Goal: Task Accomplishment & Management: Complete application form

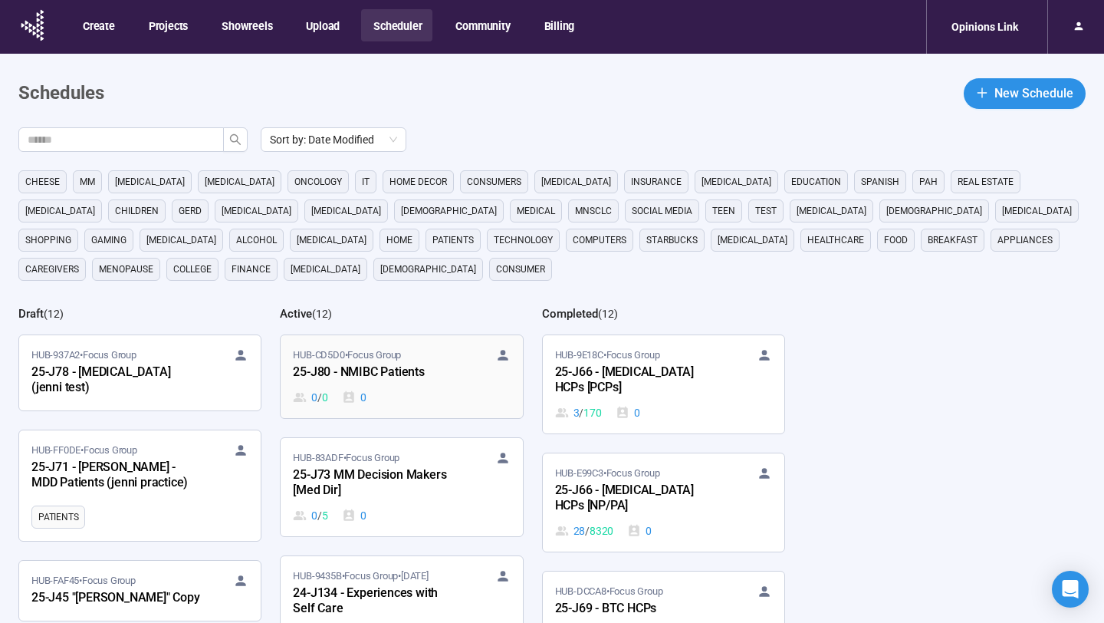
click at [439, 389] on div "0 / 0 0" at bounding box center [401, 397] width 217 height 17
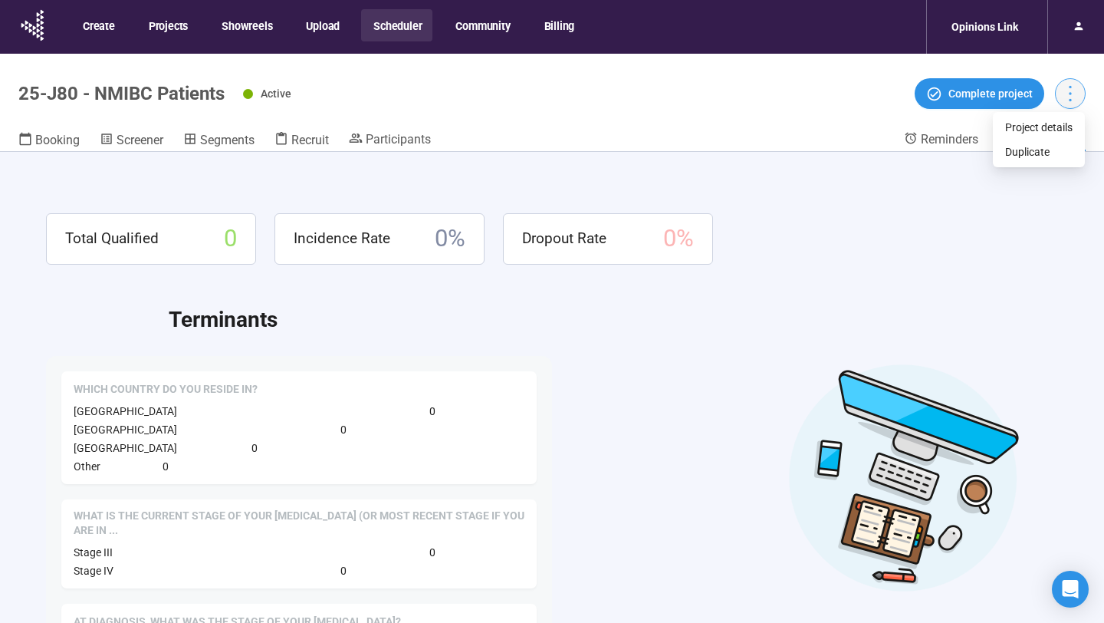
click at [1072, 94] on icon "more" at bounding box center [1070, 93] width 21 height 21
click at [1050, 155] on span "Duplicate" at bounding box center [1038, 151] width 67 height 17
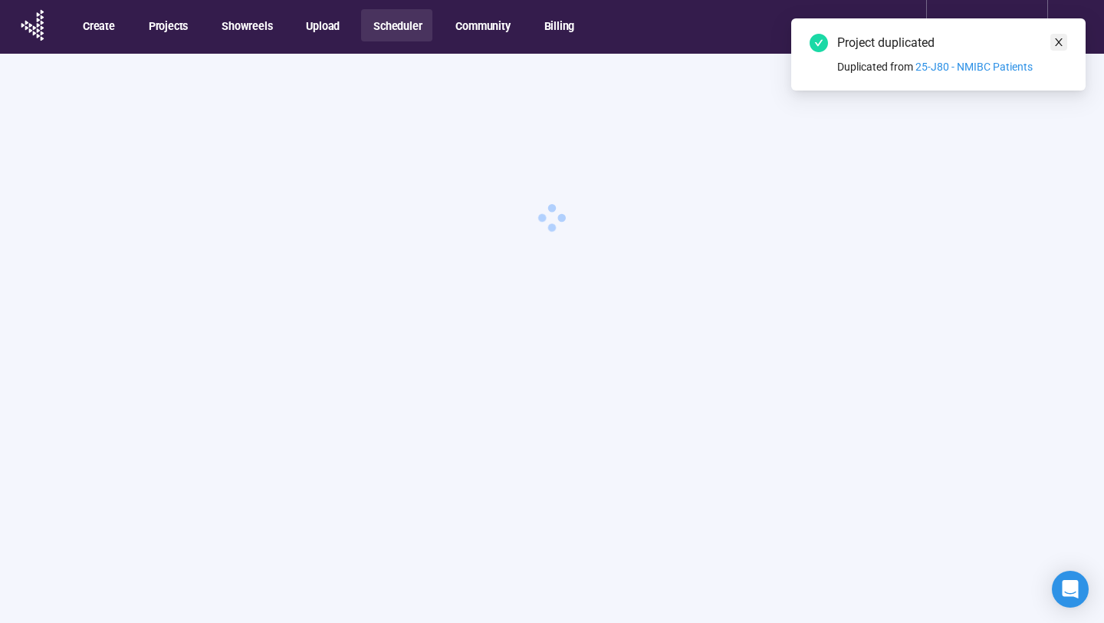
click at [1061, 41] on icon "close" at bounding box center [1059, 42] width 11 height 11
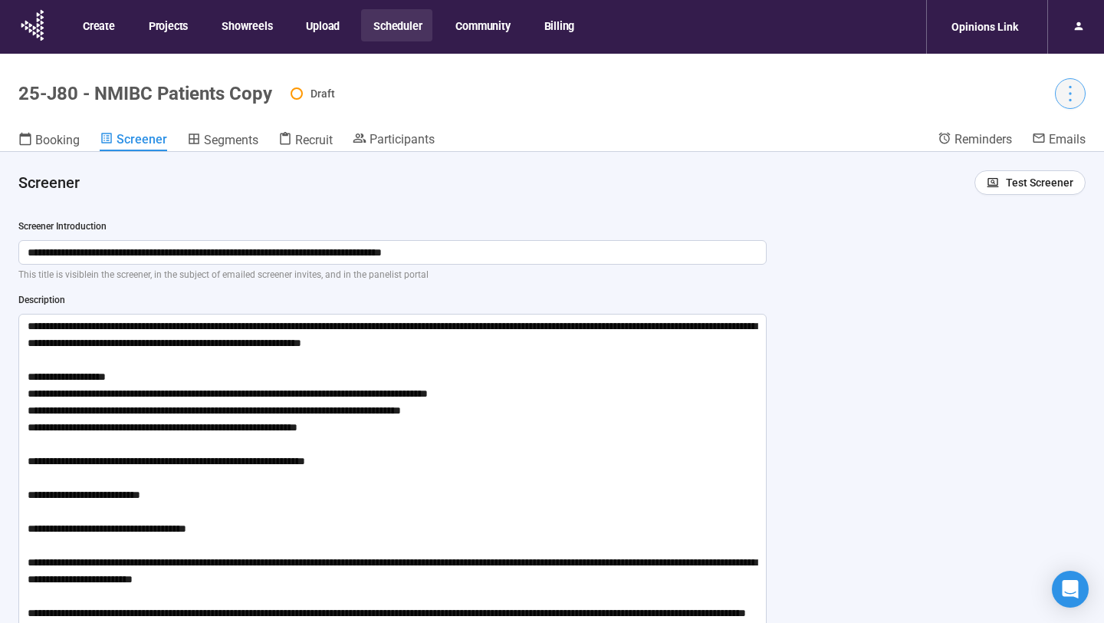
click at [1070, 89] on icon "more" at bounding box center [1070, 93] width 21 height 21
click at [1026, 126] on span "Project details" at bounding box center [1038, 127] width 67 height 17
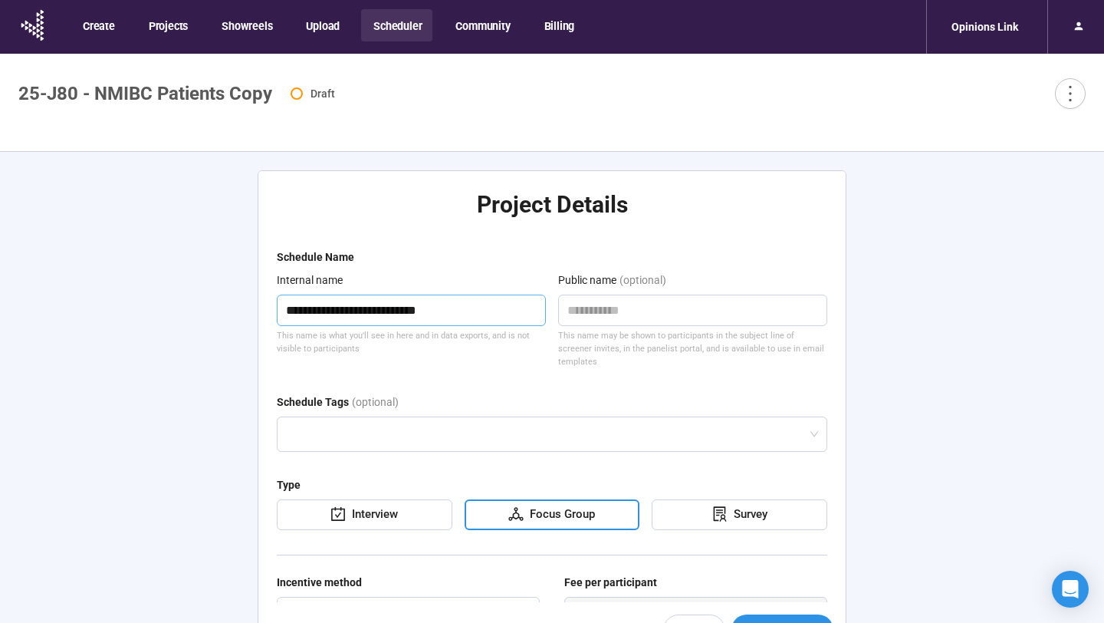
drag, startPoint x: 479, startPoint y: 307, endPoint x: 423, endPoint y: 310, distance: 56.1
click at [423, 310] on textarea "**********" at bounding box center [411, 309] width 269 height 31
type textarea "**********"
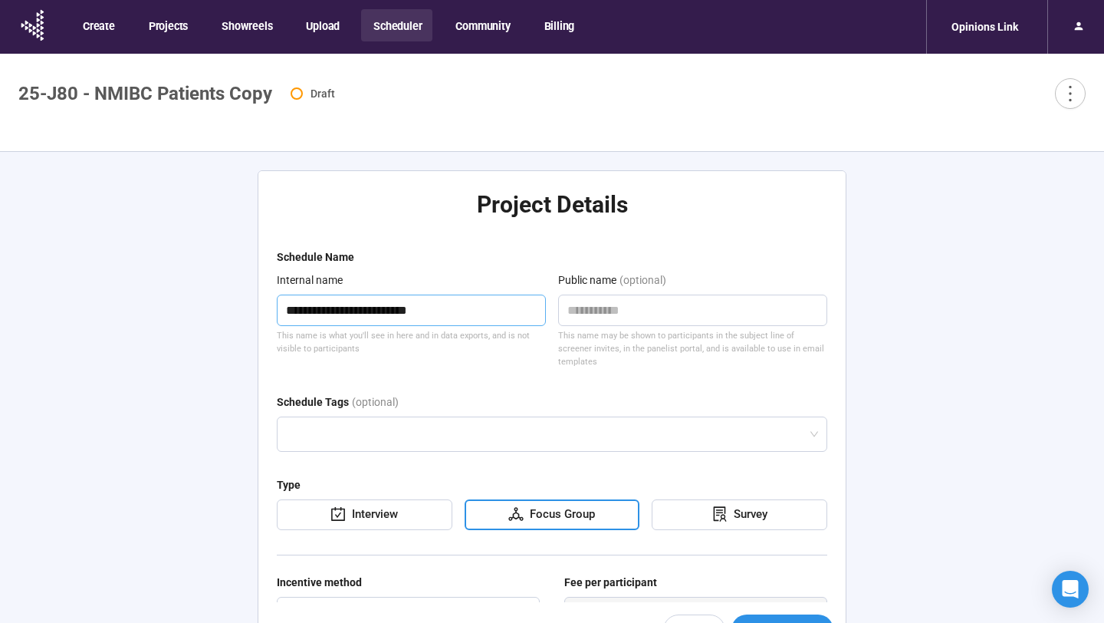
type textarea "**********"
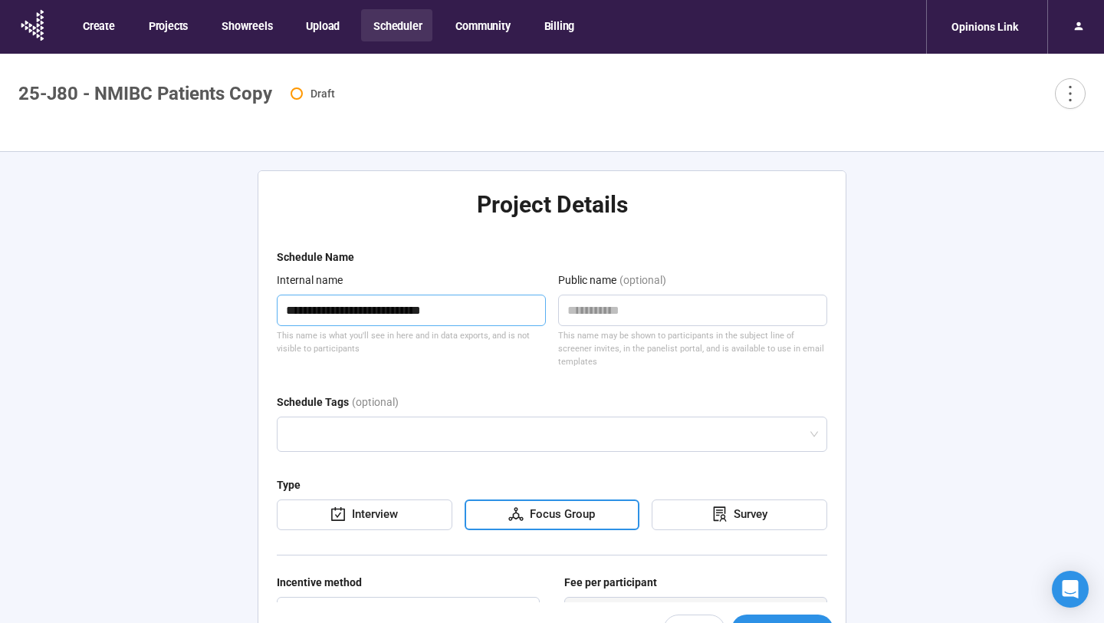
type textarea "**********"
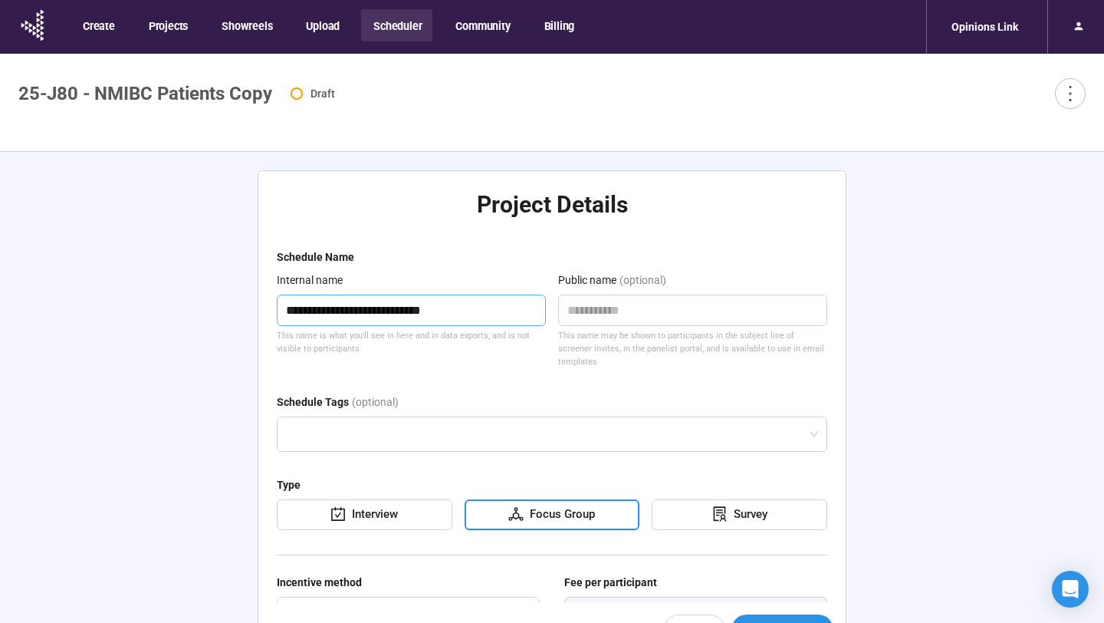
type textarea "**********"
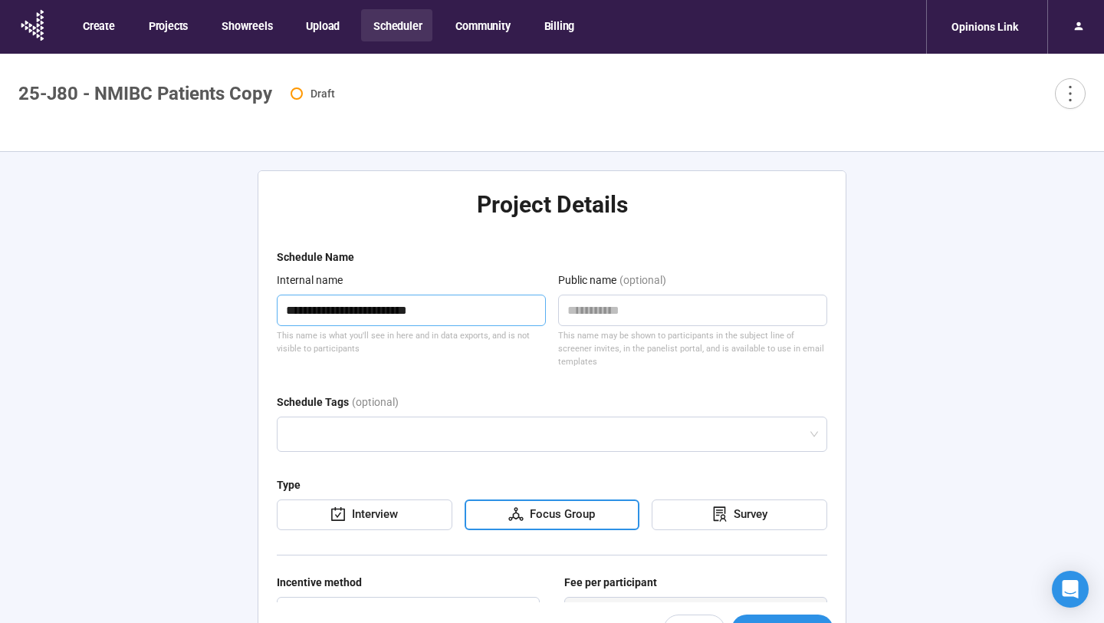
type textarea "**********"
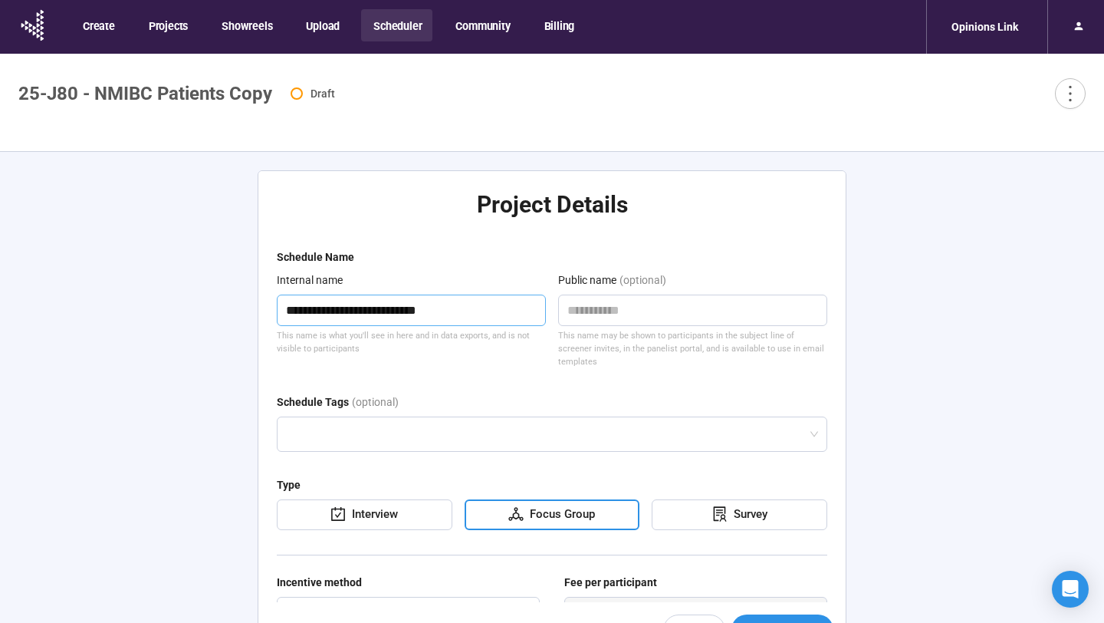
type textarea "**********"
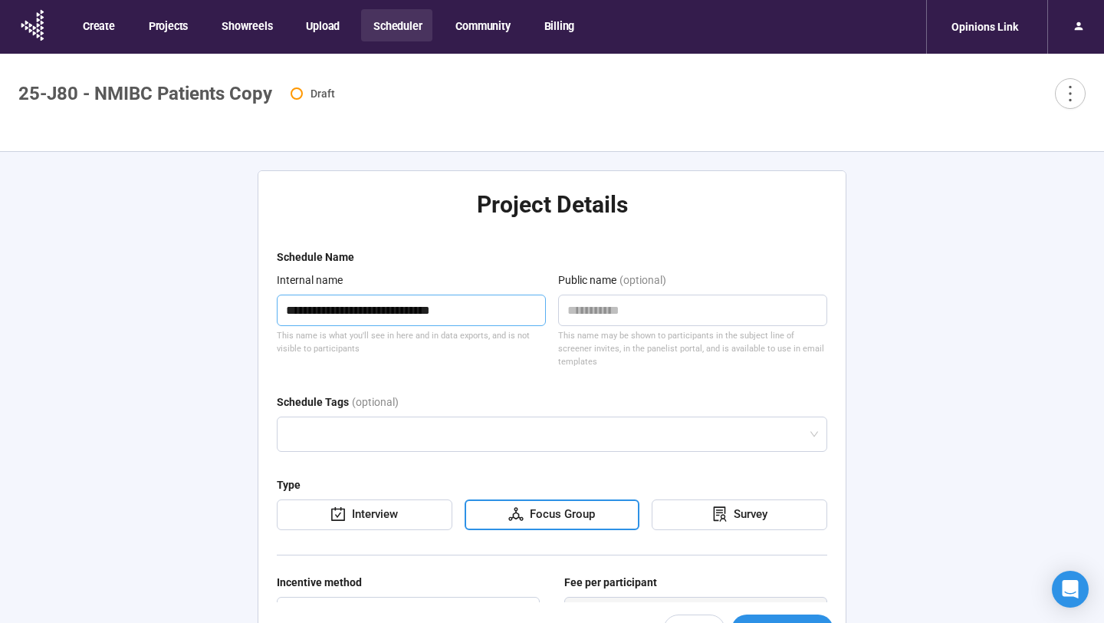
type textarea "**********"
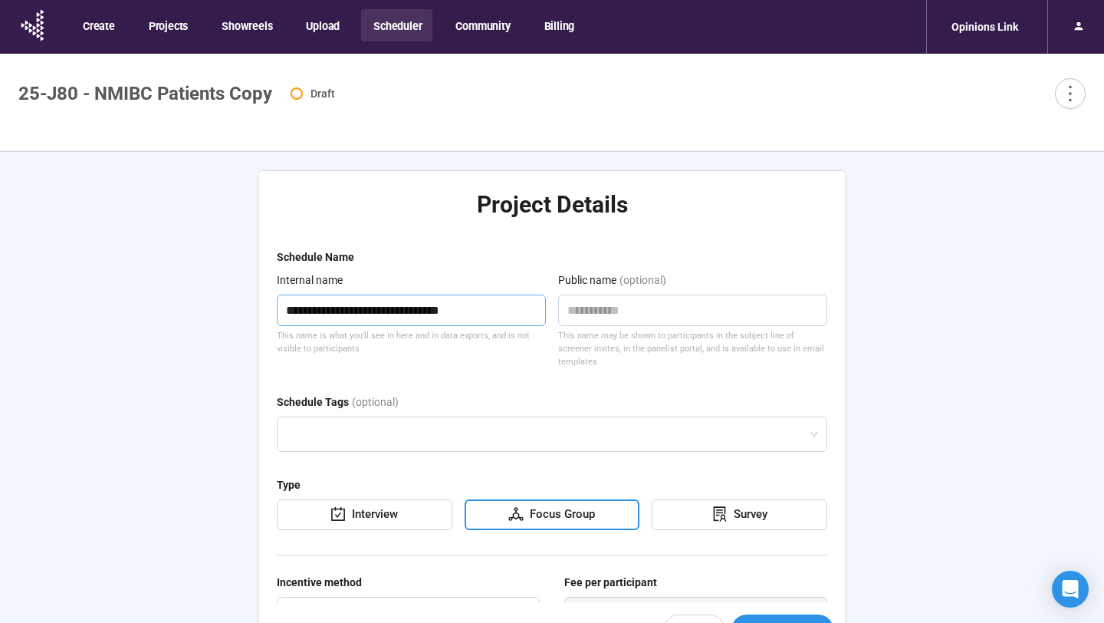
type textarea "**********"
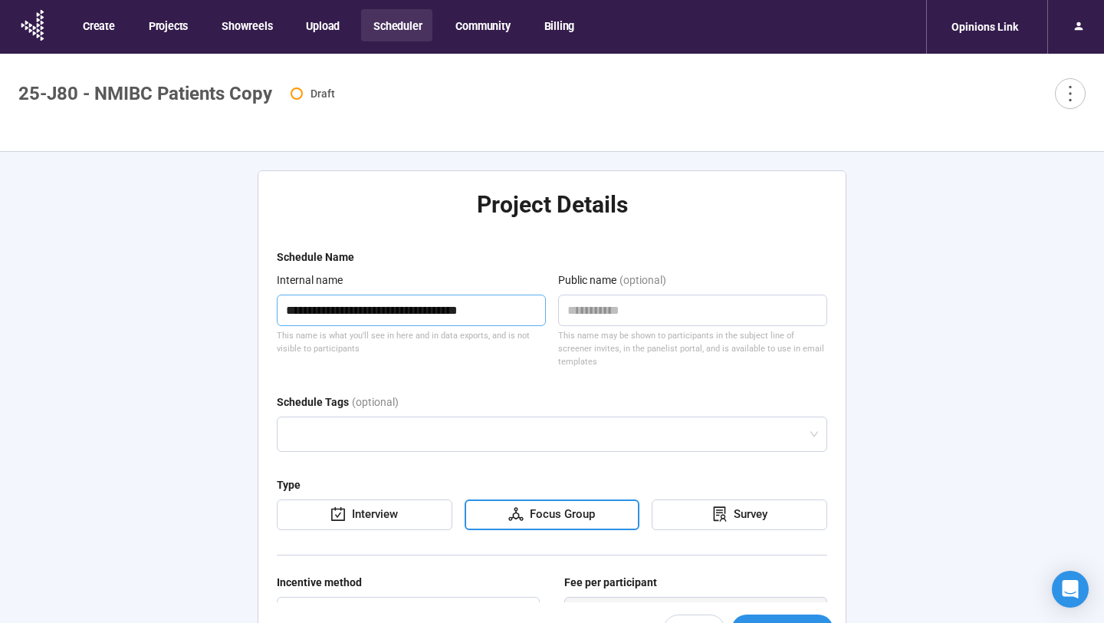
type textarea "**********"
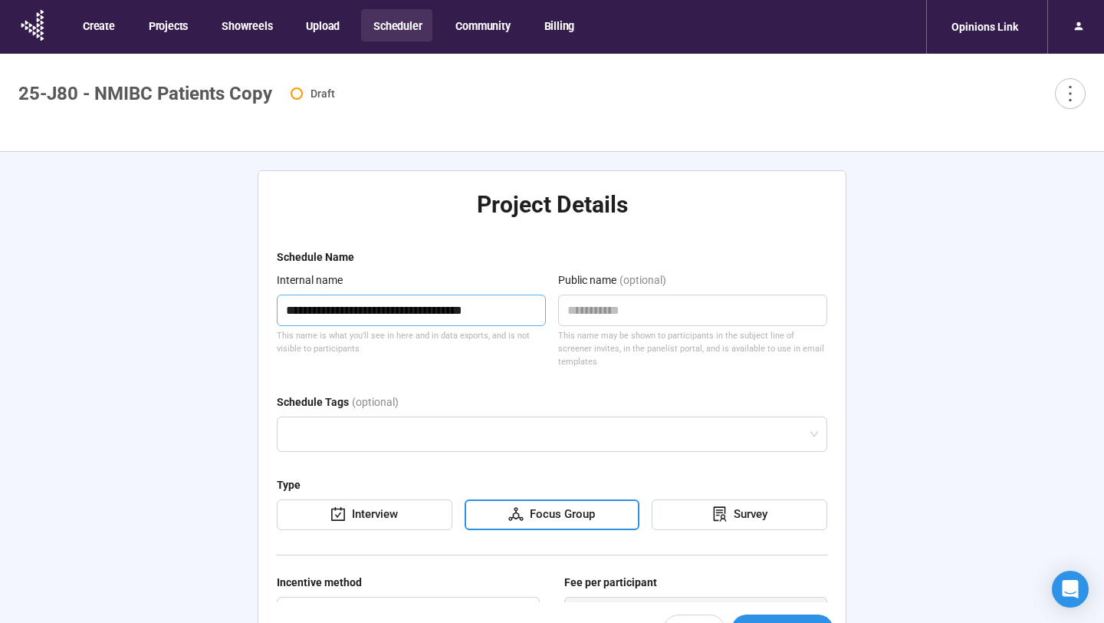
type textarea "**********"
click at [474, 361] on form "**********" at bounding box center [552, 552] width 551 height 608
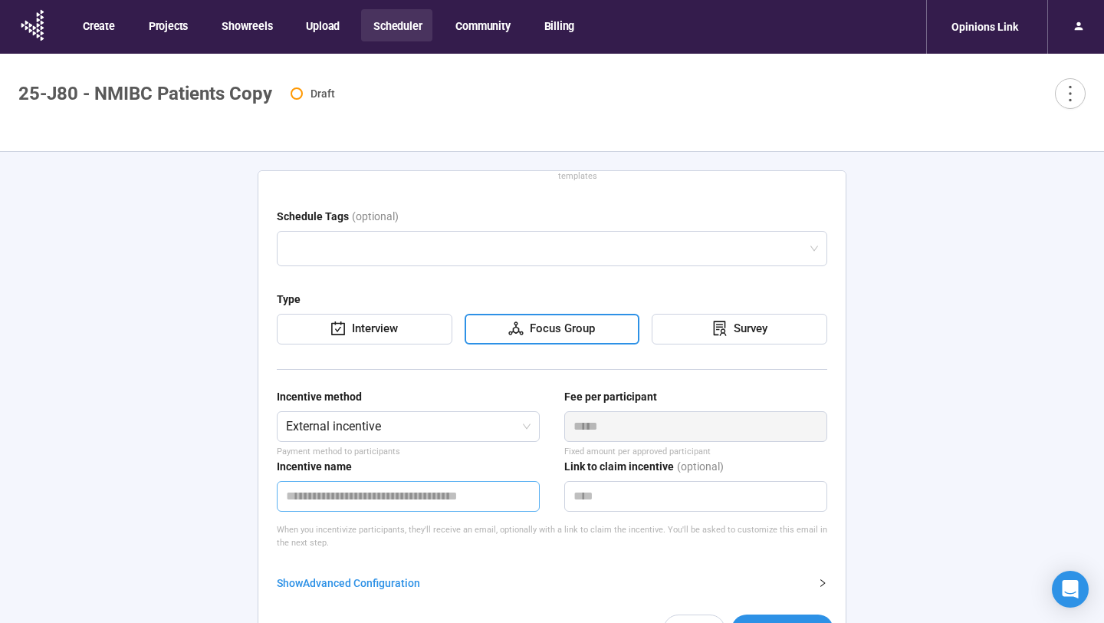
click at [422, 481] on input "text" at bounding box center [408, 496] width 263 height 31
type input "****"
click at [531, 523] on p "When you incentivize participants, they'll receive an email, optionally with a …" at bounding box center [552, 536] width 551 height 27
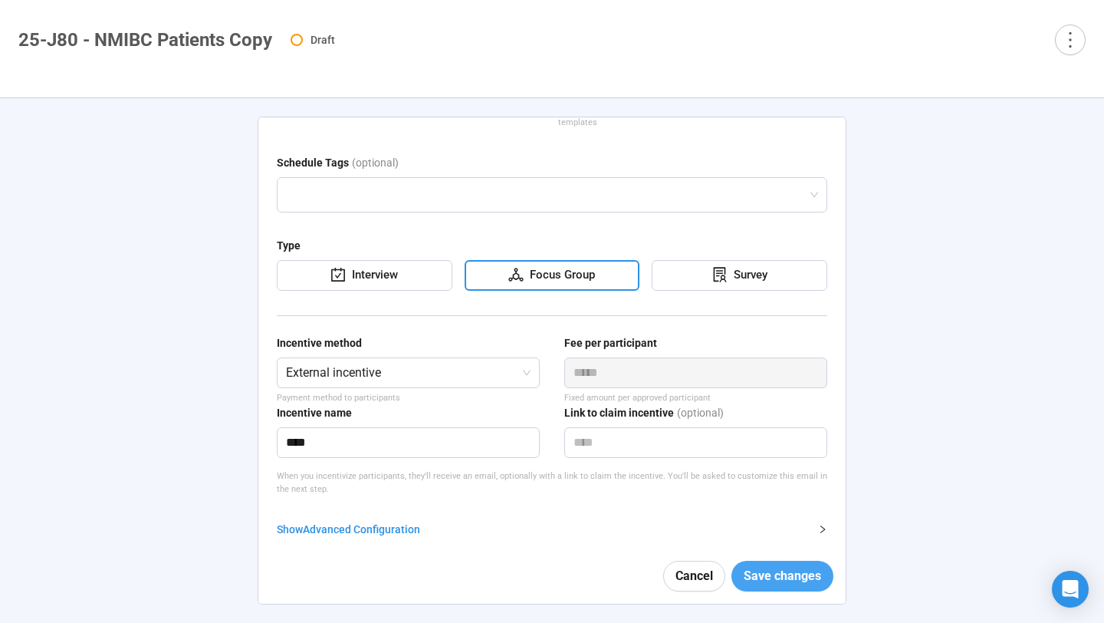
click at [796, 579] on span "Save changes" at bounding box center [782, 575] width 77 height 19
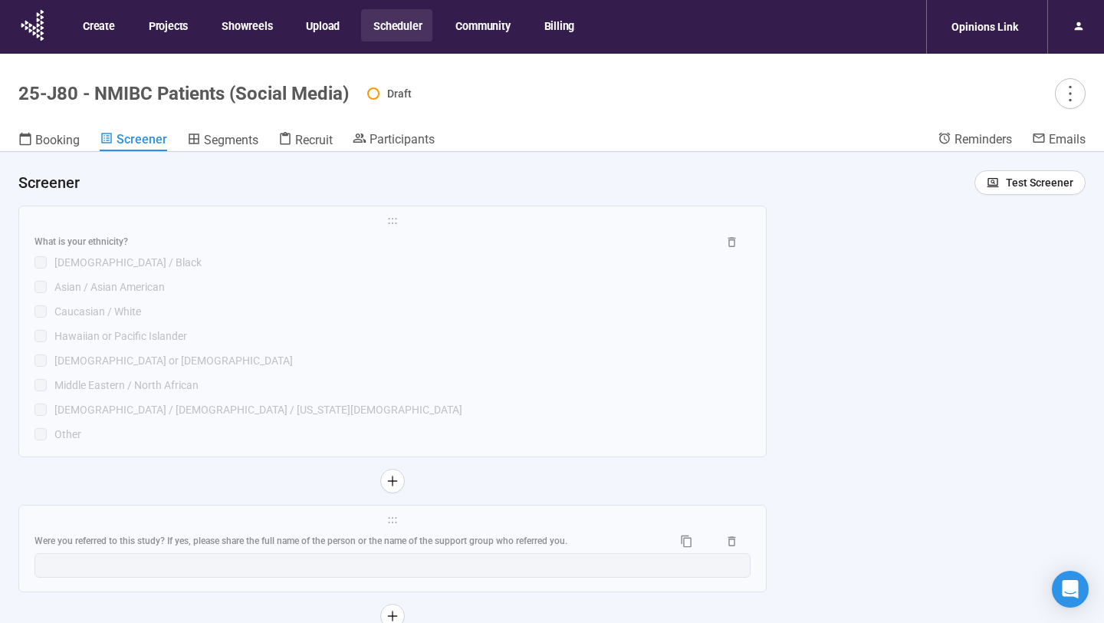
scroll to position [54, 0]
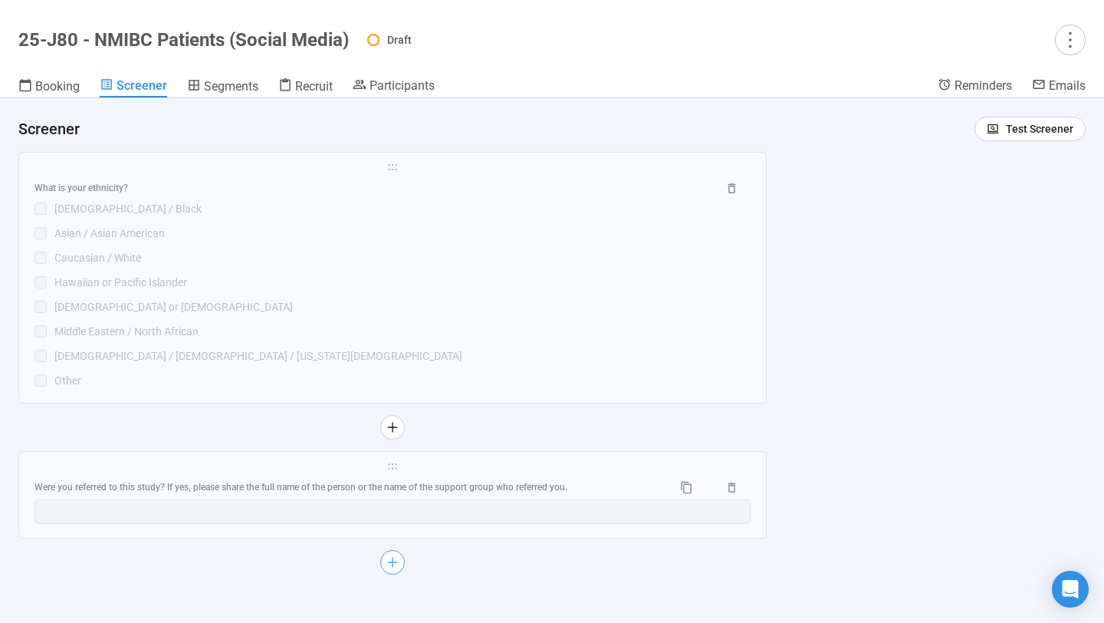
click at [393, 567] on button "button" at bounding box center [392, 562] width 25 height 25
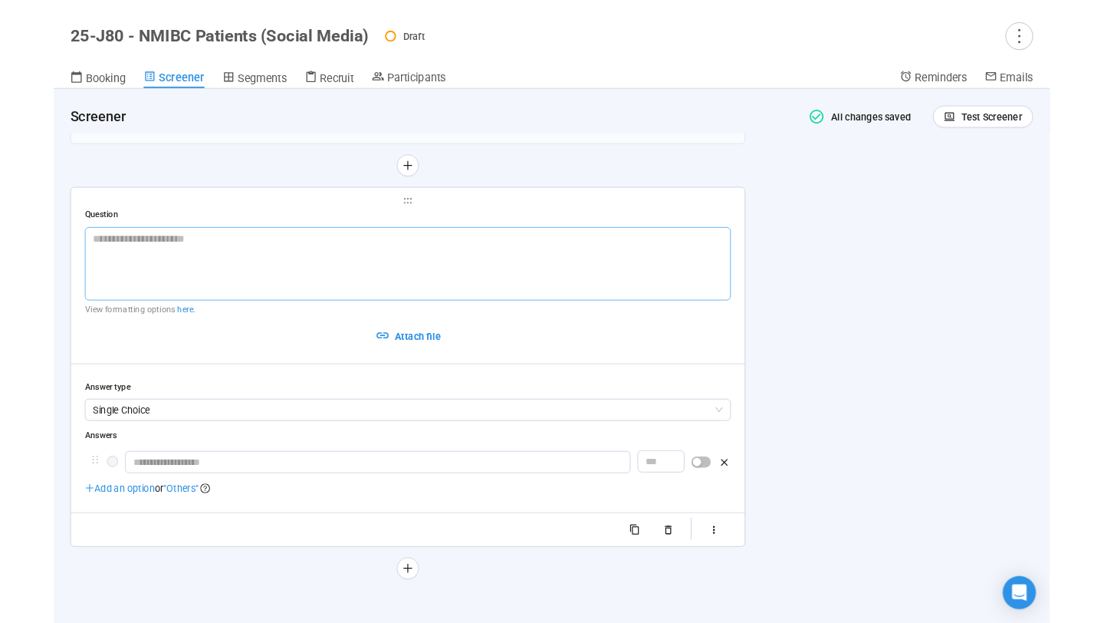
scroll to position [8719, 0]
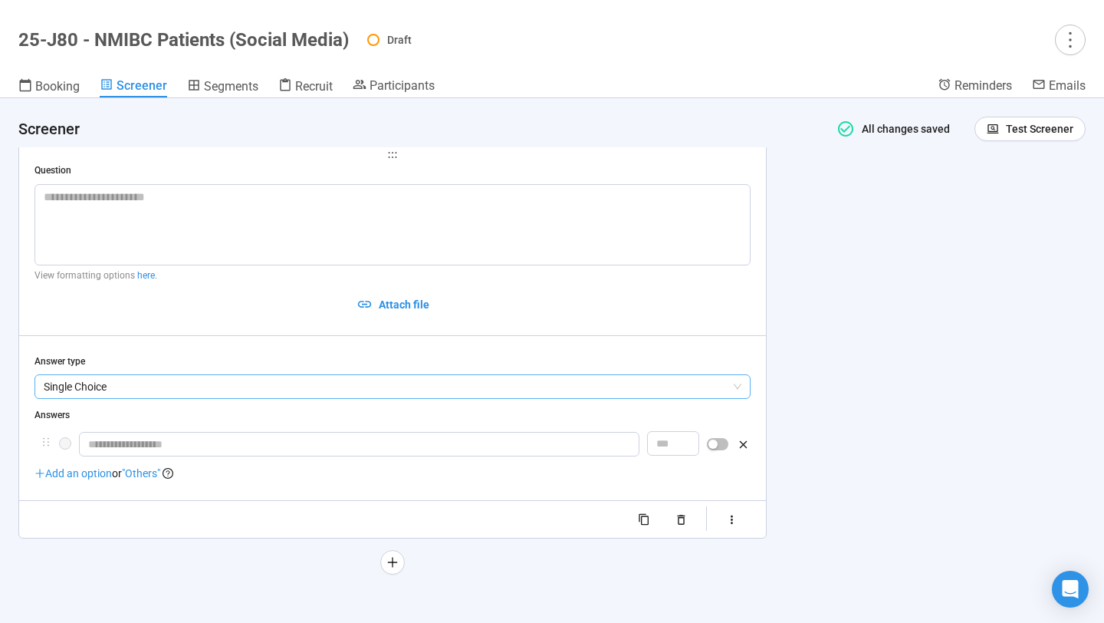
click at [386, 382] on span "Single Choice" at bounding box center [393, 386] width 698 height 23
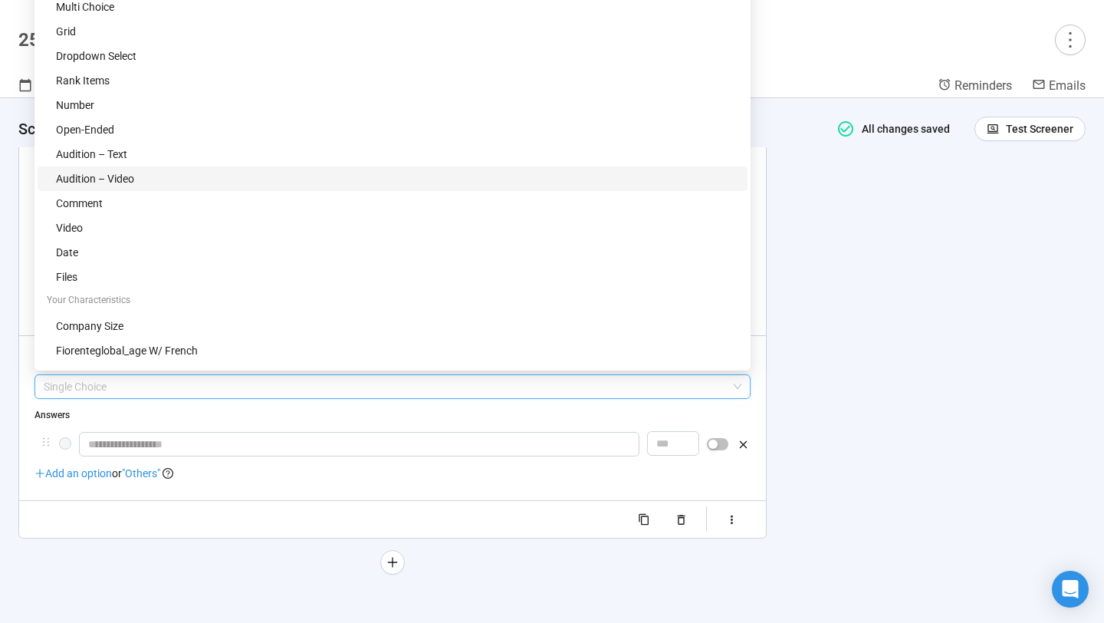
click at [350, 181] on div "Audition – Video" at bounding box center [397, 178] width 683 height 17
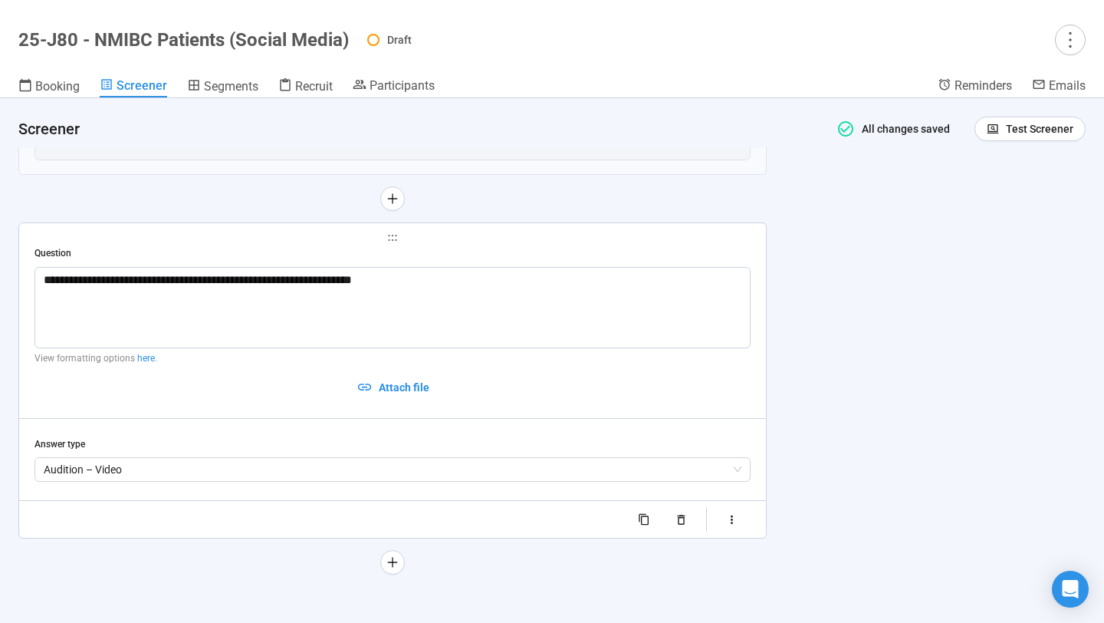
scroll to position [8635, 0]
drag, startPoint x: 502, startPoint y: 288, endPoint x: 33, endPoint y: 276, distance: 468.7
click at [33, 276] on div "**********" at bounding box center [392, 380] width 747 height 315
paste textarea "**********"
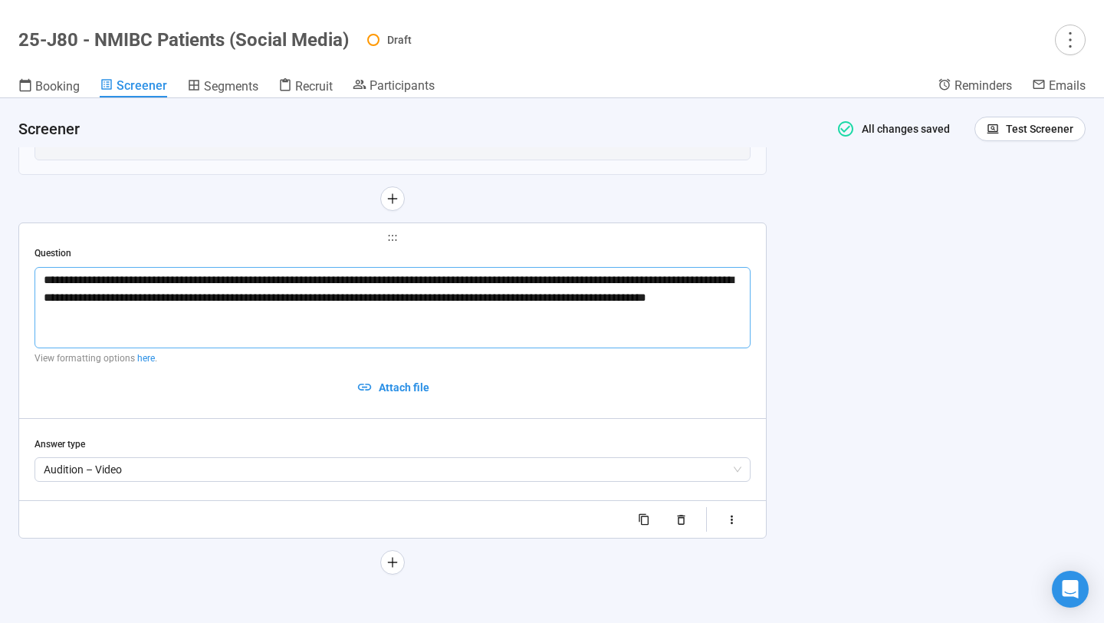
type textarea "**********"
click at [857, 298] on div "**********" at bounding box center [552, 360] width 1104 height 525
click at [740, 507] on button "button" at bounding box center [732, 519] width 38 height 25
click at [684, 538] on div "button" at bounding box center [679, 536] width 9 height 9
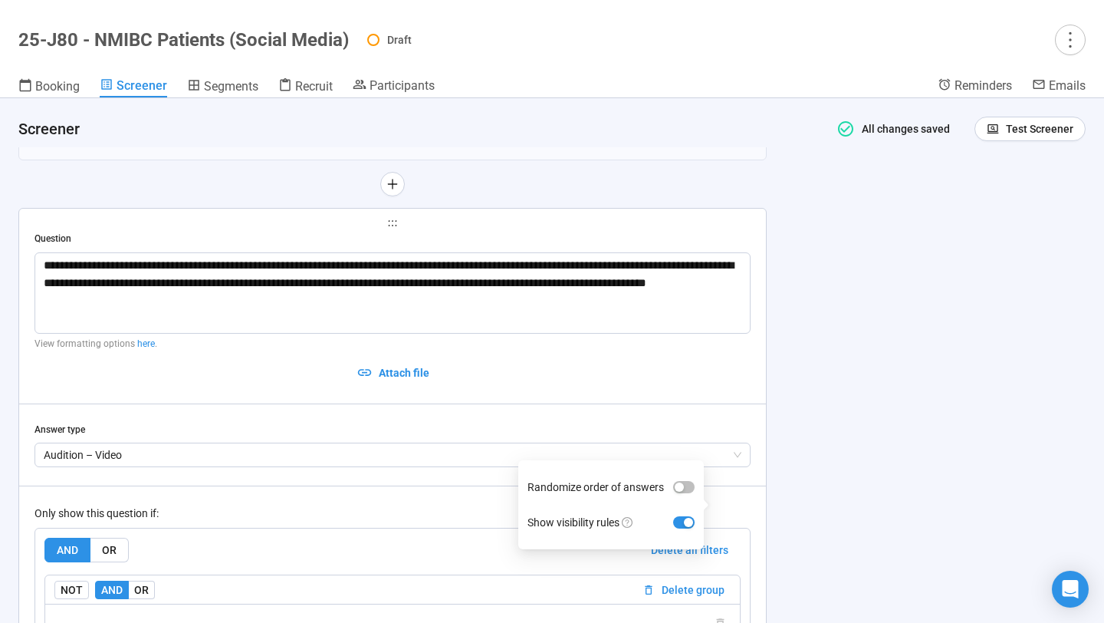
click at [794, 461] on div "**********" at bounding box center [552, 360] width 1104 height 525
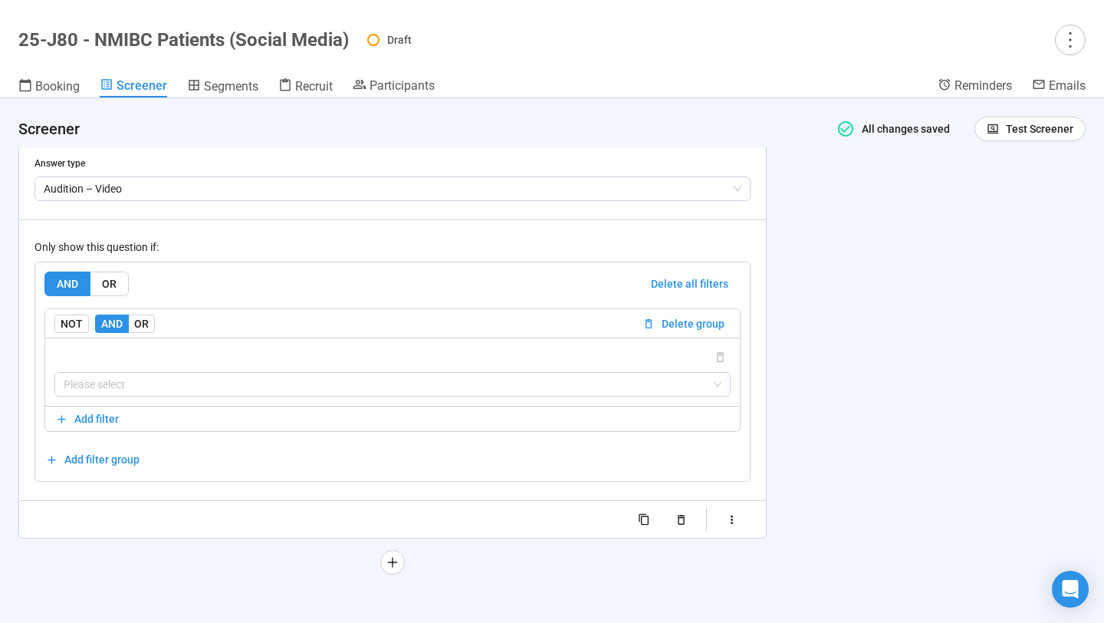
scroll to position [8916, 0]
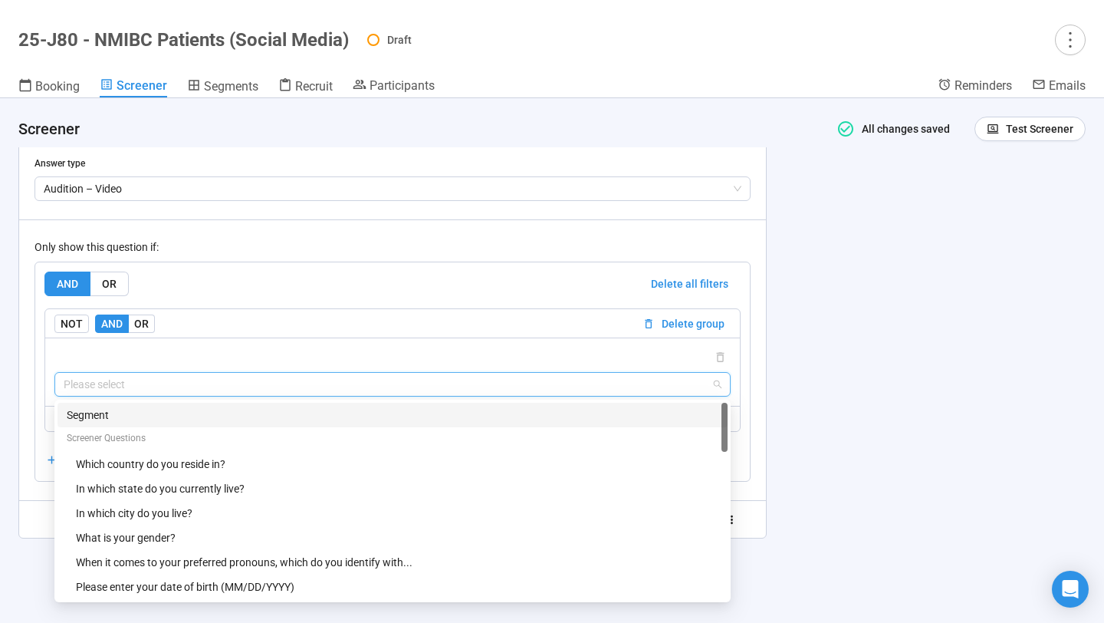
click at [554, 382] on input "search" at bounding box center [393, 384] width 658 height 23
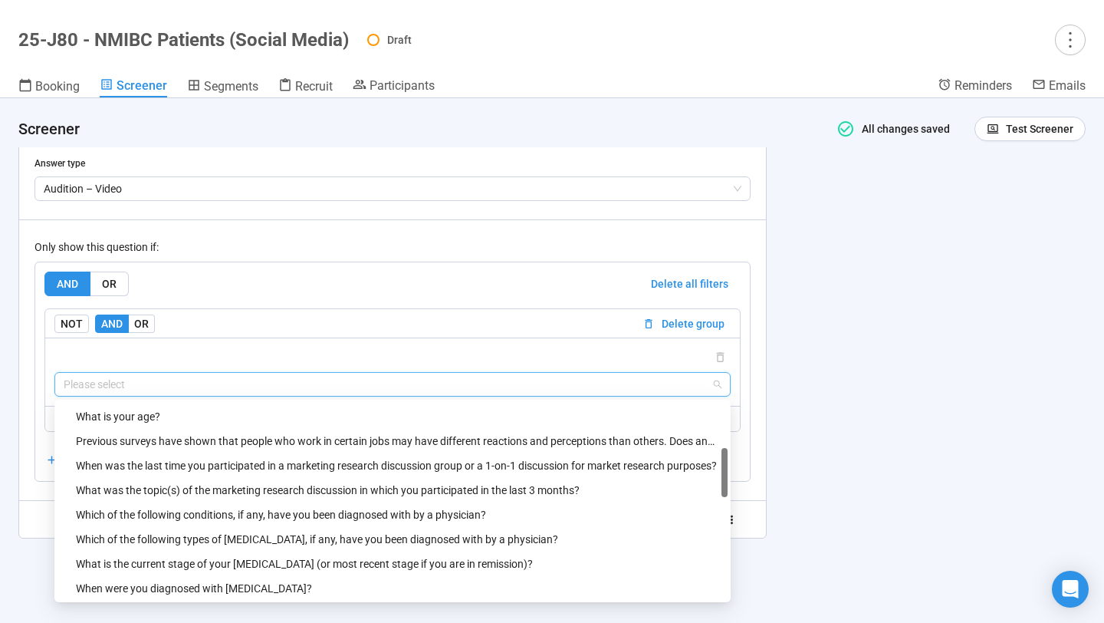
scroll to position [199, 0]
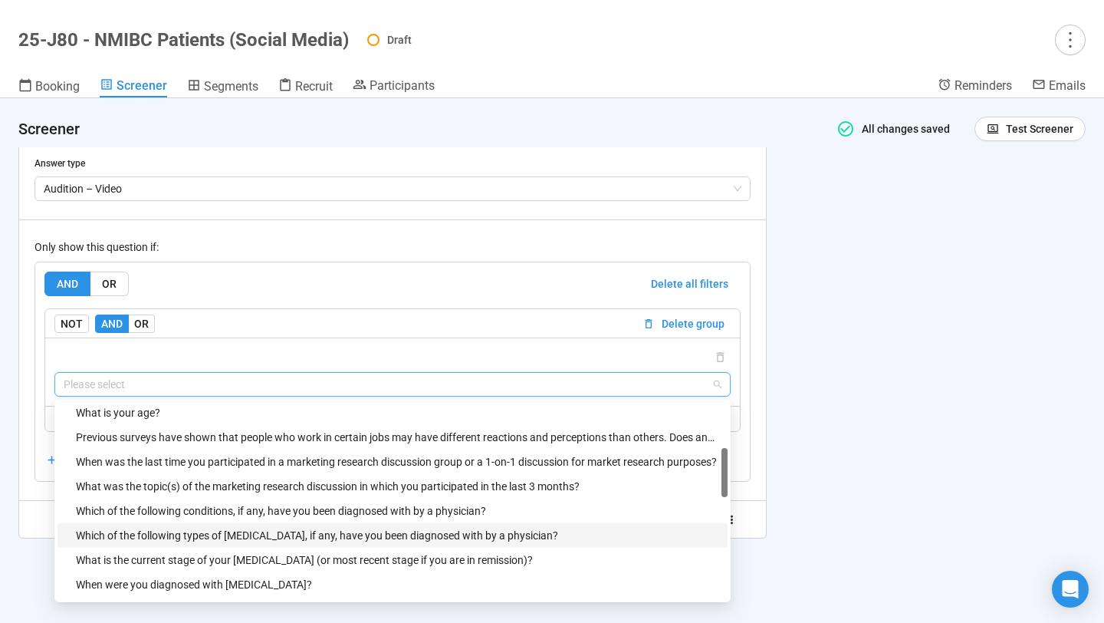
click at [439, 531] on div "Which of the following types of [MEDICAL_DATA], if any, have you been diagnosed…" at bounding box center [397, 535] width 643 height 17
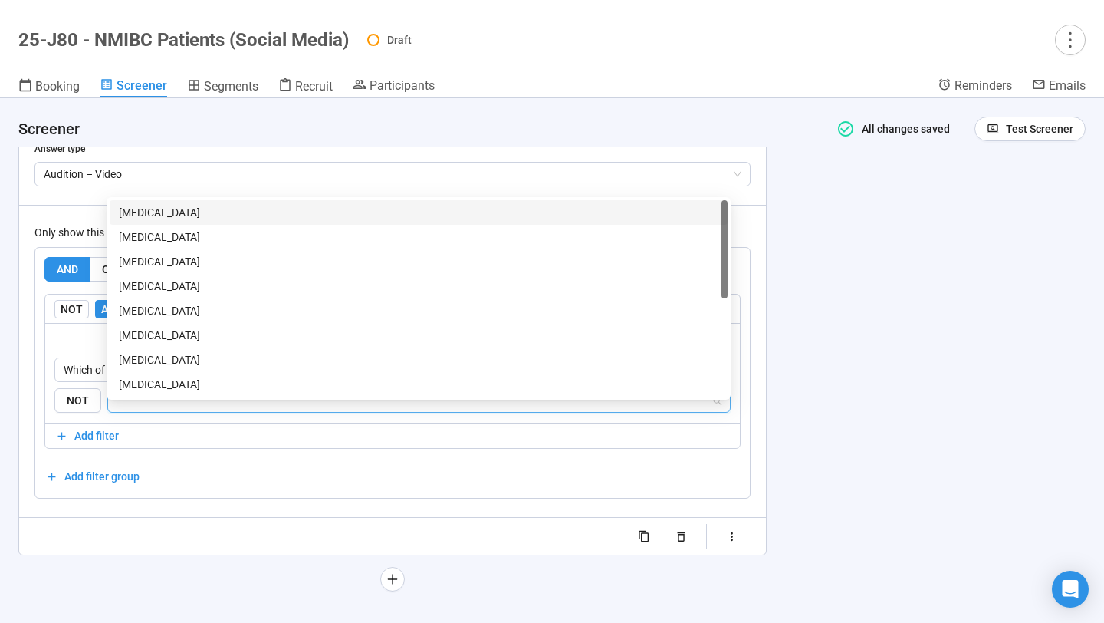
click at [446, 410] on input "search" at bounding box center [414, 400] width 594 height 18
click at [447, 220] on div "[MEDICAL_DATA]" at bounding box center [419, 212] width 600 height 17
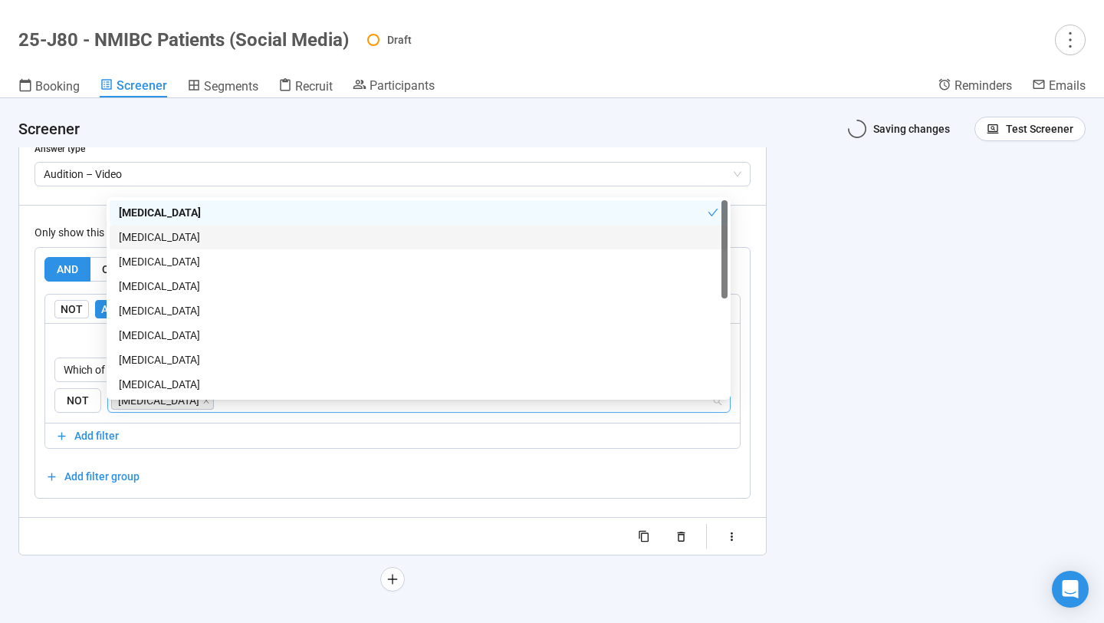
click at [864, 264] on div "**********" at bounding box center [552, 360] width 1104 height 525
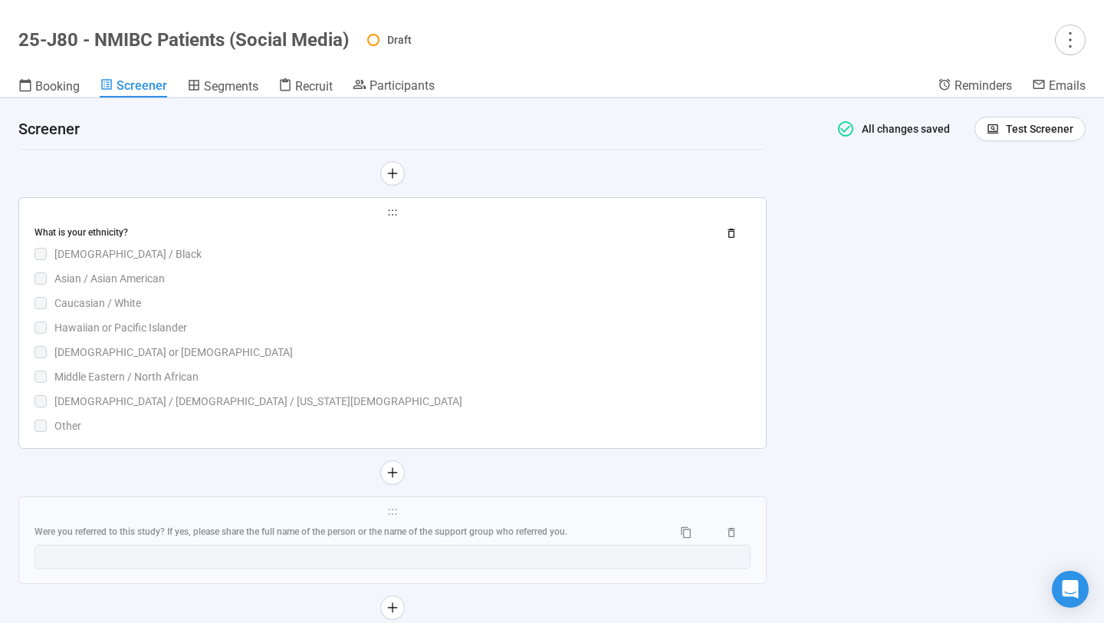
click at [596, 333] on div "Hawaiian or Pacific Islander" at bounding box center [402, 327] width 696 height 17
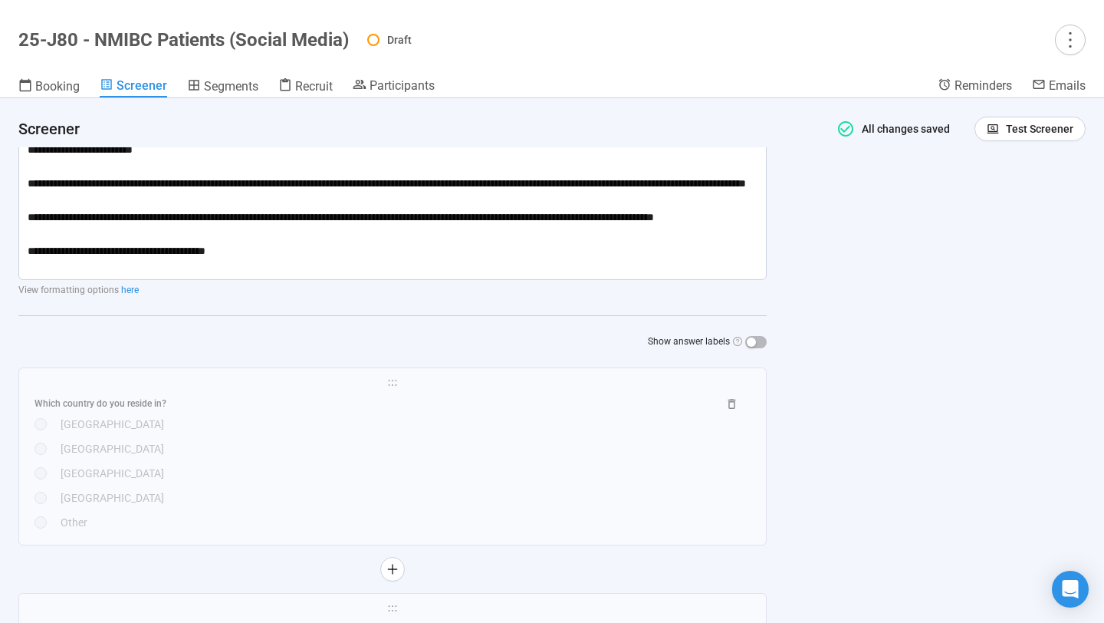
scroll to position [0, 0]
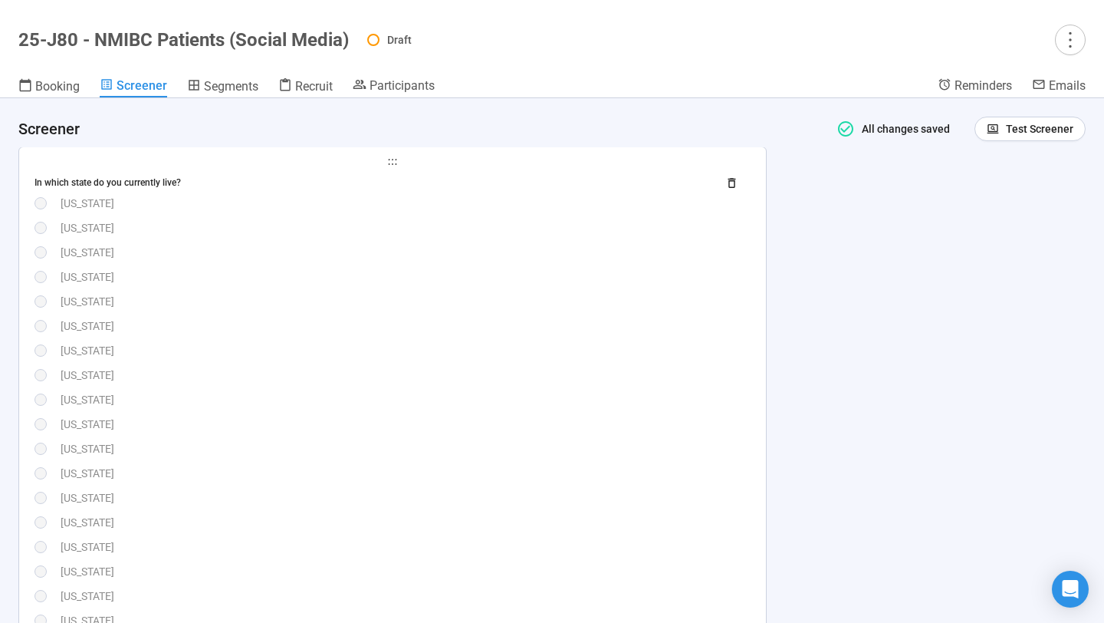
click at [498, 442] on div "[US_STATE]" at bounding box center [406, 448] width 690 height 17
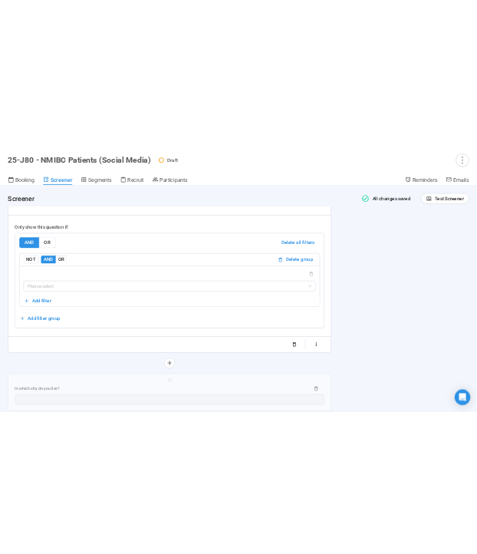
scroll to position [2869, 0]
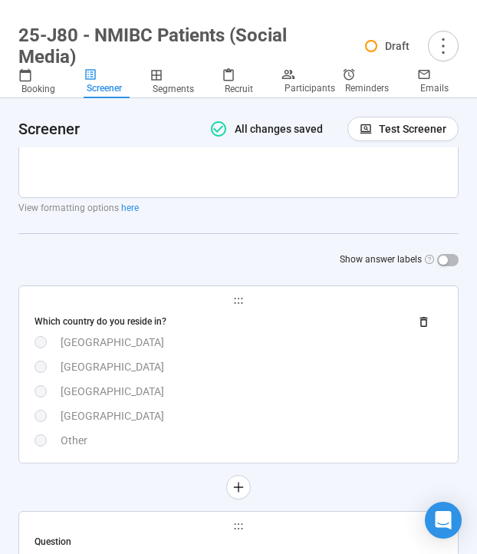
click at [286, 384] on div "[GEOGRAPHIC_DATA]" at bounding box center [252, 391] width 382 height 17
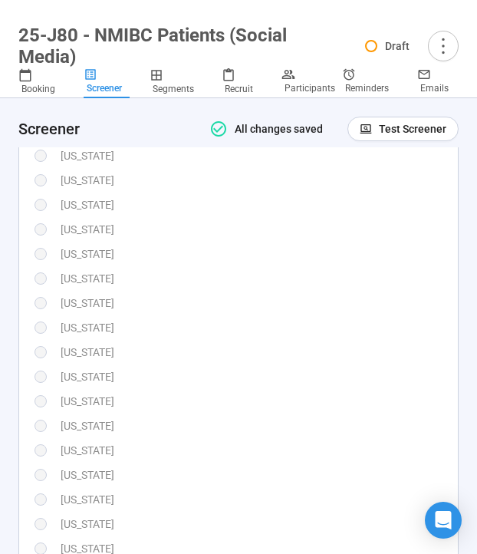
click at [285, 377] on div "[US_STATE]" at bounding box center [252, 376] width 382 height 17
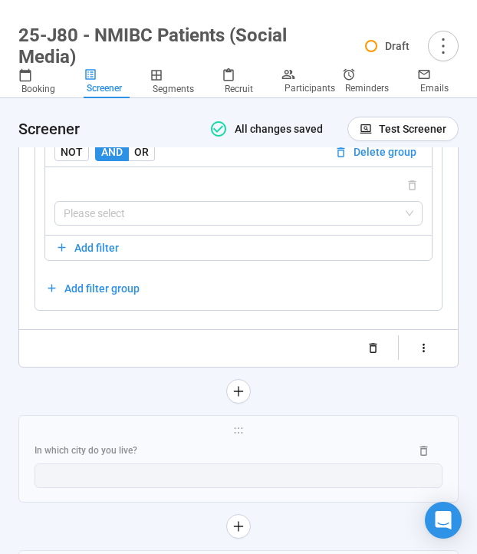
scroll to position [3098, 0]
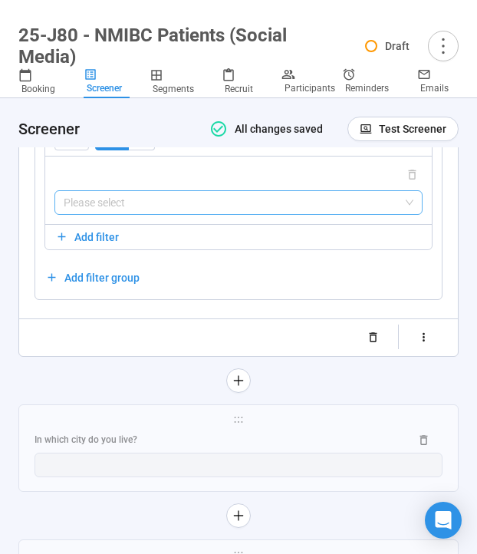
click at [278, 214] on input "search" at bounding box center [239, 202] width 350 height 23
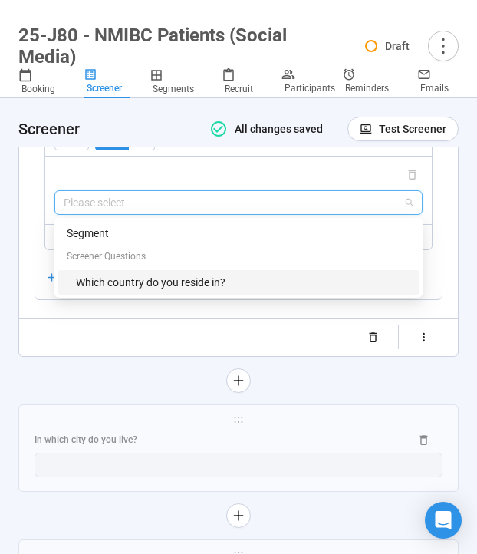
click at [222, 291] on div "Which country do you reside in?" at bounding box center [243, 282] width 334 height 17
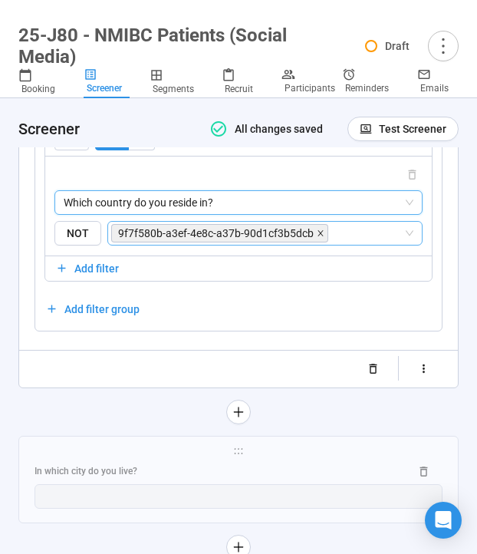
click at [317, 237] on icon "close" at bounding box center [321, 233] width 8 height 8
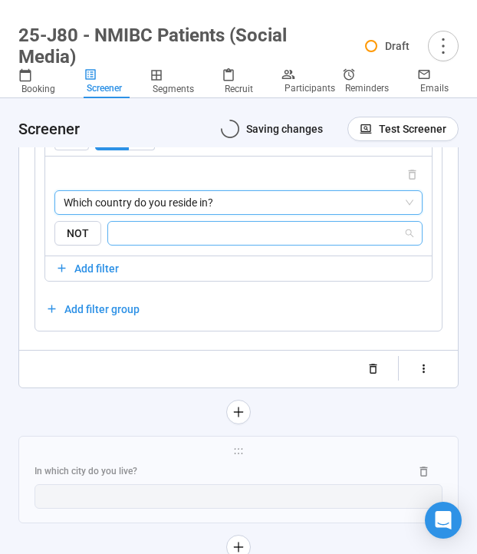
click at [296, 242] on input "search" at bounding box center [260, 233] width 286 height 18
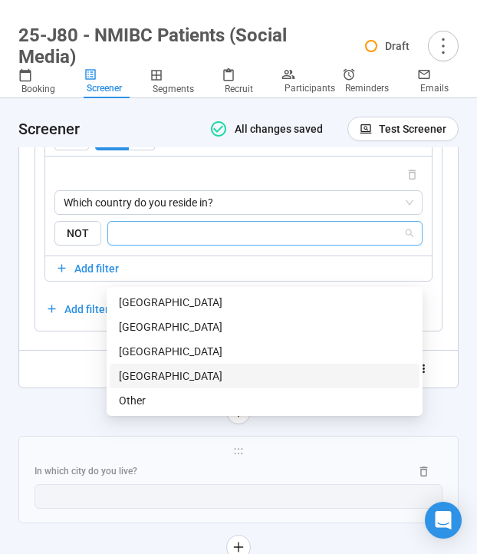
click at [207, 374] on div "[GEOGRAPHIC_DATA]" at bounding box center [264, 375] width 291 height 17
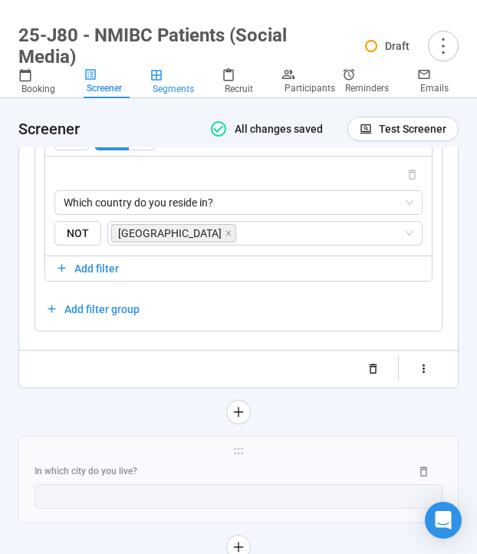
click at [167, 91] on span "Segments" at bounding box center [173, 89] width 41 height 11
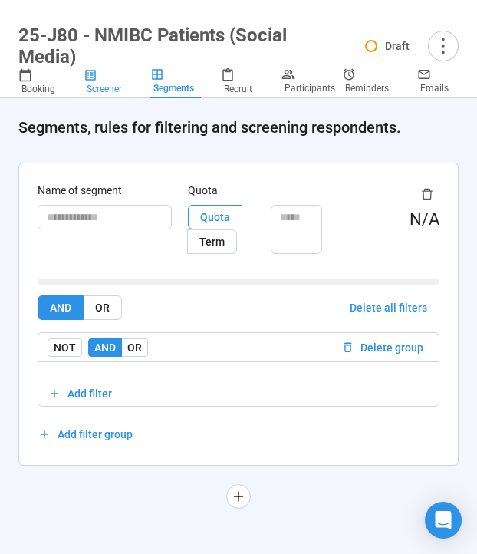
click at [110, 91] on span "Screener" at bounding box center [104, 89] width 35 height 11
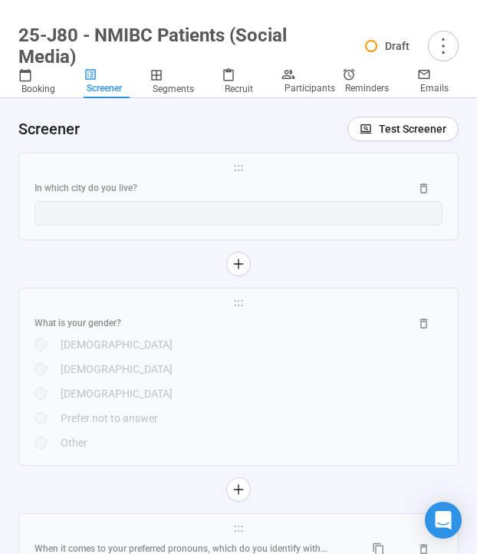
scroll to position [2550, 0]
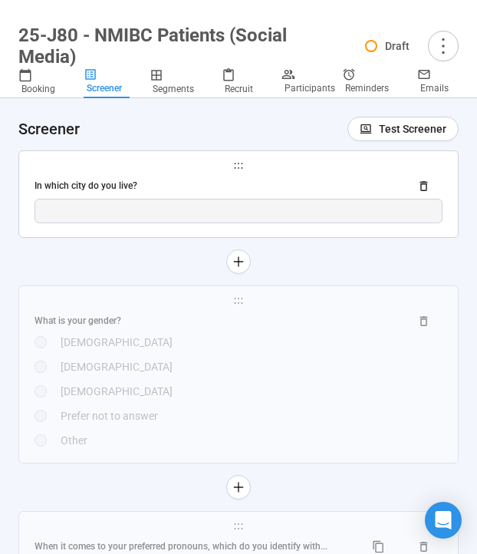
click at [129, 186] on div "In which city do you live?" at bounding box center [216, 186] width 363 height 15
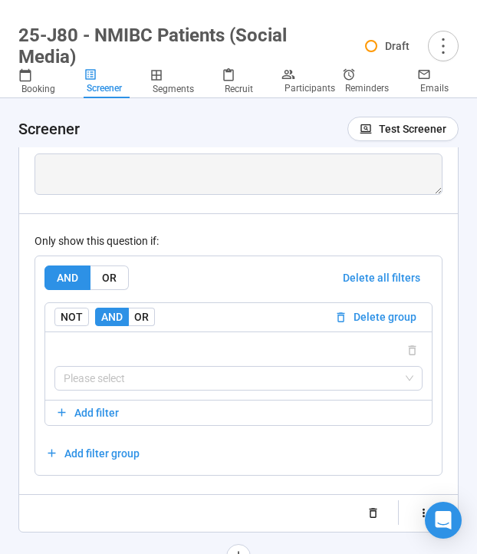
scroll to position [2505, 0]
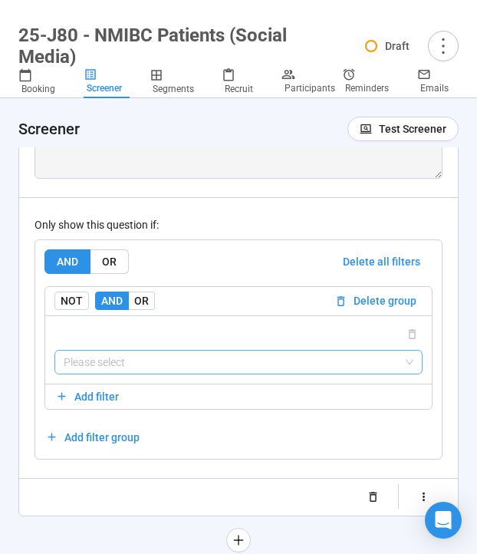
click at [156, 358] on input "search" at bounding box center [239, 361] width 350 height 23
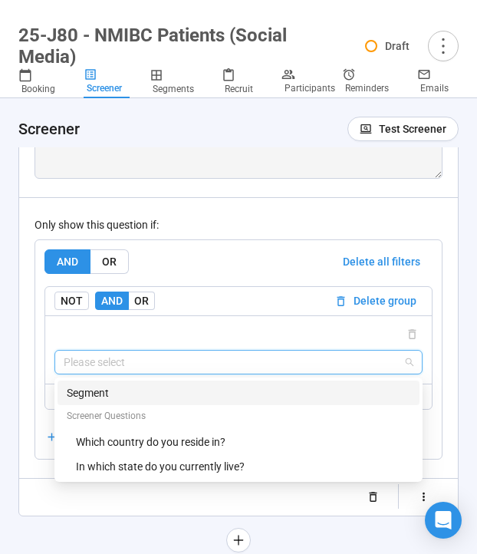
click at [135, 428] on div "Screener Questions" at bounding box center [239, 417] width 362 height 25
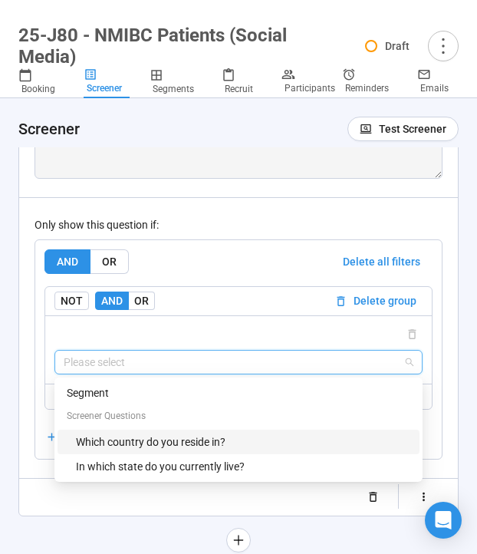
click at [117, 441] on div "Which country do you reside in?" at bounding box center [243, 441] width 334 height 17
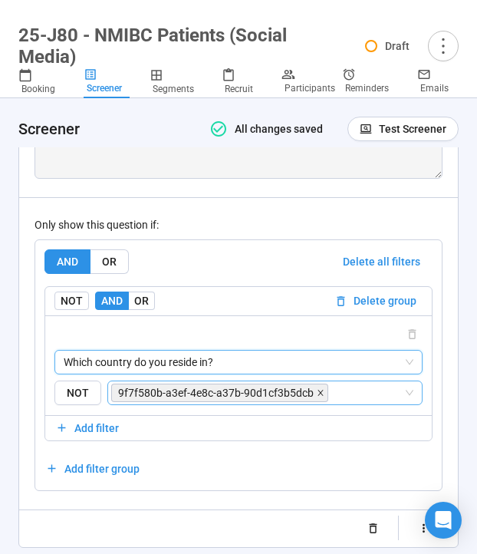
click at [317, 388] on span at bounding box center [321, 392] width 8 height 17
click at [331, 390] on input "search" at bounding box center [367, 392] width 72 height 18
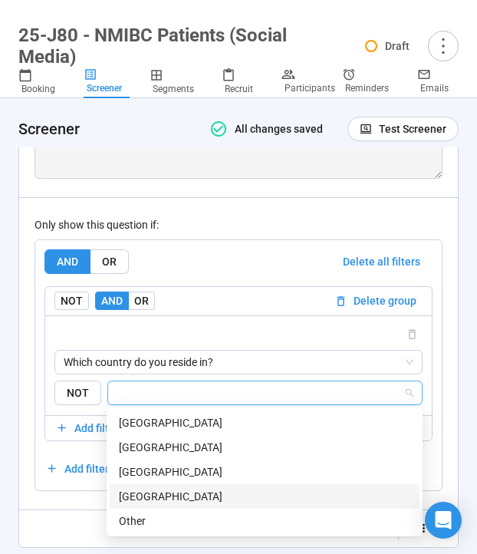
click at [189, 492] on div "[GEOGRAPHIC_DATA]" at bounding box center [264, 496] width 291 height 17
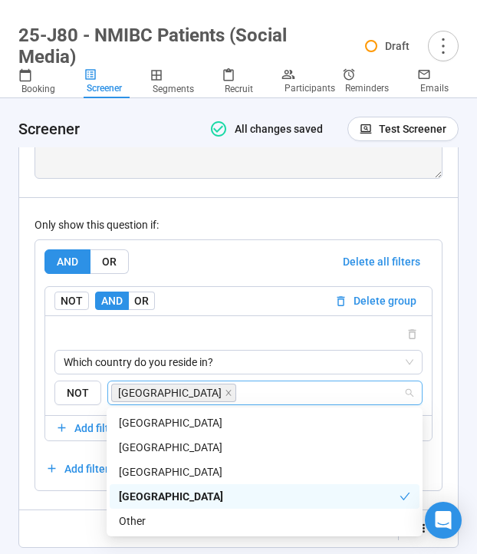
click at [54, 518] on div at bounding box center [239, 528] width 408 height 25
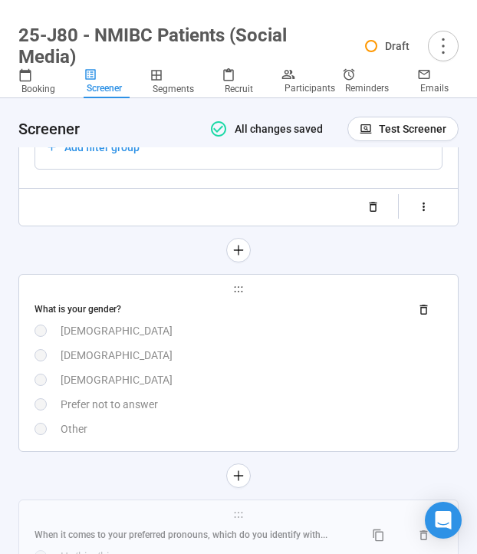
click at [225, 394] on div "What is your gender? [DEMOGRAPHIC_DATA] [DEMOGRAPHIC_DATA] [DEMOGRAPHIC_DATA] P…" at bounding box center [239, 368] width 408 height 140
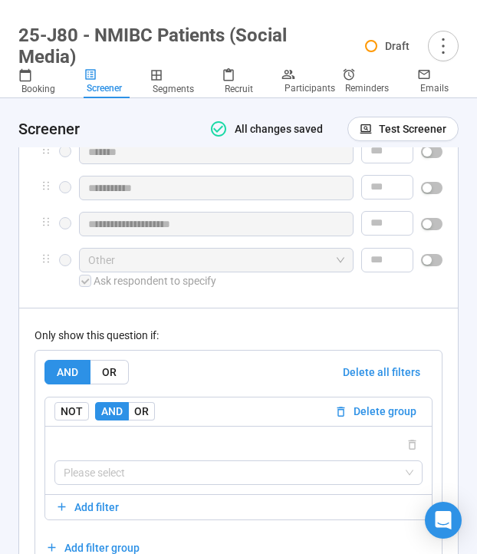
scroll to position [2884, 0]
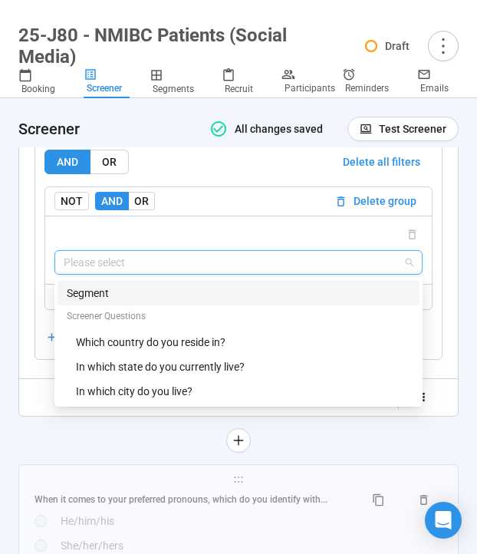
click at [232, 265] on input "search" at bounding box center [239, 262] width 350 height 23
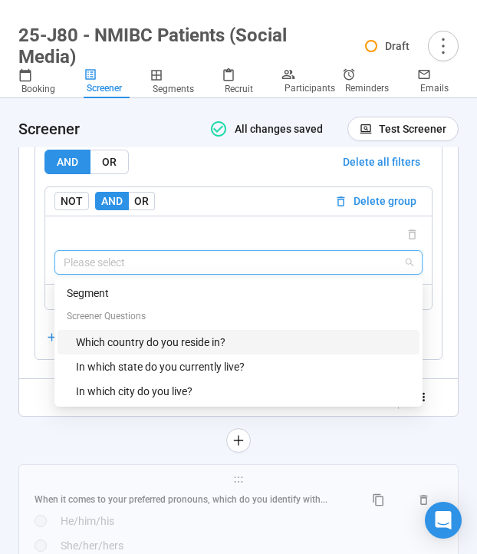
click at [219, 343] on div "Which country do you reside in?" at bounding box center [243, 342] width 334 height 17
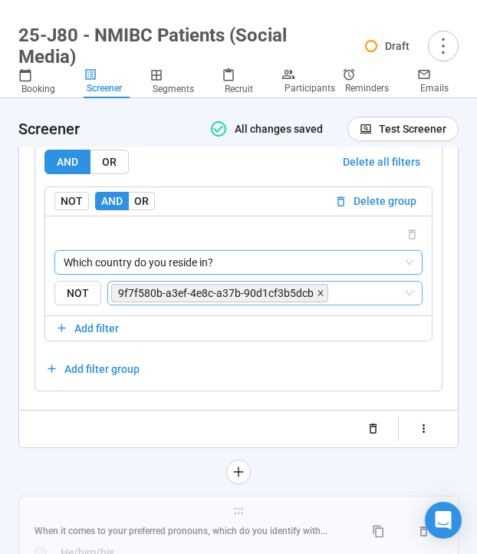
click at [317, 294] on icon "close" at bounding box center [321, 293] width 8 height 8
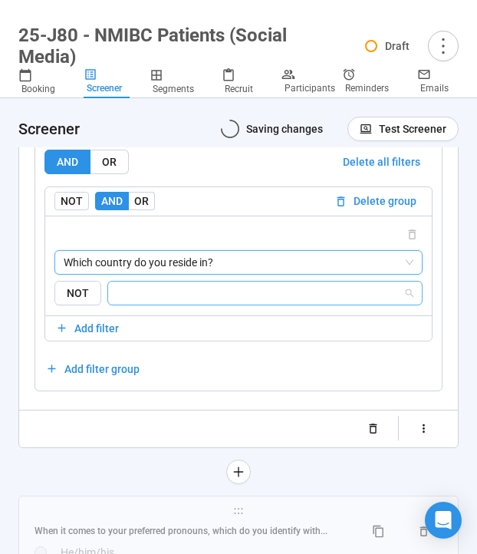
click at [317, 294] on input "search" at bounding box center [260, 293] width 286 height 18
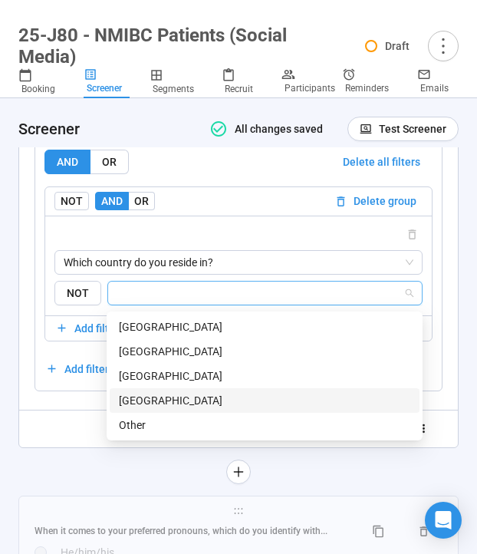
click at [248, 405] on div "[GEOGRAPHIC_DATA]" at bounding box center [264, 400] width 291 height 17
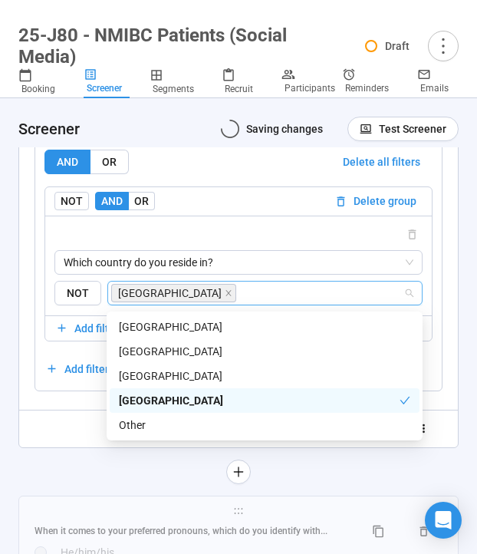
click at [60, 459] on div "**********" at bounding box center [238, 79] width 440 height 809
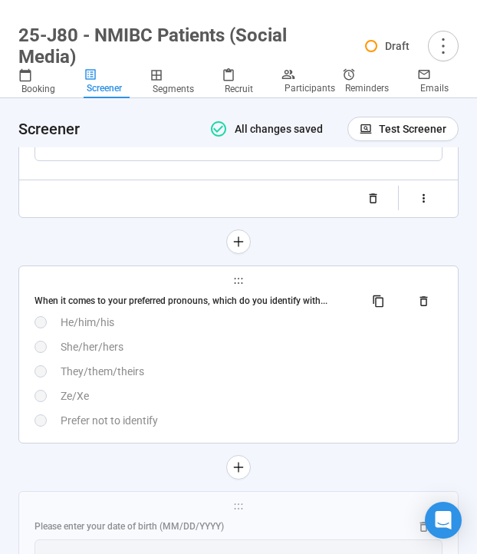
click at [207, 393] on div "Ze/Xe" at bounding box center [252, 395] width 382 height 17
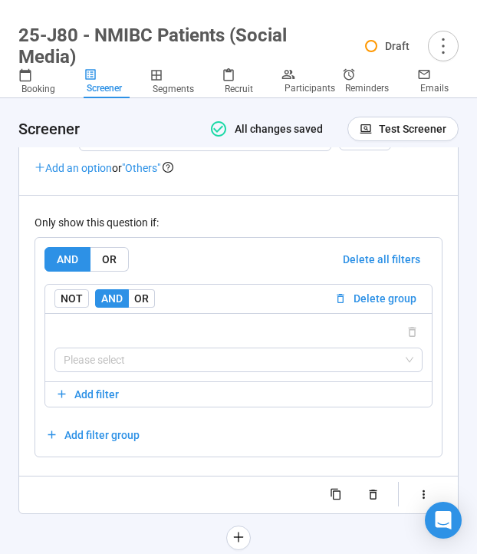
scroll to position [3102, 0]
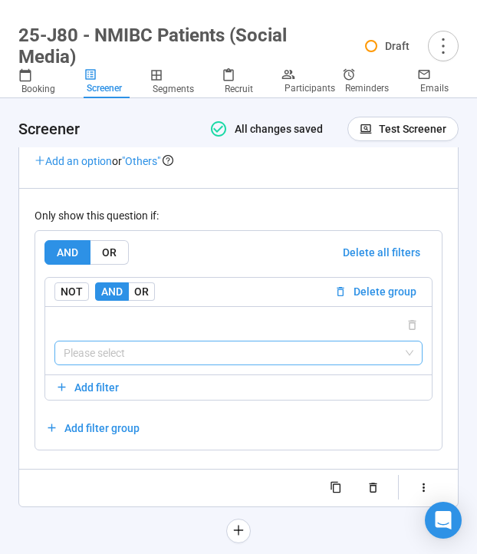
click at [206, 354] on input "search" at bounding box center [239, 352] width 350 height 23
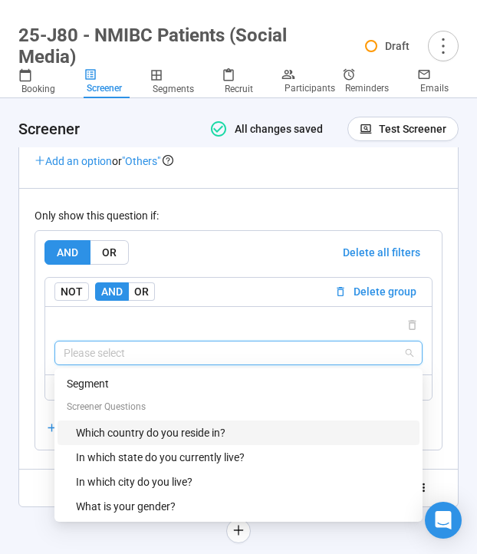
drag, startPoint x: 173, startPoint y: 433, endPoint x: 194, endPoint y: 403, distance: 36.2
click at [173, 433] on div "Which country do you reside in?" at bounding box center [243, 432] width 334 height 17
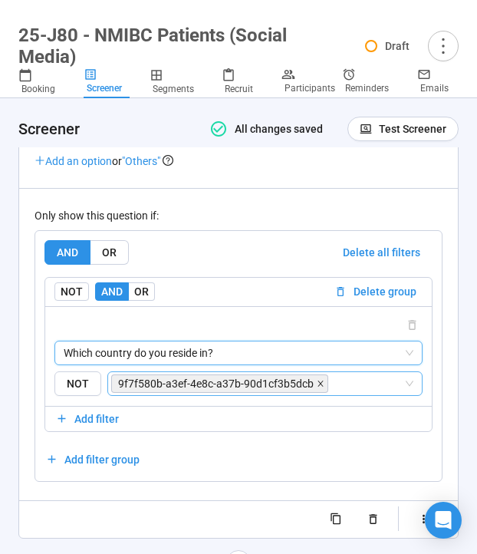
click at [317, 382] on span at bounding box center [321, 383] width 8 height 17
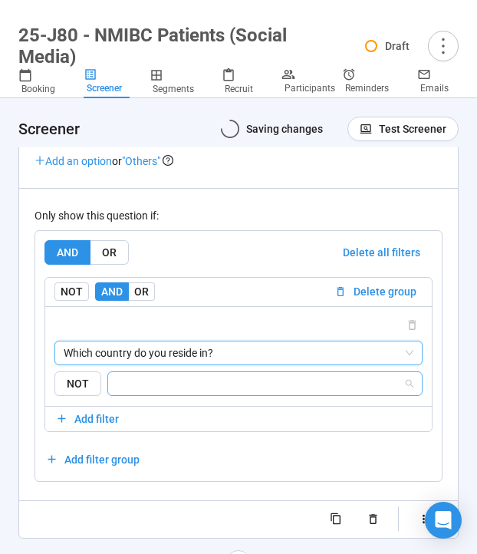
click at [313, 383] on input "search" at bounding box center [260, 383] width 286 height 18
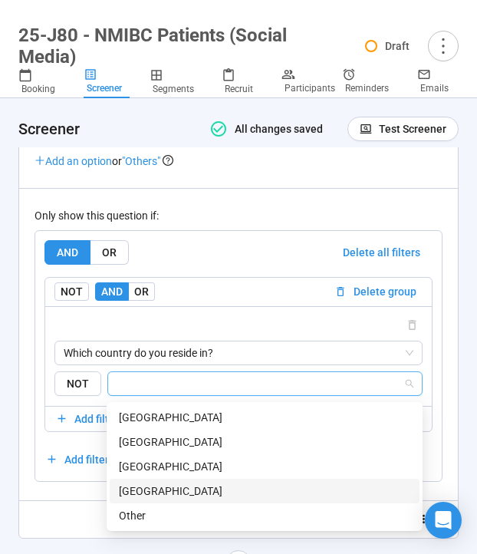
click at [202, 489] on div "[GEOGRAPHIC_DATA]" at bounding box center [264, 490] width 291 height 17
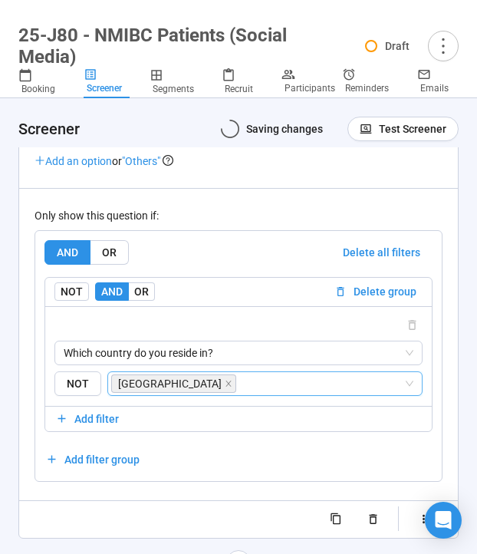
click at [38, 529] on div at bounding box center [239, 519] width 408 height 25
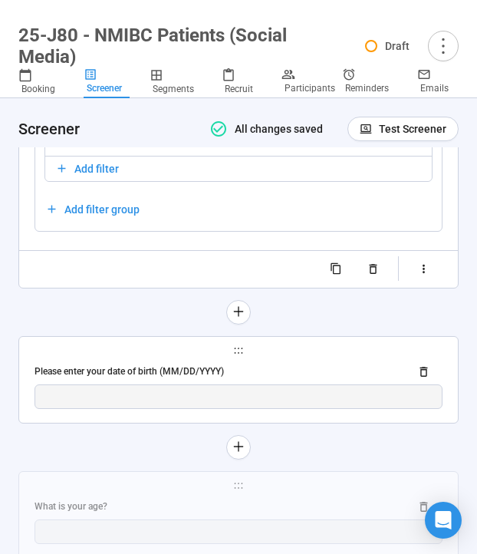
click at [140, 379] on div "Please enter your date of birth (MM/DD/YYYY)" at bounding box center [216, 371] width 363 height 15
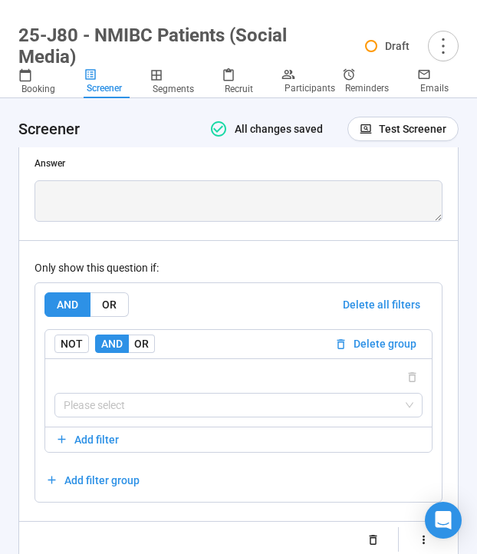
scroll to position [3076, 0]
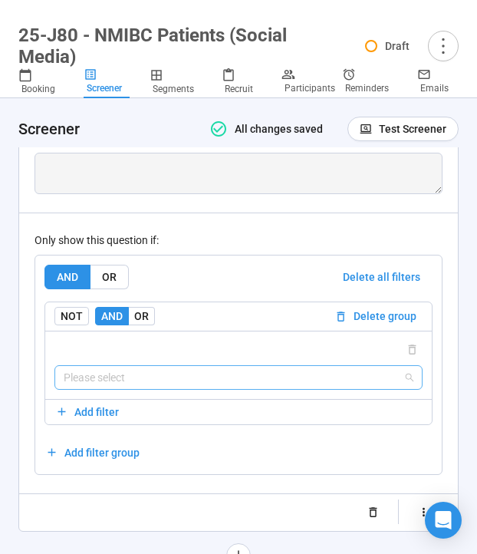
click at [157, 366] on input "search" at bounding box center [239, 377] width 350 height 23
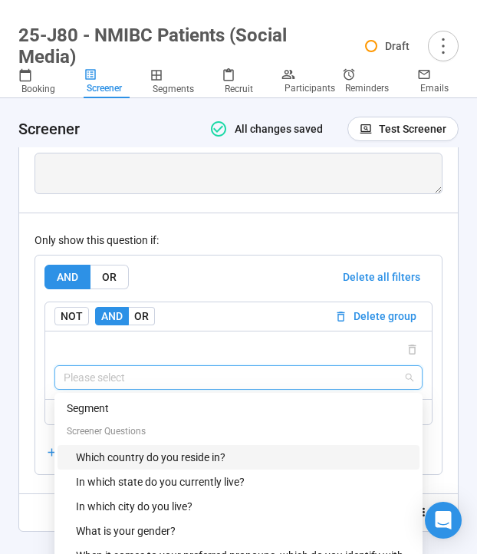
click at [156, 451] on div "Which country do you reside in?" at bounding box center [243, 457] width 334 height 17
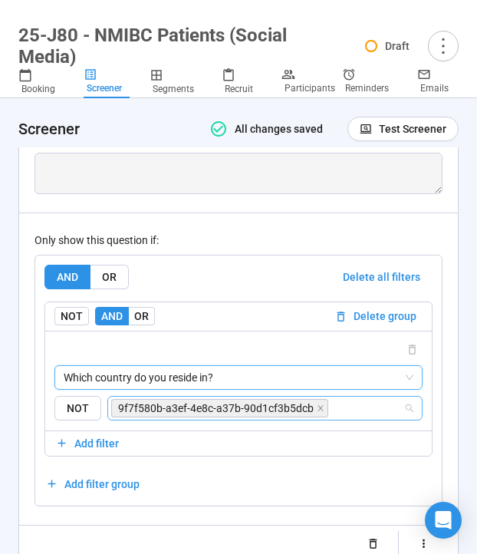
click at [190, 406] on span "9f7f580b-a3ef-4e8c-a37b-90d1cf3b5dcb" at bounding box center [216, 408] width 196 height 17
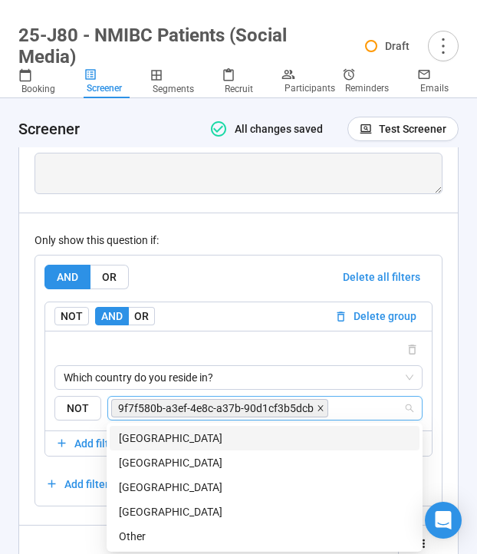
click at [318, 404] on icon "close" at bounding box center [321, 408] width 8 height 8
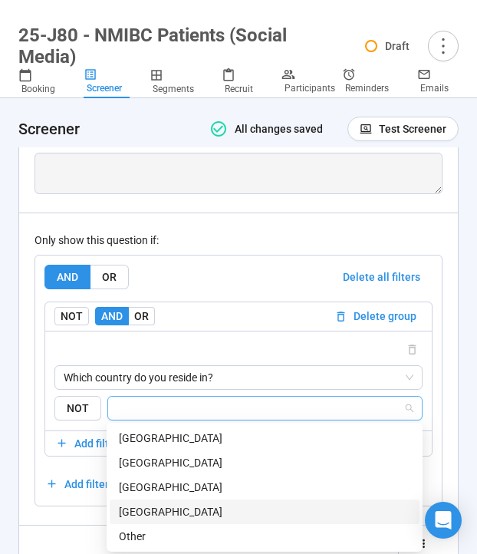
click at [186, 501] on div "[GEOGRAPHIC_DATA]" at bounding box center [265, 511] width 310 height 25
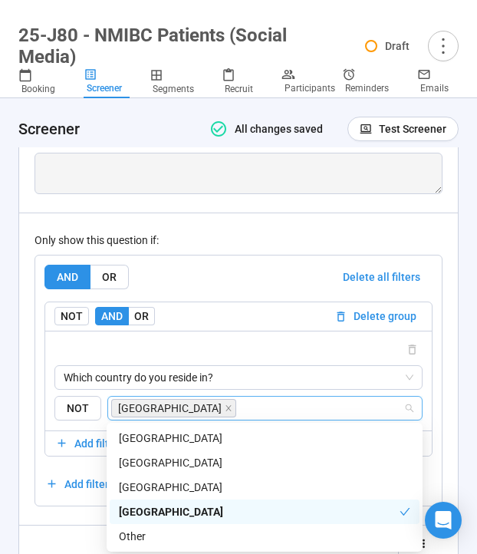
click at [49, 512] on div "**********" at bounding box center [239, 257] width 408 height 598
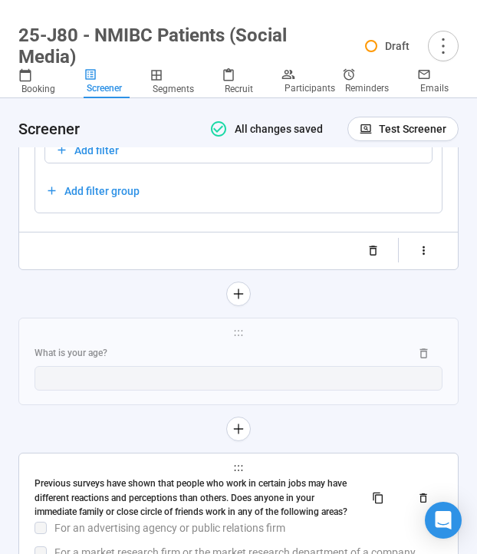
scroll to position [3383, 0]
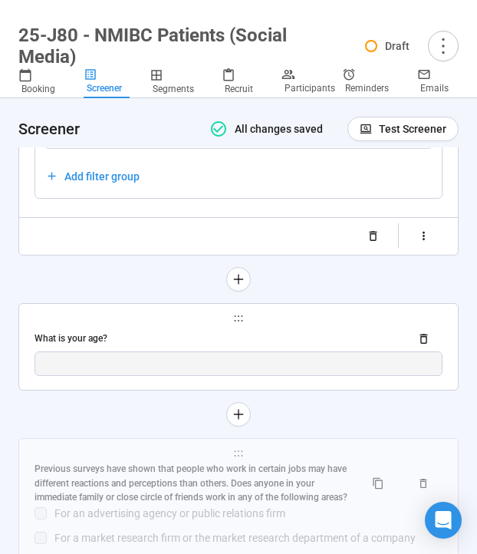
click at [141, 338] on div "What is your age?" at bounding box center [216, 338] width 363 height 15
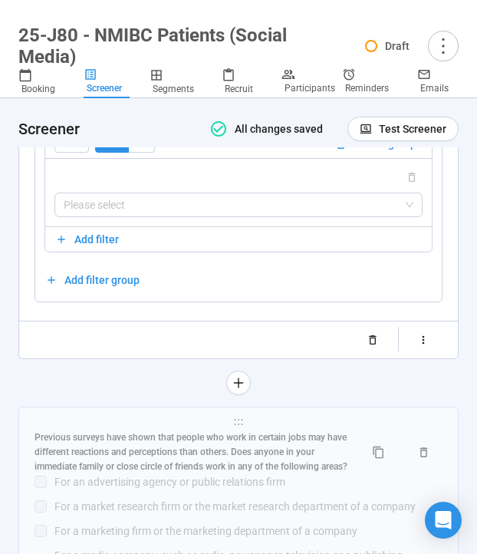
scroll to position [3308, 0]
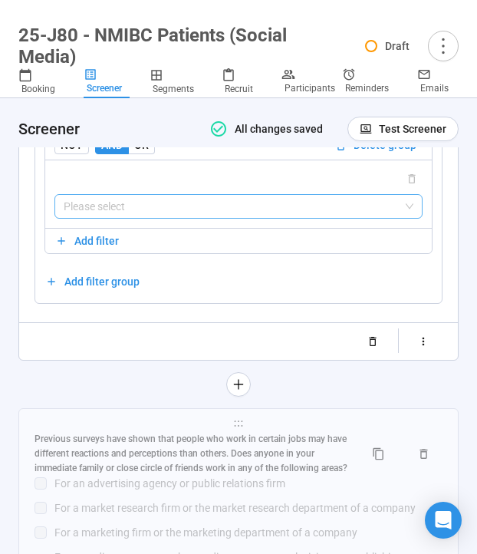
click at [171, 204] on input "search" at bounding box center [239, 206] width 350 height 23
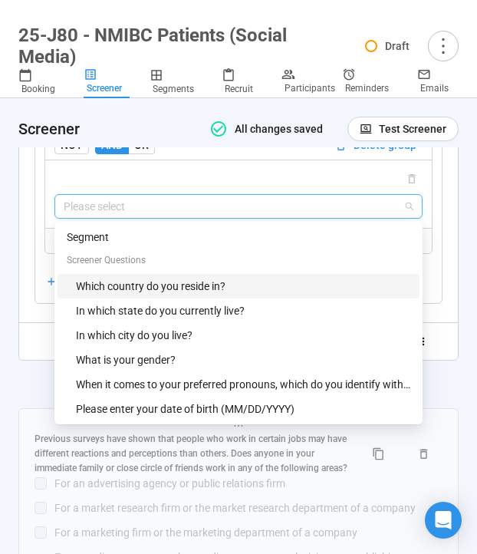
click at [175, 284] on div "Which country do you reside in?" at bounding box center [243, 286] width 334 height 17
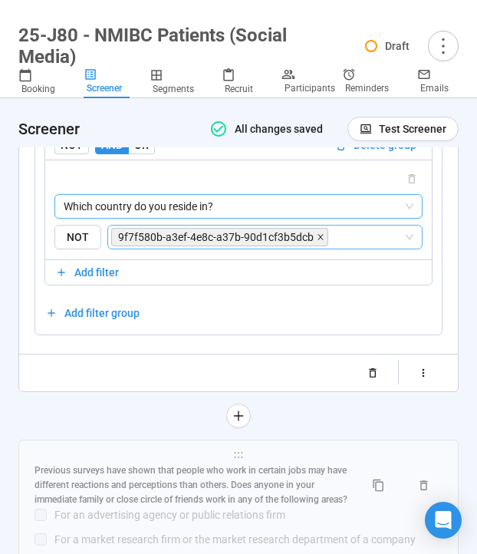
click at [317, 238] on icon "close" at bounding box center [319, 236] width 5 height 5
click at [331, 238] on input "search" at bounding box center [367, 237] width 72 height 18
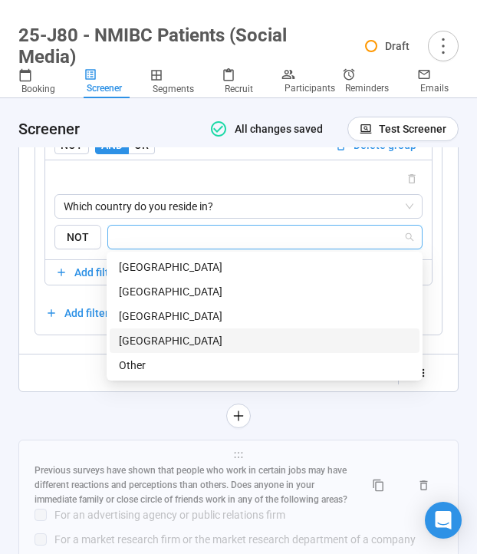
click at [229, 342] on div "[GEOGRAPHIC_DATA]" at bounding box center [264, 340] width 291 height 17
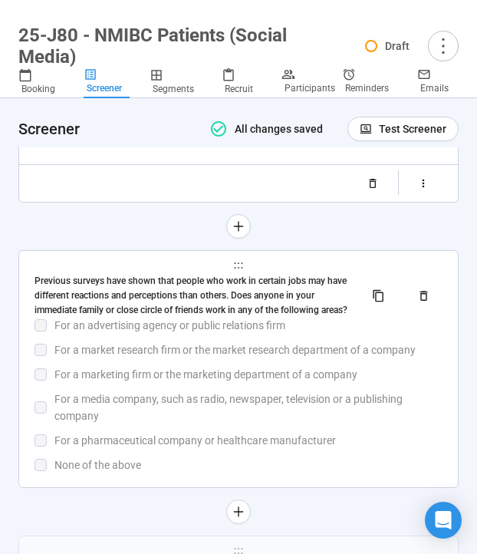
click at [140, 377] on div "Previous surveys have shown that people who work in certain jobs may have diffe…" at bounding box center [239, 374] width 408 height 200
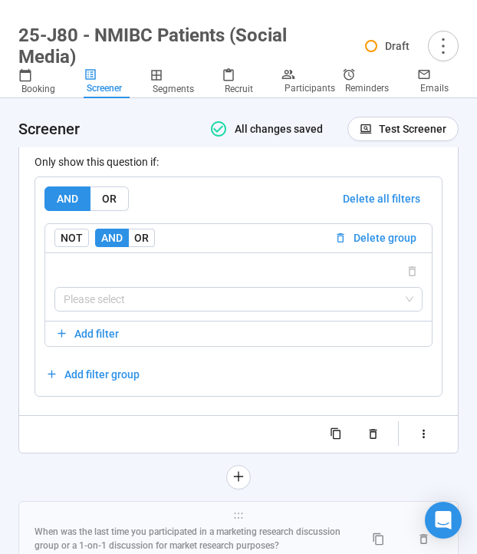
scroll to position [3774, 0]
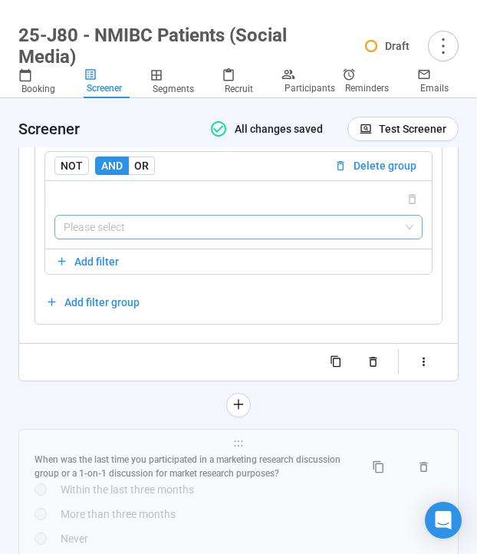
click at [176, 218] on div "Please select" at bounding box center [238, 227] width 368 height 25
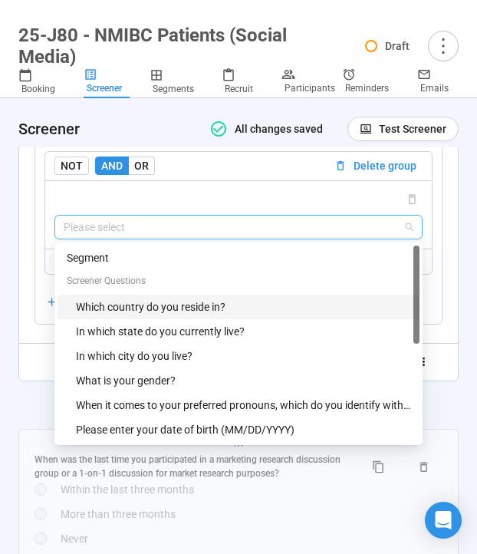
click at [176, 308] on div "Which country do you reside in?" at bounding box center [243, 306] width 334 height 17
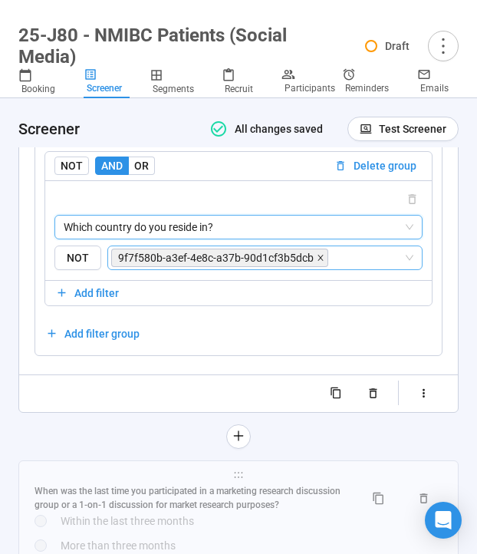
click at [318, 258] on icon "close" at bounding box center [321, 258] width 8 height 8
click at [331, 261] on input "search" at bounding box center [367, 257] width 72 height 18
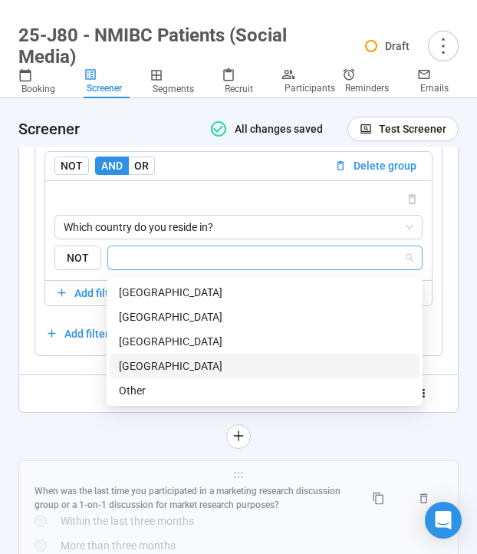
click at [251, 358] on div "[GEOGRAPHIC_DATA]" at bounding box center [264, 365] width 291 height 17
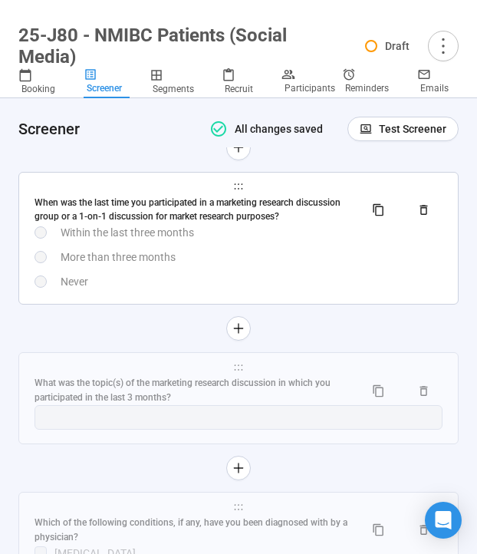
click at [145, 283] on div "Never" at bounding box center [252, 281] width 382 height 17
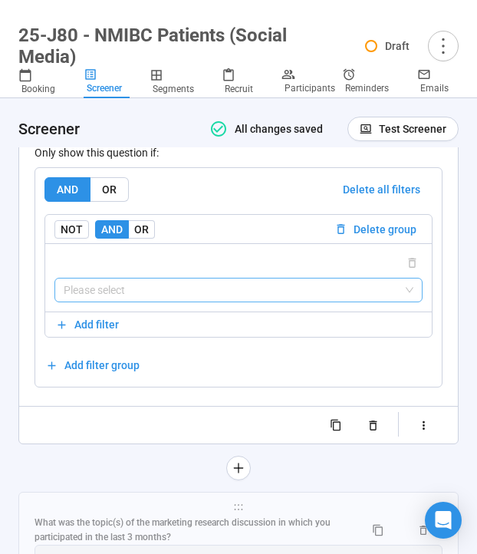
scroll to position [3900, 0]
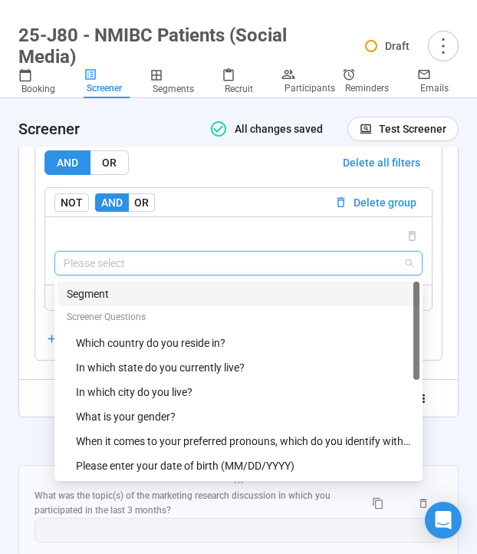
click at [159, 275] on input "search" at bounding box center [239, 263] width 350 height 23
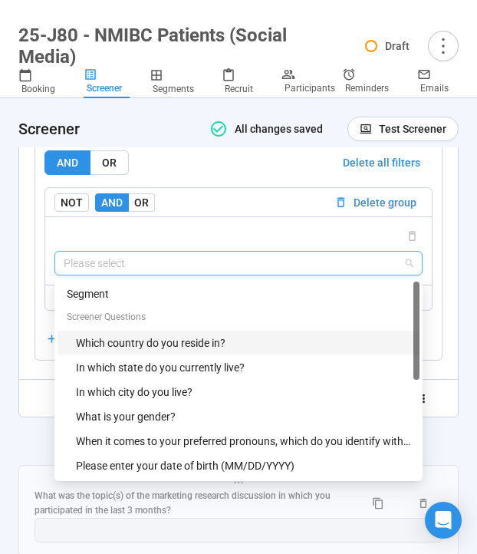
click at [160, 351] on div "Which country do you reside in?" at bounding box center [243, 342] width 334 height 17
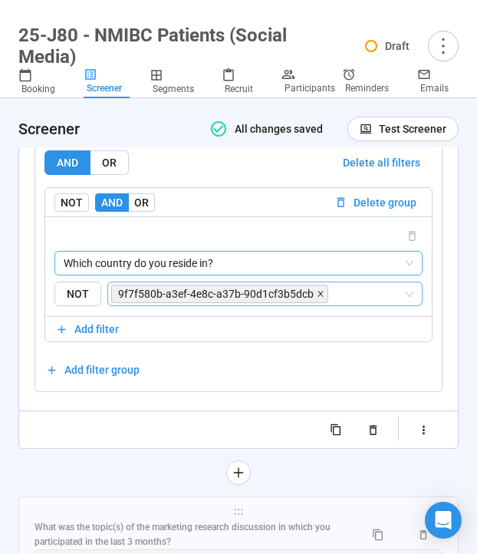
click at [317, 298] on icon "close" at bounding box center [321, 294] width 8 height 8
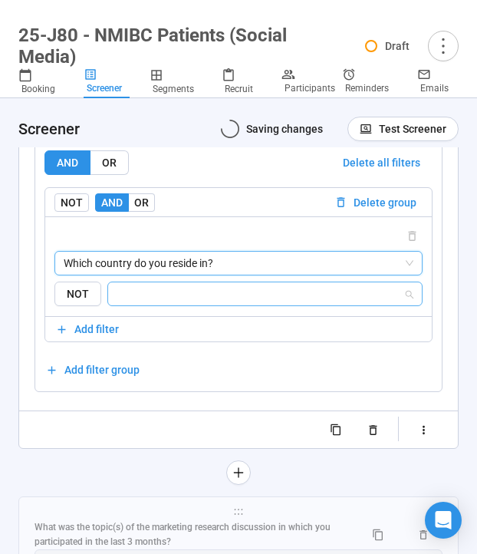
click at [303, 303] on input "search" at bounding box center [260, 294] width 286 height 18
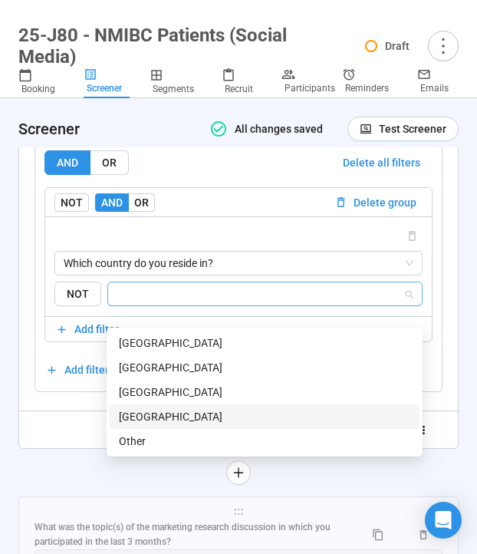
click at [188, 419] on div "[GEOGRAPHIC_DATA]" at bounding box center [264, 416] width 291 height 17
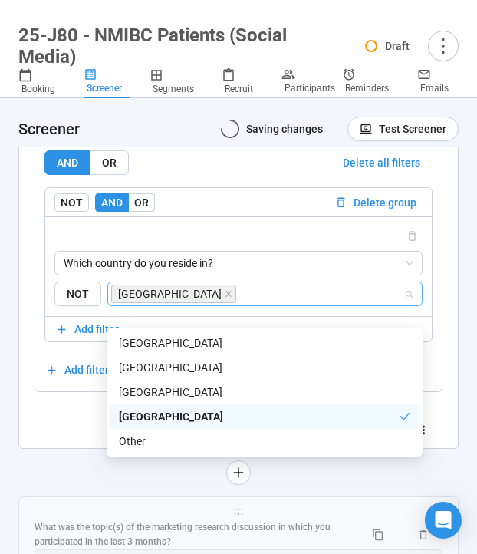
click at [74, 469] on div "**********" at bounding box center [238, 75] width 440 height 819
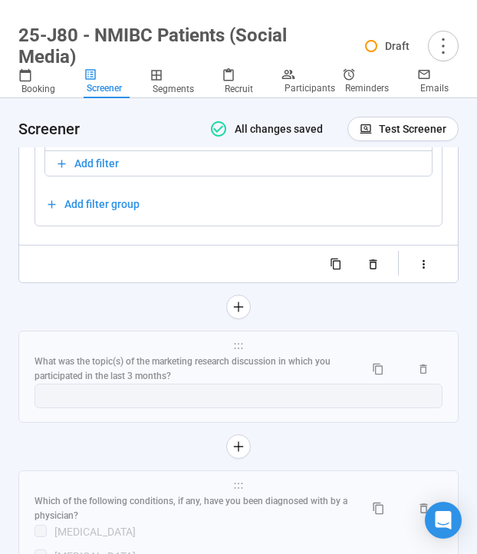
scroll to position [4141, 0]
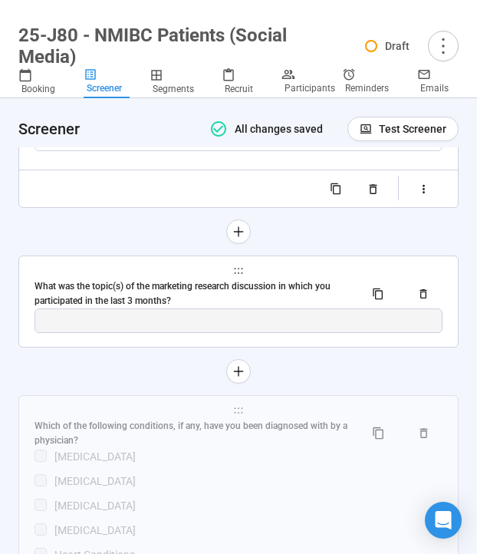
click at [44, 298] on div "What was the topic(s) of the marketing research discussion in which you partici…" at bounding box center [193, 293] width 317 height 29
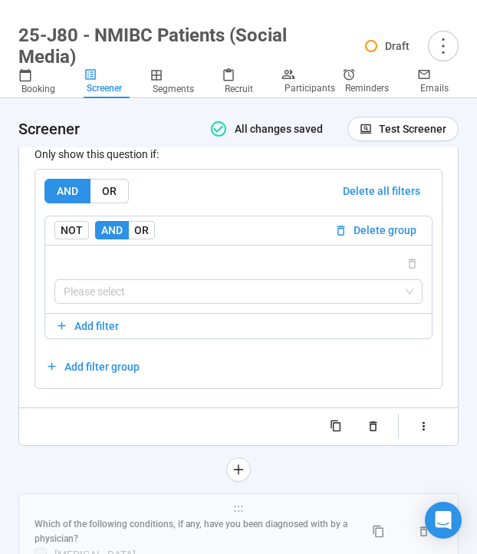
scroll to position [4038, 0]
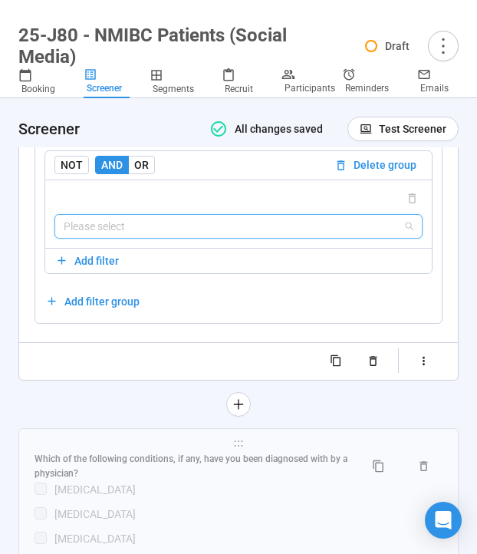
click at [157, 238] on input "search" at bounding box center [239, 226] width 350 height 23
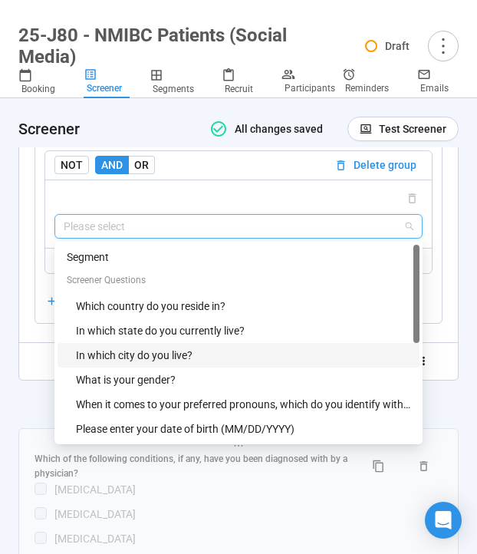
scroll to position [74, 0]
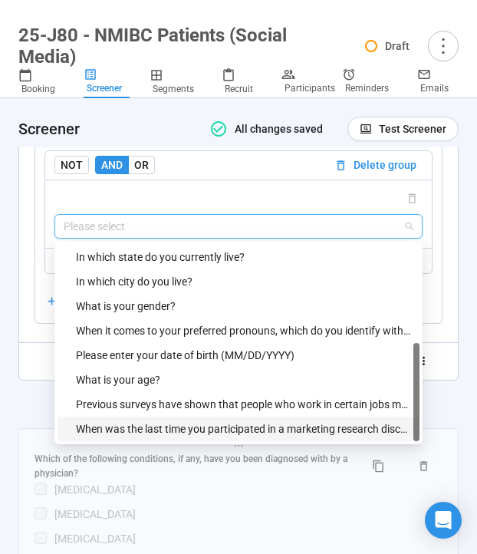
click at [147, 437] on div "When was the last time you participated in a marketing research discussion grou…" at bounding box center [243, 428] width 334 height 17
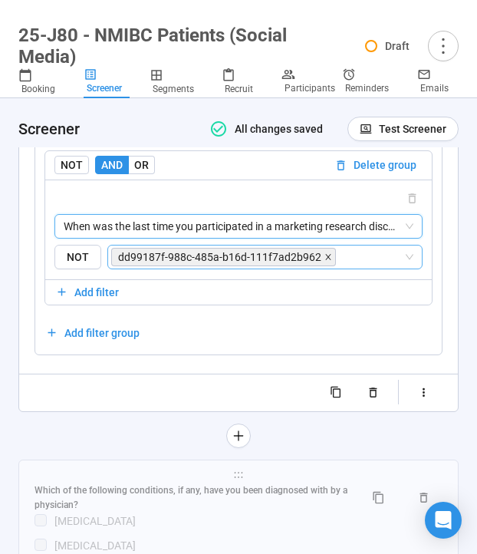
click at [324, 261] on icon "close" at bounding box center [328, 257] width 8 height 8
click at [339, 266] on input "search" at bounding box center [371, 257] width 64 height 18
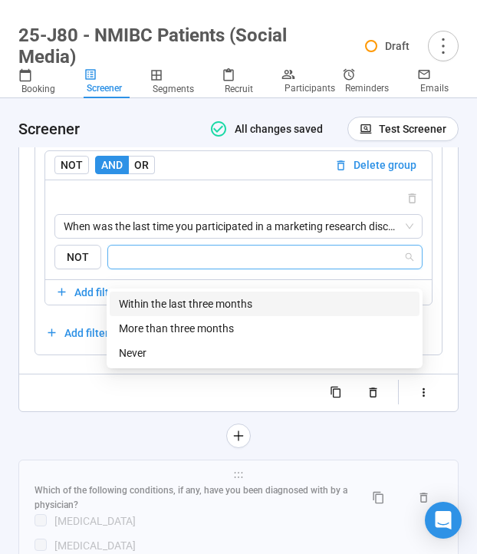
drag, startPoint x: 268, startPoint y: 305, endPoint x: 118, endPoint y: 442, distance: 202.5
click at [268, 305] on div "Within the last three months" at bounding box center [264, 303] width 291 height 17
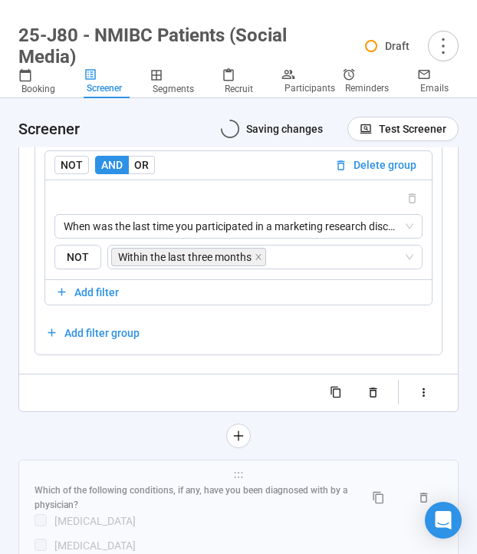
drag, startPoint x: 94, startPoint y: 462, endPoint x: 11, endPoint y: 462, distance: 82.8
click at [94, 448] on div at bounding box center [238, 435] width 440 height 25
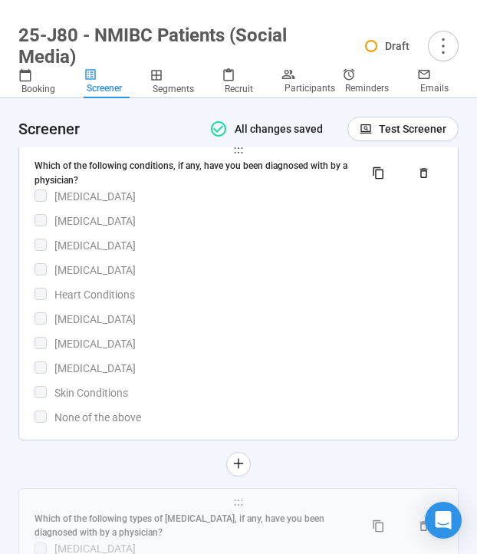
click at [147, 327] on div "[MEDICAL_DATA]" at bounding box center [239, 319] width 408 height 17
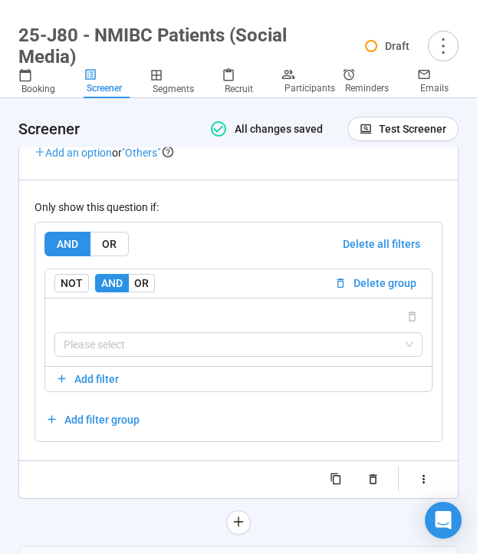
scroll to position [4442, 0]
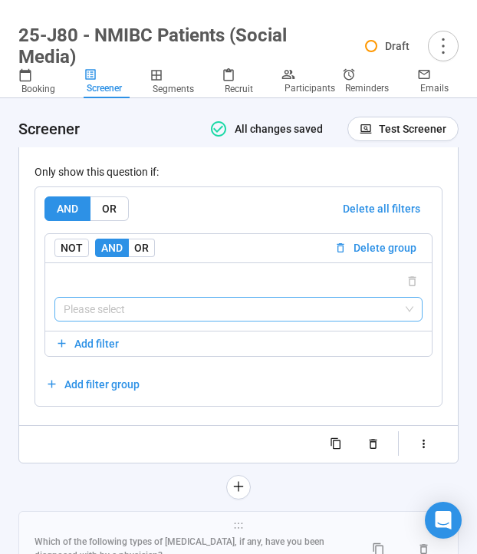
click at [153, 321] on input "search" at bounding box center [239, 309] width 350 height 23
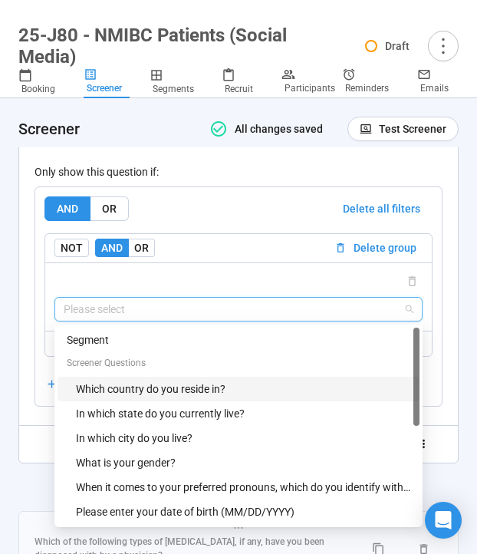
click at [159, 397] on div "Which country do you reside in?" at bounding box center [243, 388] width 334 height 17
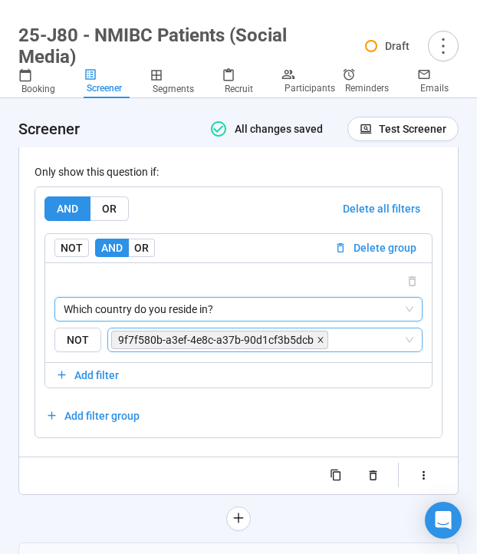
click at [317, 342] on icon "close" at bounding box center [319, 339] width 5 height 5
click at [331, 349] on input "search" at bounding box center [367, 340] width 72 height 18
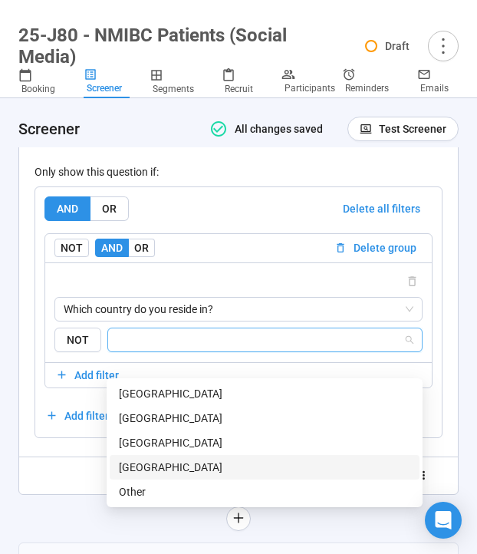
click at [230, 459] on div "[GEOGRAPHIC_DATA]" at bounding box center [264, 467] width 291 height 17
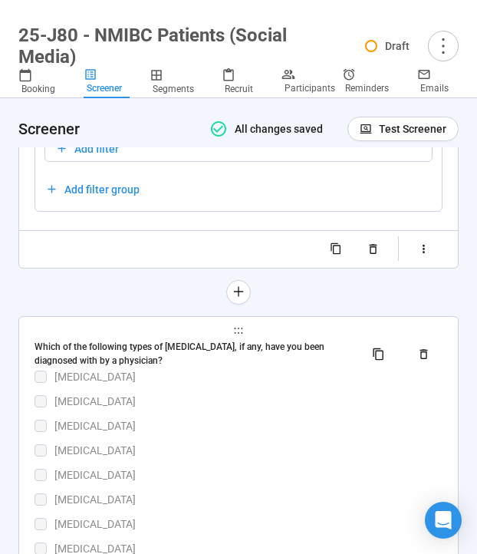
click at [130, 410] on div "[MEDICAL_DATA]" at bounding box center [248, 401] width 388 height 17
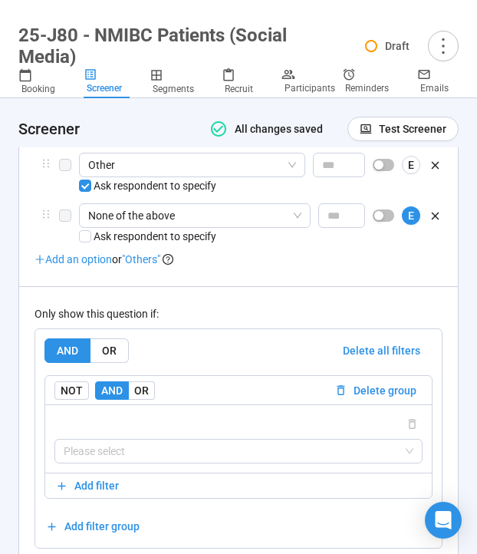
scroll to position [4752, 0]
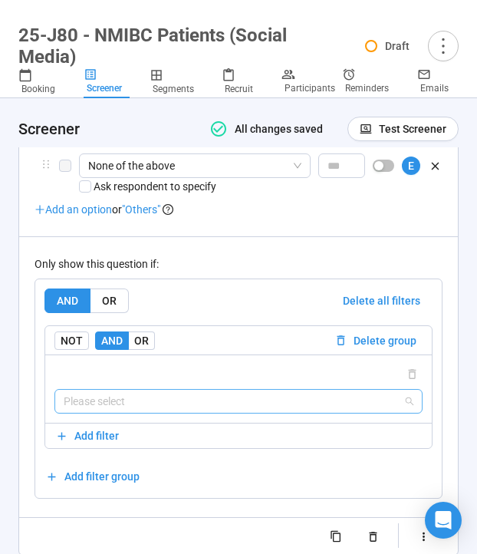
click at [175, 413] on input "search" at bounding box center [239, 401] width 350 height 23
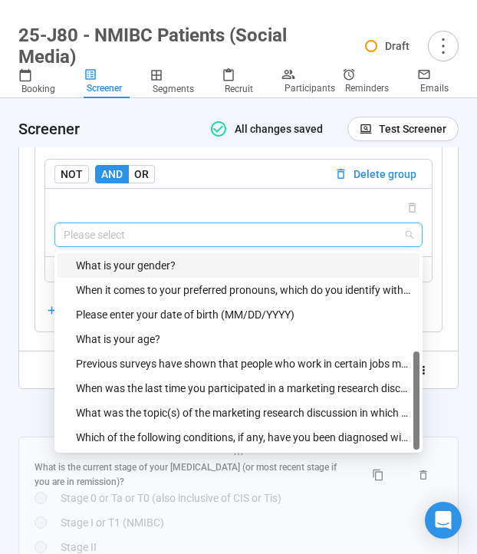
scroll to position [123, 0]
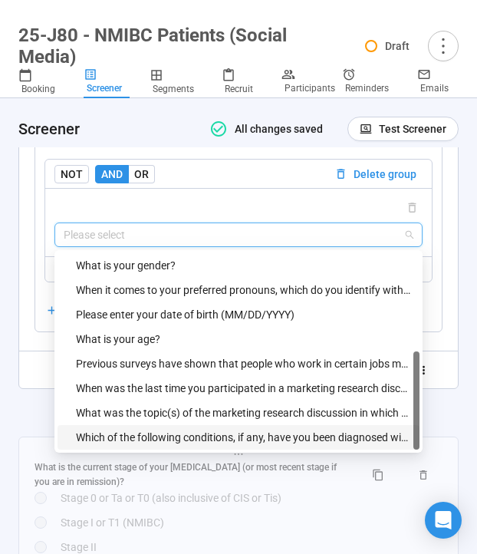
click at [150, 446] on div "Which of the following conditions, if any, have you been diagnosed with by a ph…" at bounding box center [243, 437] width 334 height 17
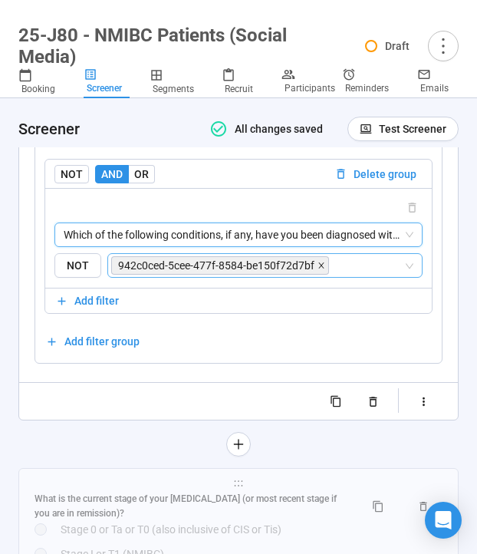
click at [321, 269] on icon "close" at bounding box center [321, 266] width 8 height 8
click at [332, 275] on input "search" at bounding box center [367, 265] width 71 height 18
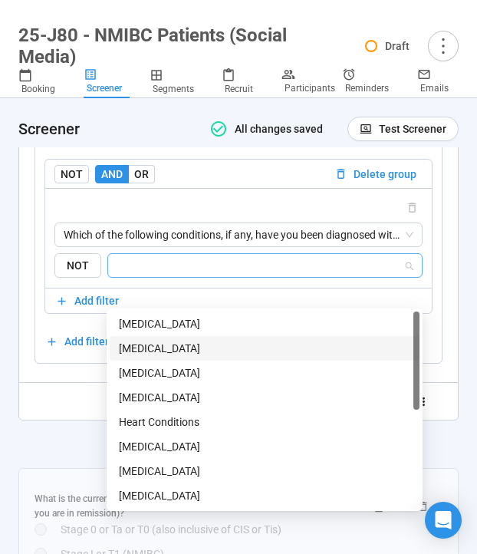
click at [192, 351] on div "[MEDICAL_DATA]" at bounding box center [264, 348] width 291 height 17
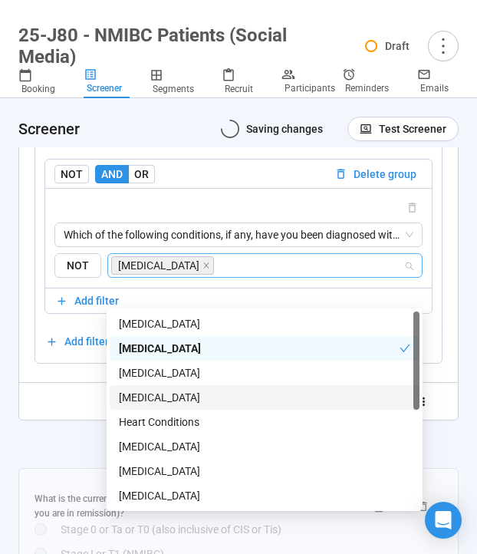
click at [19, 456] on div at bounding box center [238, 444] width 440 height 25
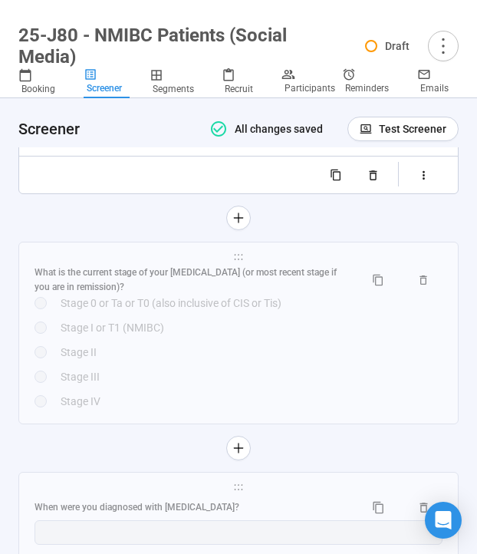
scroll to position [5160, 0]
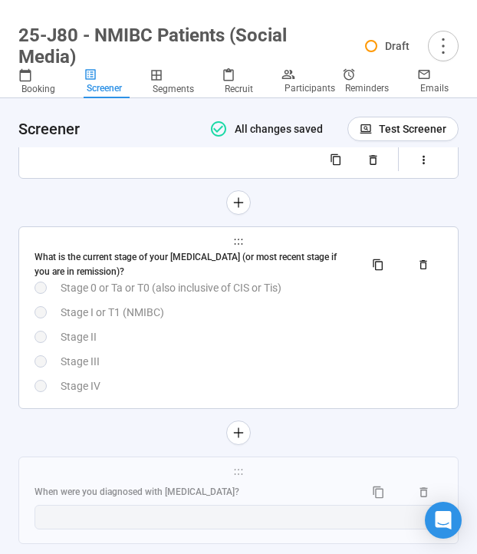
click at [133, 394] on div "Stage IV" at bounding box center [252, 385] width 382 height 17
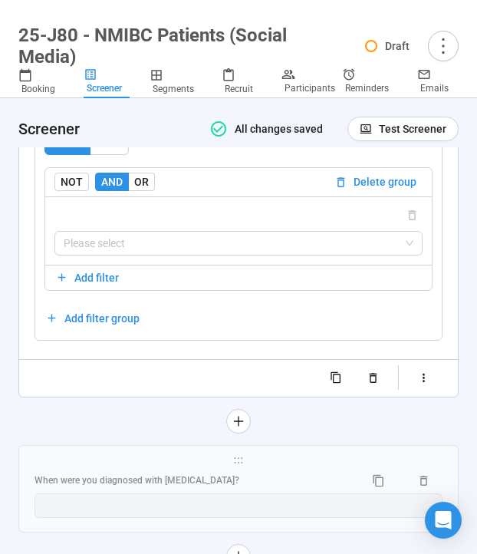
scroll to position [5059, 0]
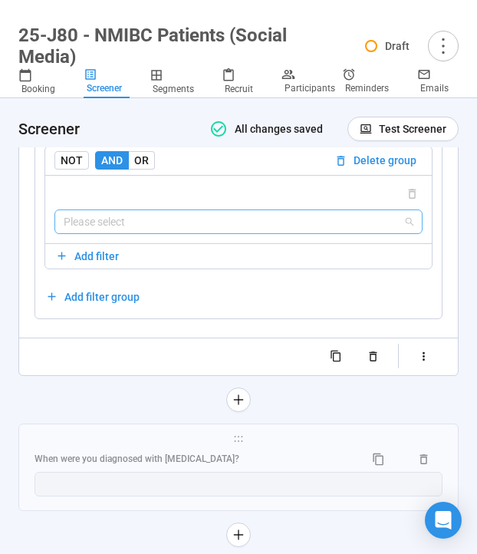
click at [164, 233] on input "search" at bounding box center [239, 221] width 350 height 23
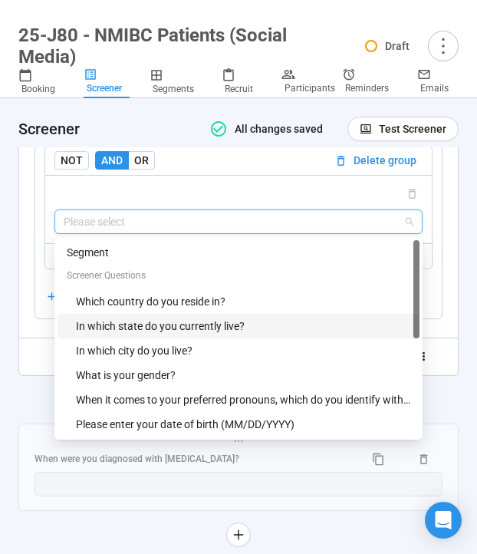
scroll to position [147, 0]
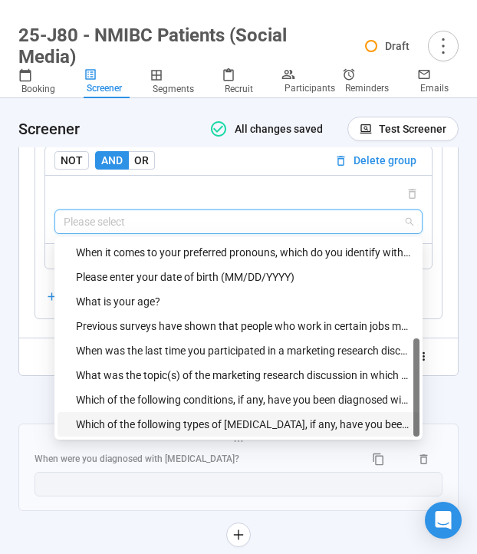
click at [156, 433] on div "Which of the following types of [MEDICAL_DATA], if any, have you been diagnosed…" at bounding box center [243, 424] width 334 height 17
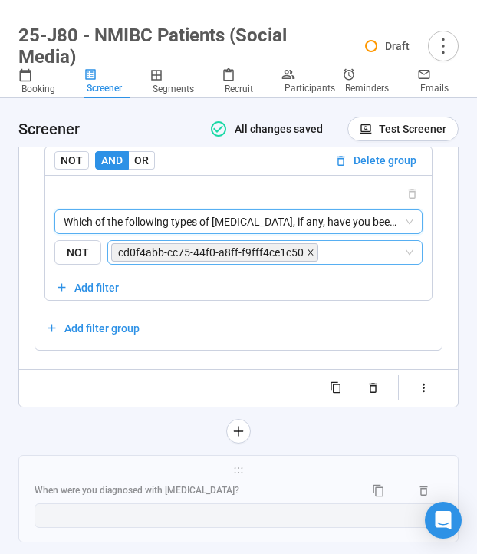
click at [307, 256] on icon "close" at bounding box center [311, 252] width 8 height 8
click at [321, 262] on input "search" at bounding box center [362, 252] width 82 height 18
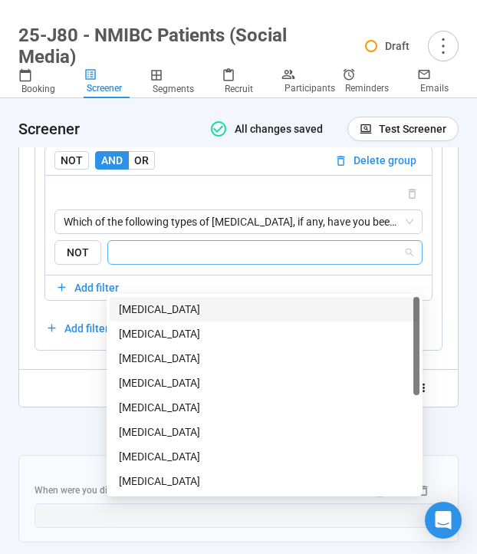
click at [186, 308] on div "[MEDICAL_DATA]" at bounding box center [264, 309] width 291 height 17
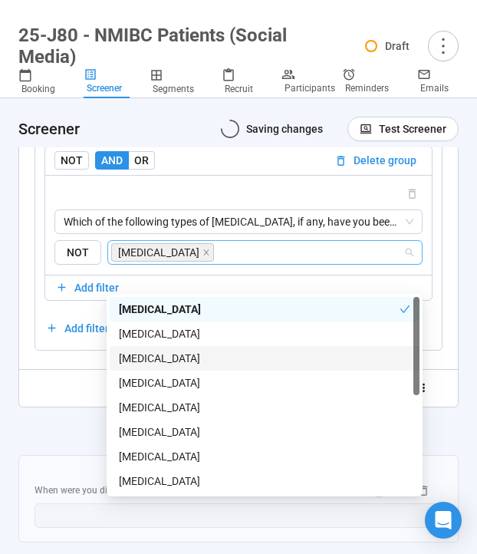
click at [64, 443] on div at bounding box center [238, 431] width 440 height 25
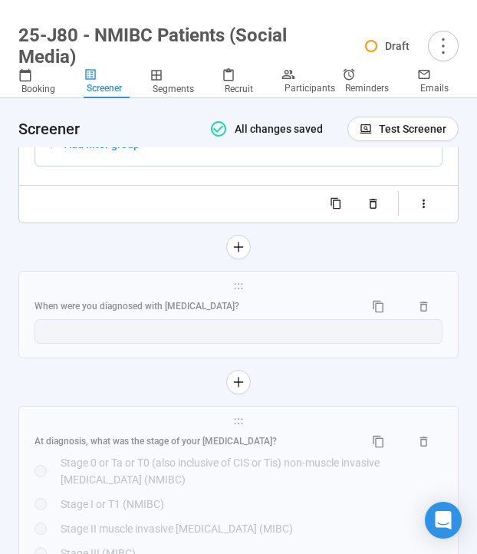
scroll to position [5249, 0]
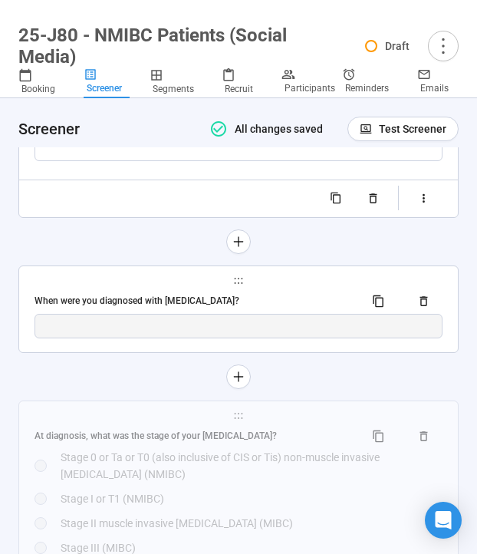
click at [123, 308] on div "When were you diagnosed with [MEDICAL_DATA]?" at bounding box center [193, 301] width 317 height 15
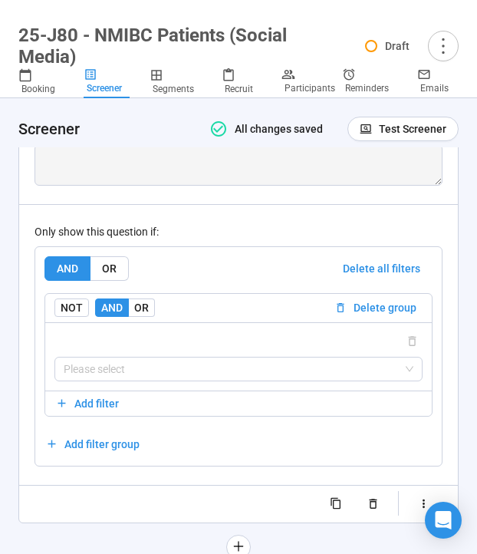
scroll to position [5024, 0]
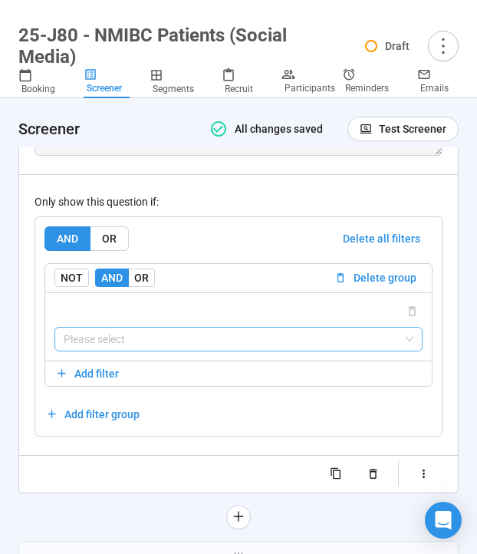
click at [127, 350] on input "search" at bounding box center [239, 338] width 350 height 23
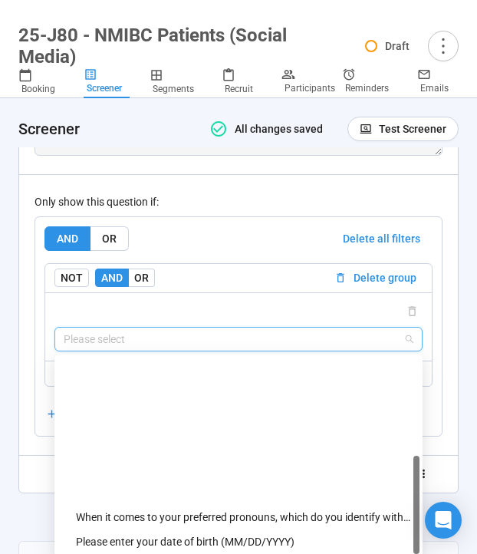
scroll to position [172, 0]
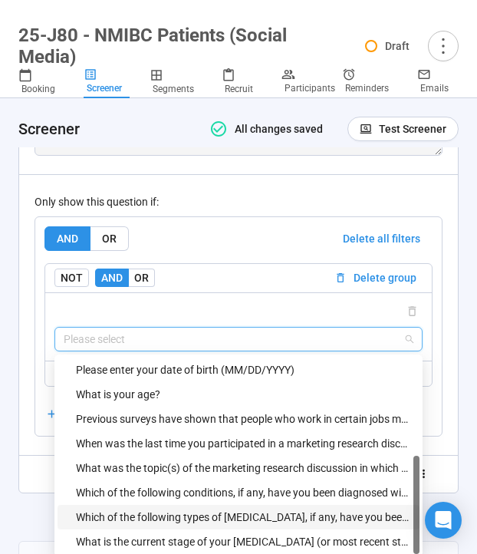
click at [124, 525] on div "Which of the following types of [MEDICAL_DATA], if any, have you been diagnosed…" at bounding box center [243, 516] width 334 height 17
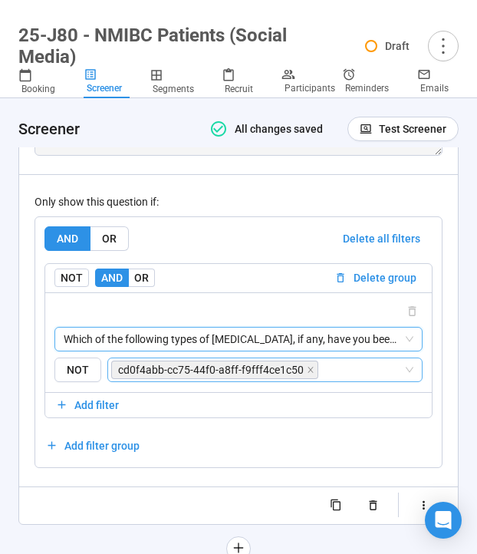
drag, startPoint x: 310, startPoint y: 395, endPoint x: 290, endPoint y: 395, distance: 19.9
click at [310, 373] on icon "close" at bounding box center [311, 370] width 8 height 8
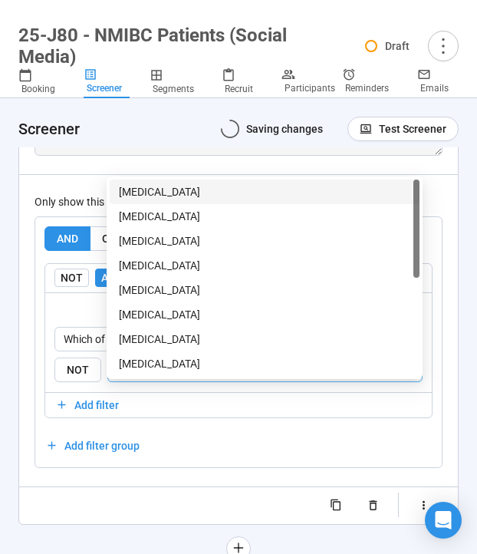
click at [290, 379] on input "search" at bounding box center [260, 369] width 286 height 18
click at [204, 196] on div "[MEDICAL_DATA]" at bounding box center [264, 191] width 291 height 17
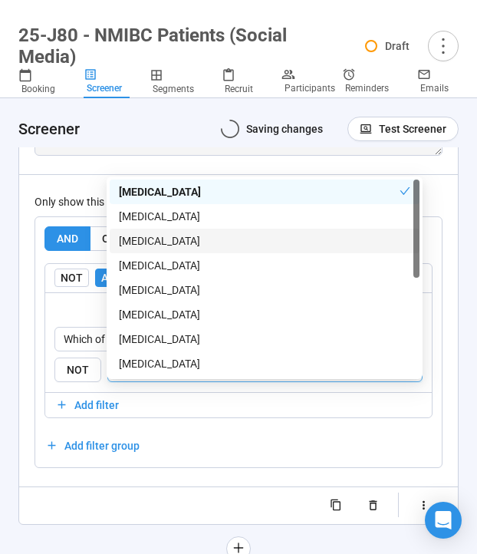
click at [58, 205] on div "Only show this question if: AND OR Delete all filters NOT AND OR Delete group W…" at bounding box center [239, 321] width 408 height 294
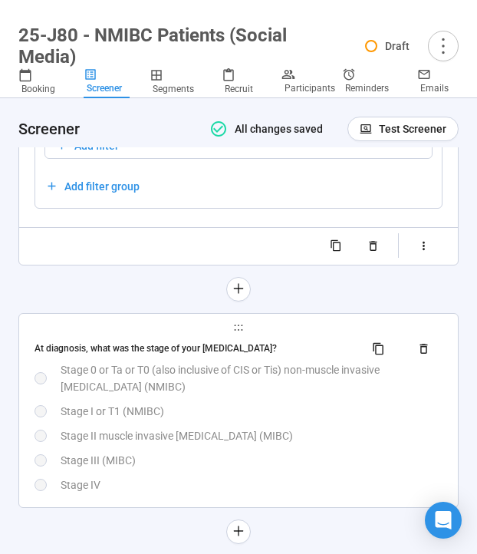
click at [106, 395] on div "Stage 0 or Ta or T0 (also inclusive of CIS or Tis) non-muscle invasive [MEDICAL…" at bounding box center [252, 378] width 382 height 34
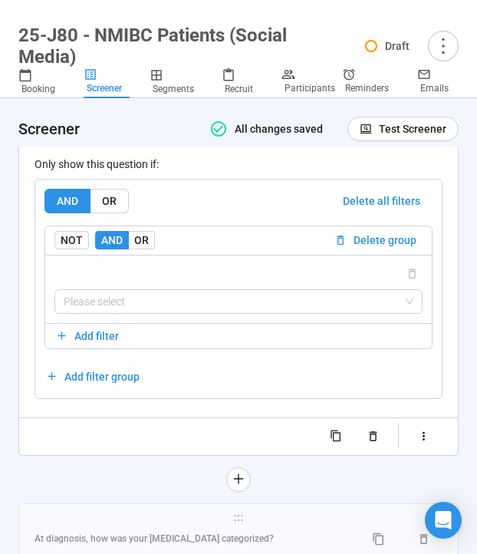
scroll to position [5359, 0]
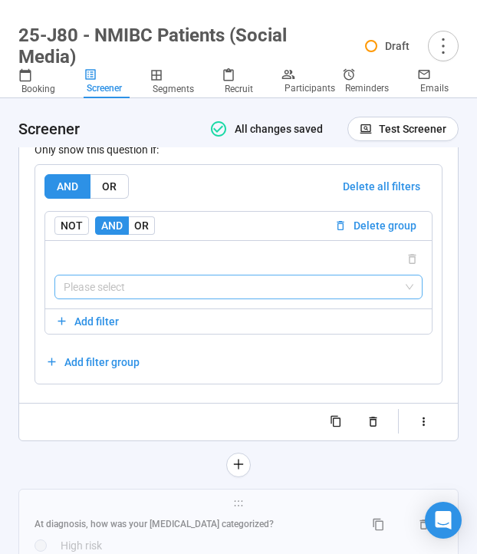
click at [120, 298] on input "search" at bounding box center [239, 286] width 350 height 23
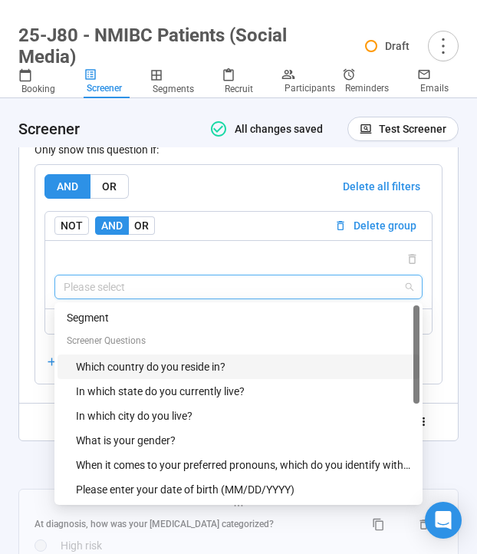
scroll to position [196, 0]
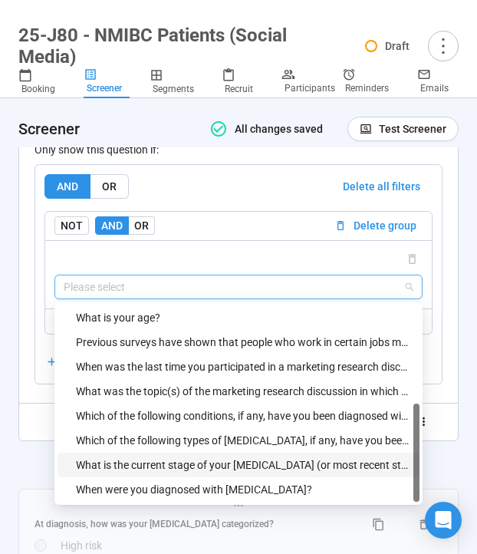
click at [123, 473] on div "What is the current stage of your [MEDICAL_DATA] (or most recent stage if you a…" at bounding box center [243, 464] width 334 height 17
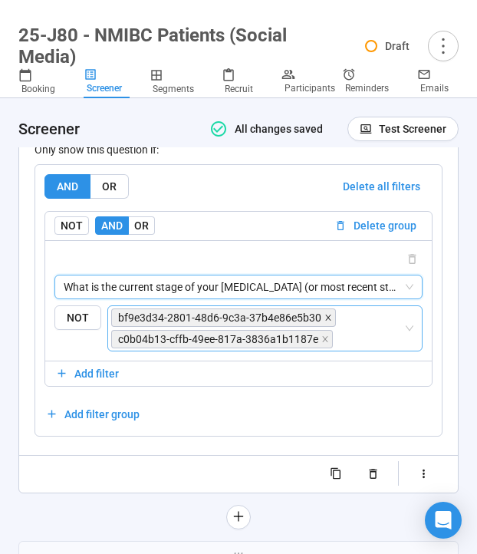
click at [324, 321] on icon "close" at bounding box center [328, 318] width 8 height 8
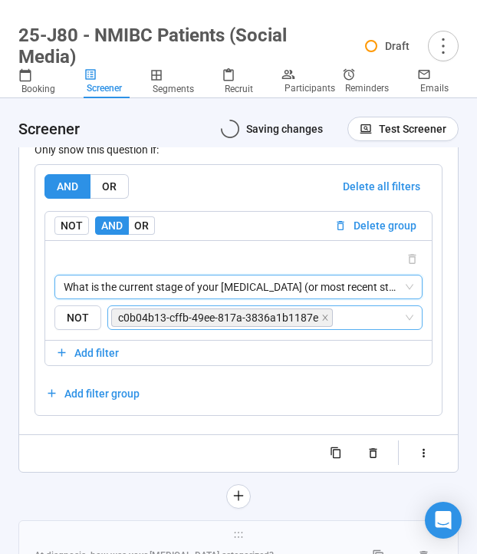
click at [324, 321] on icon "close" at bounding box center [325, 318] width 8 height 8
click at [336, 327] on input "search" at bounding box center [369, 317] width 67 height 18
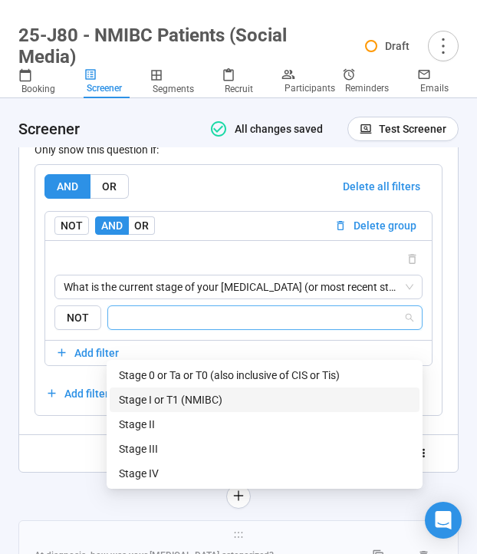
click at [234, 394] on div "Stage I or T1 (NMIBC)" at bounding box center [264, 399] width 291 height 17
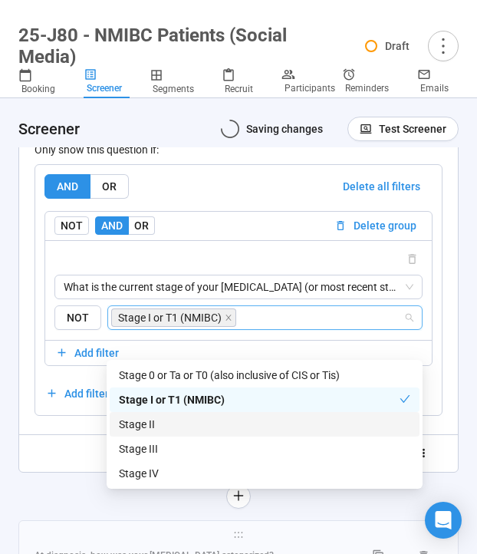
click at [210, 417] on div "Stage II" at bounding box center [264, 424] width 291 height 17
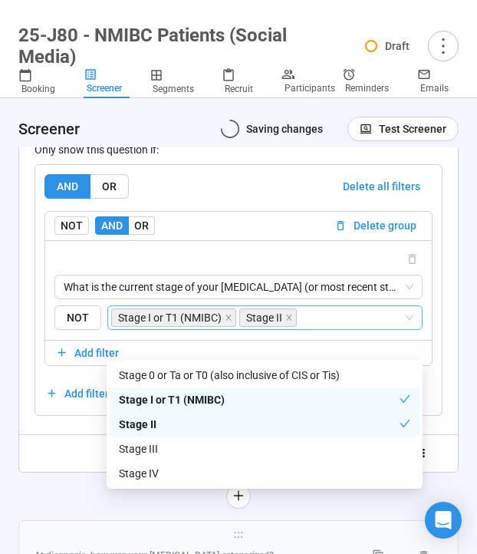
click at [64, 465] on div at bounding box center [239, 453] width 408 height 25
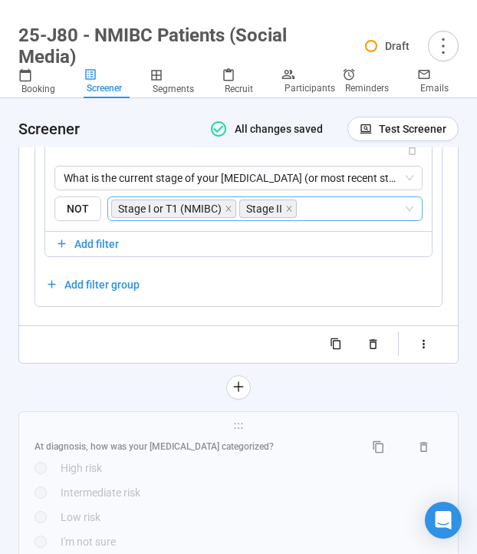
scroll to position [5506, 0]
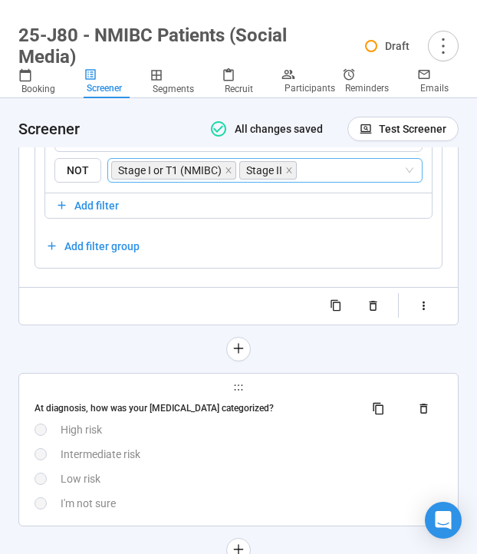
click at [139, 420] on div "**********" at bounding box center [238, 449] width 439 height 152
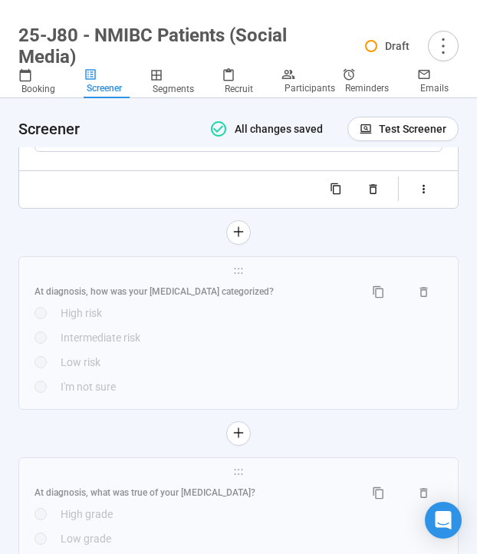
scroll to position [5639, 0]
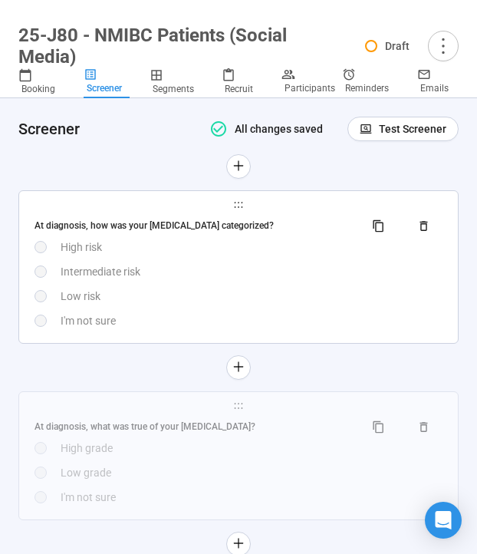
click at [149, 304] on div "Low risk" at bounding box center [252, 296] width 382 height 17
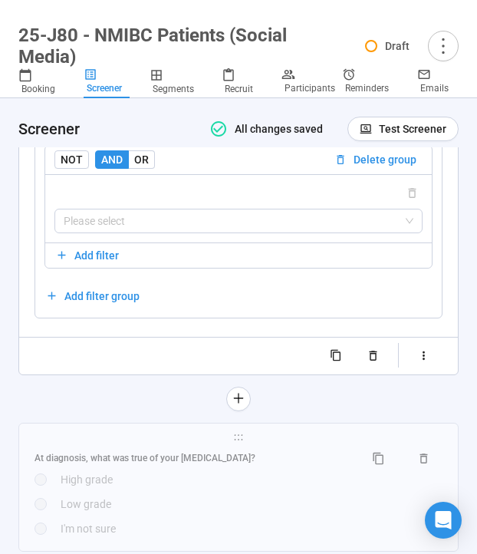
scroll to position [5634, 0]
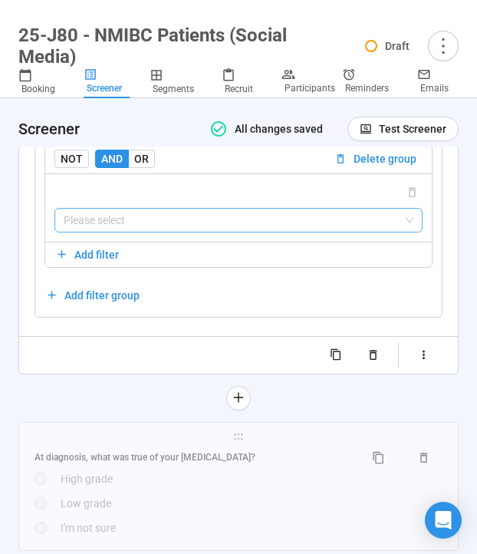
click at [112, 232] on input "search" at bounding box center [239, 220] width 350 height 23
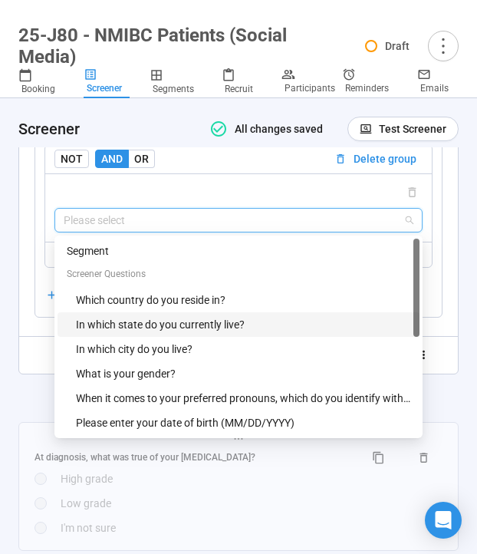
scroll to position [221, 0]
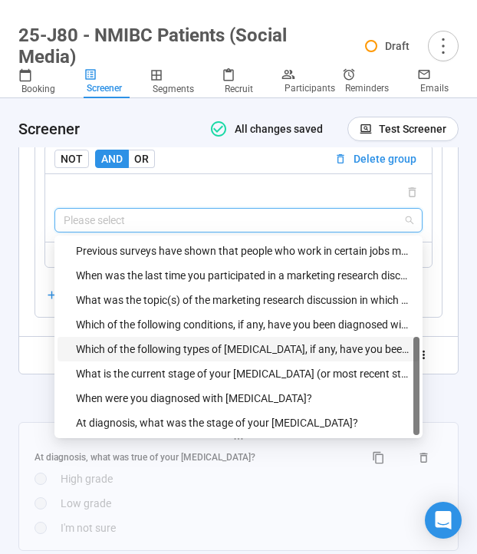
click at [117, 357] on div "Which of the following types of [MEDICAL_DATA], if any, have you been diagnosed…" at bounding box center [243, 348] width 334 height 17
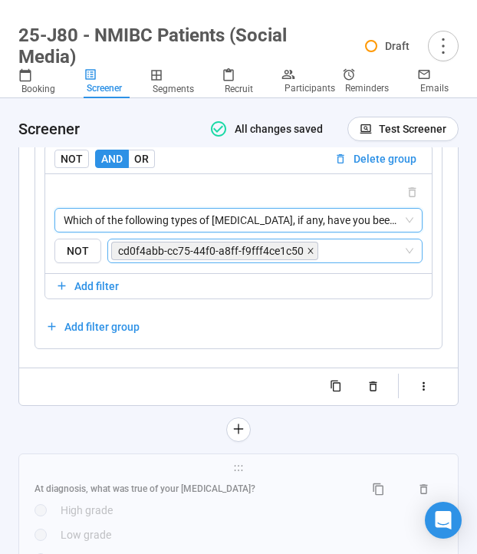
click at [310, 255] on icon "close" at bounding box center [311, 251] width 8 height 8
click at [321, 260] on input "search" at bounding box center [362, 251] width 82 height 18
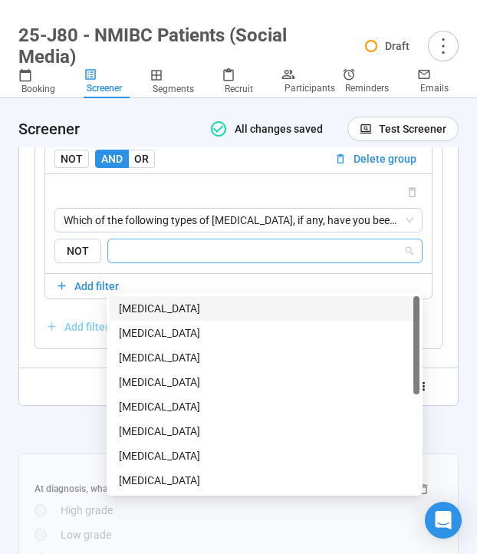
drag, startPoint x: 215, startPoint y: 306, endPoint x: 103, endPoint y: 360, distance: 124.5
click at [215, 307] on div "[MEDICAL_DATA]" at bounding box center [264, 308] width 291 height 17
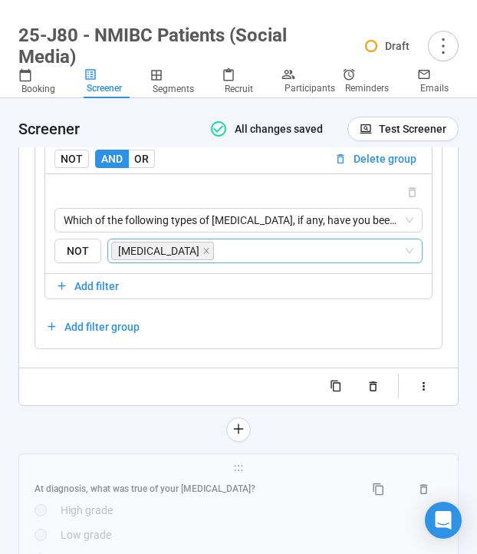
click at [58, 438] on div "**********" at bounding box center [238, 14] width 440 height 853
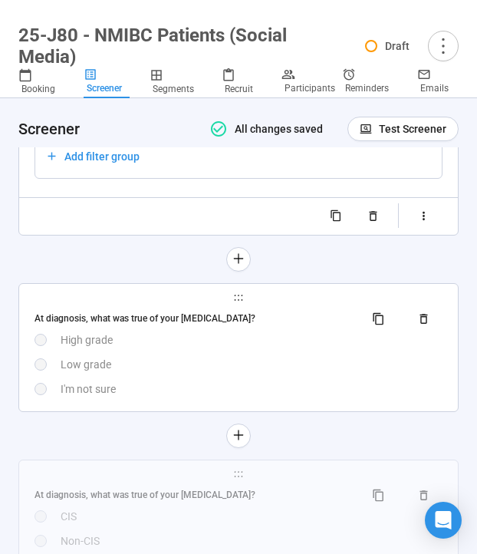
click at [145, 373] on div "Low grade" at bounding box center [252, 364] width 382 height 17
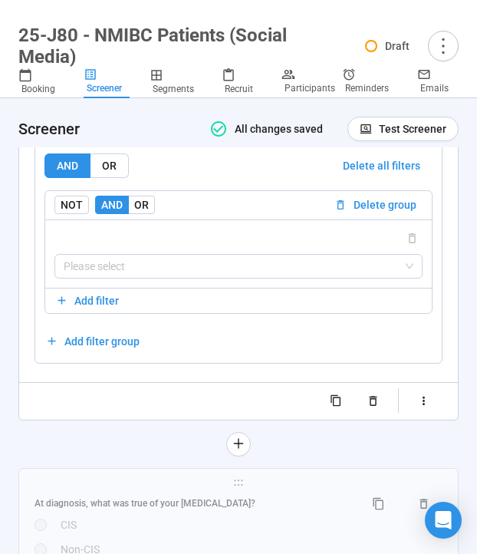
scroll to position [5762, 0]
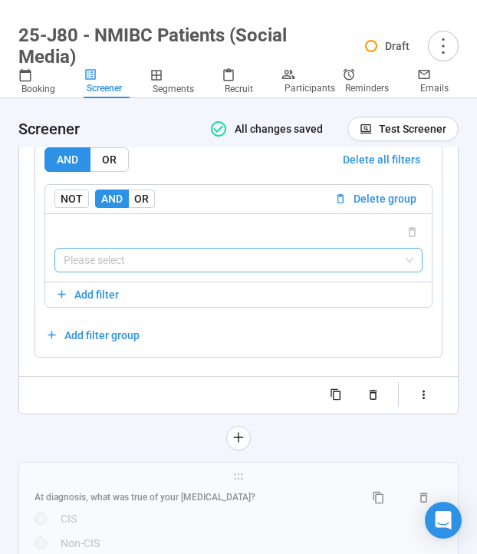
click at [91, 271] on input "search" at bounding box center [239, 259] width 350 height 23
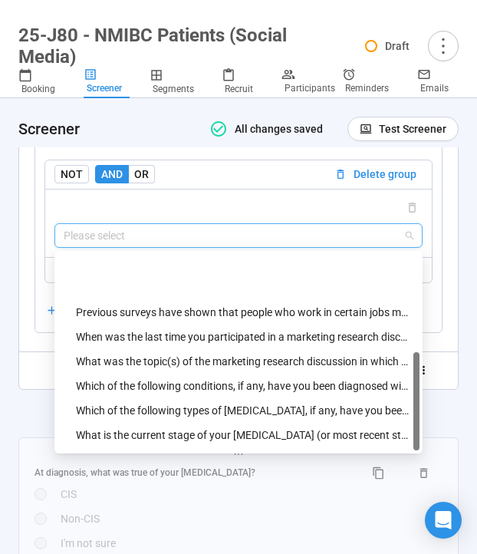
scroll to position [245, 0]
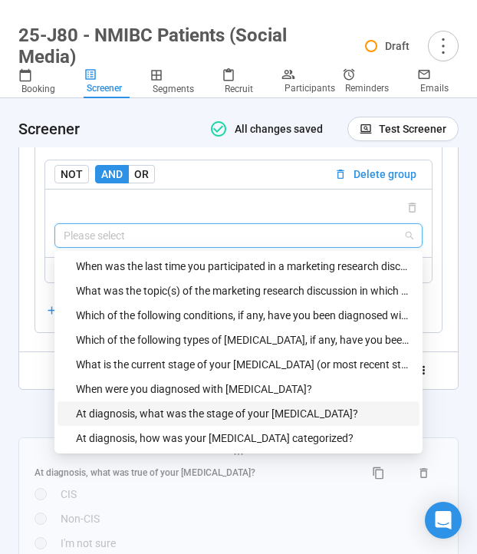
click at [125, 422] on div "At diagnosis, what was the stage of your [MEDICAL_DATA]?" at bounding box center [243, 413] width 334 height 17
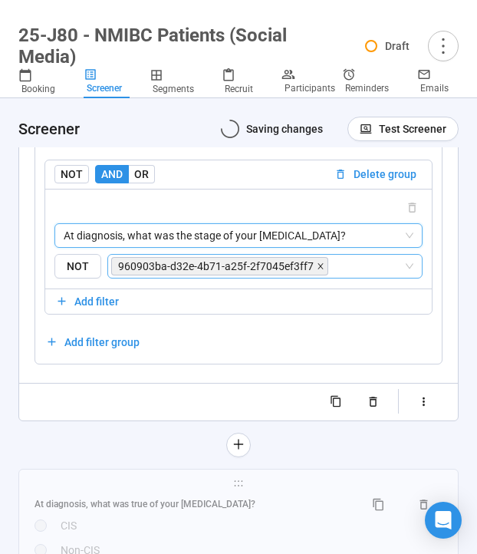
click at [317, 270] on icon "close" at bounding box center [321, 266] width 8 height 8
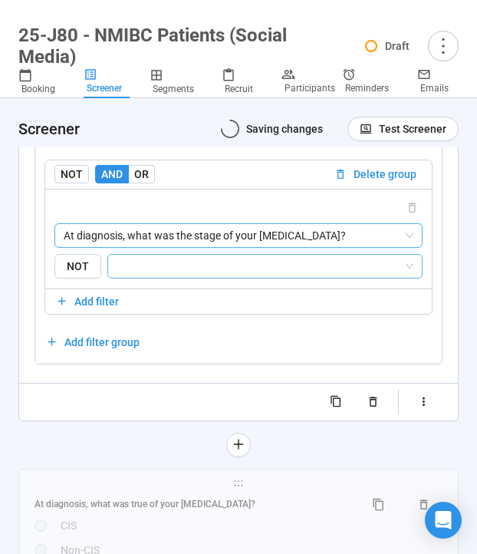
click at [292, 275] on input "search" at bounding box center [260, 266] width 286 height 18
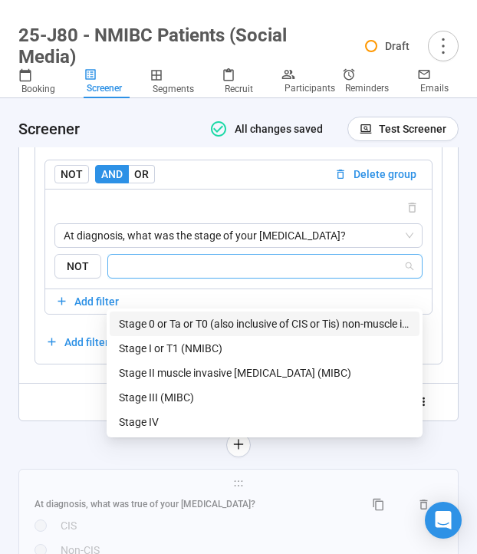
click at [238, 324] on div "Stage 0 or Ta or T0 (also inclusive of CIS or Tis) non-muscle invasive [MEDICAL…" at bounding box center [264, 323] width 291 height 17
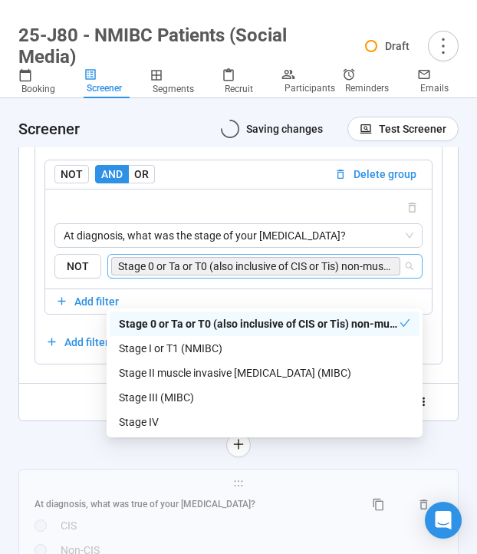
click at [61, 448] on div "**********" at bounding box center [238, 46] width 440 height 819
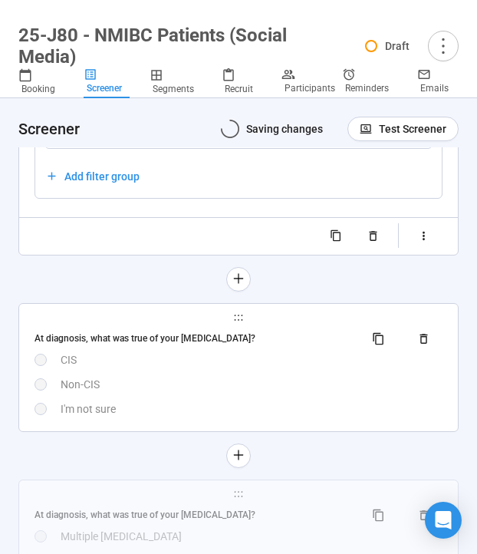
click at [125, 393] on div "Non-CIS" at bounding box center [252, 384] width 382 height 17
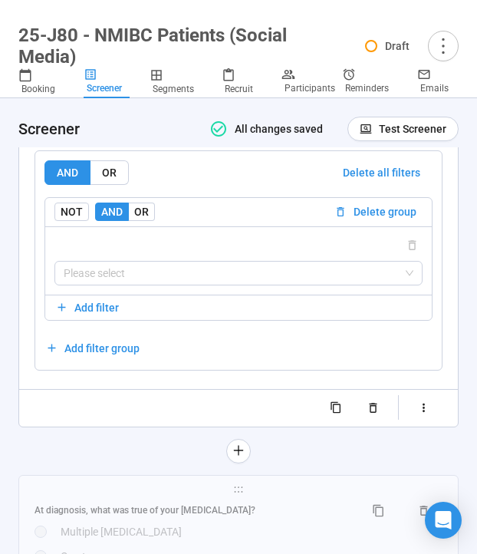
scroll to position [5986, 0]
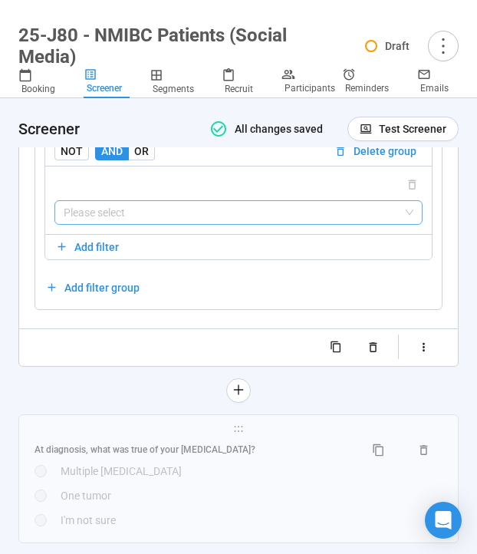
click at [125, 224] on input "search" at bounding box center [239, 212] width 350 height 23
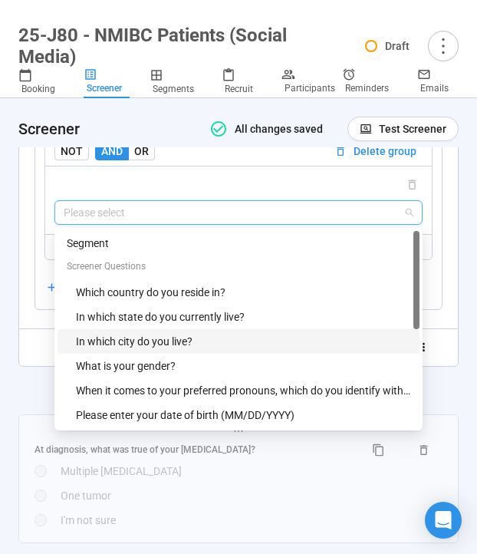
scroll to position [270, 0]
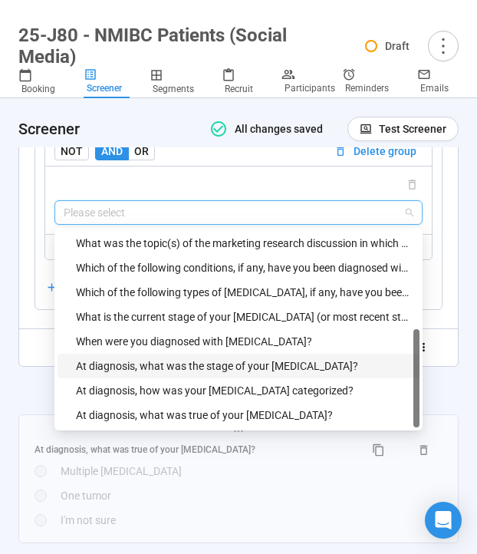
click at [124, 374] on div "At diagnosis, what was the stage of your [MEDICAL_DATA]?" at bounding box center [243, 365] width 334 height 17
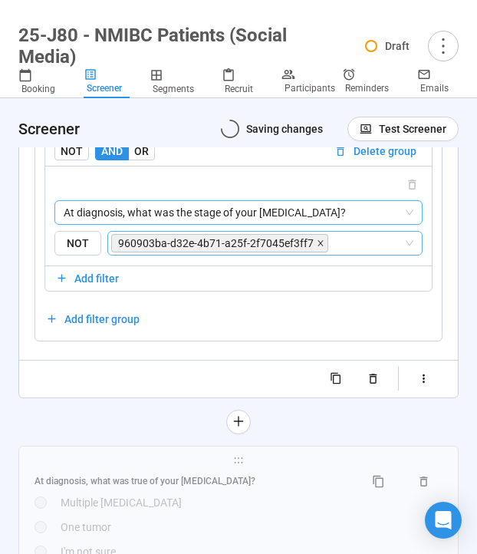
click at [320, 247] on icon "close" at bounding box center [321, 243] width 8 height 8
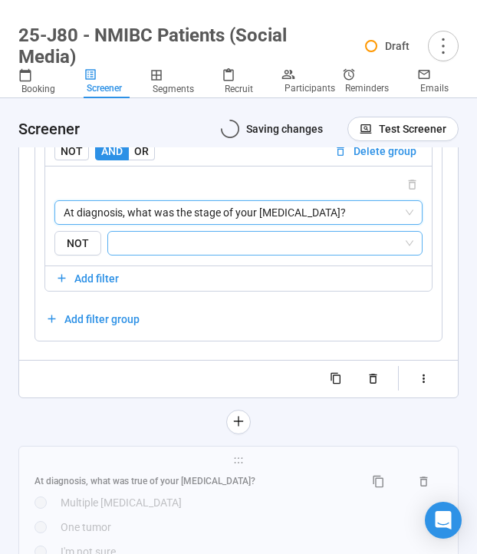
click at [306, 252] on input "search" at bounding box center [260, 243] width 286 height 18
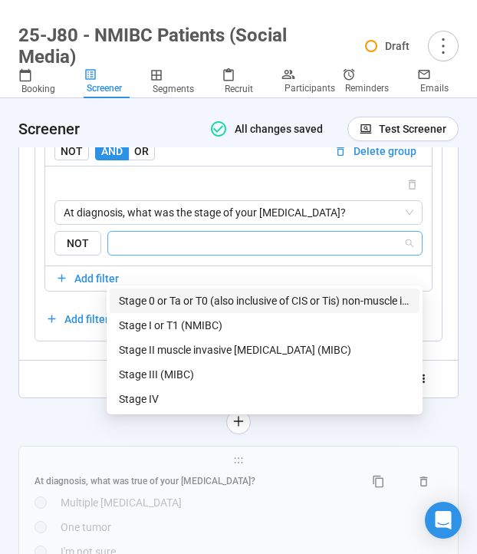
click at [260, 294] on div "Stage 0 or Ta or T0 (also inclusive of CIS or Tis) non-muscle invasive [MEDICAL…" at bounding box center [264, 300] width 291 height 17
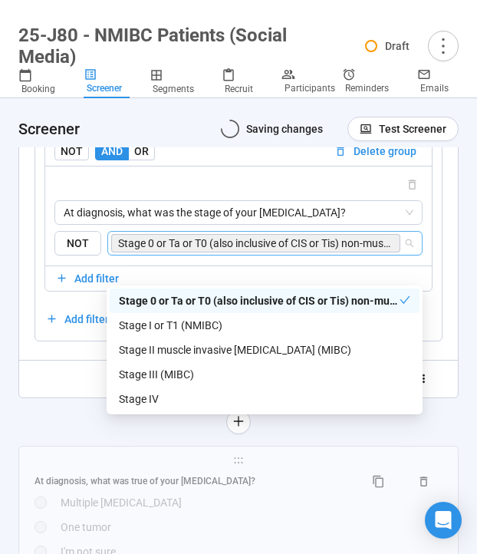
click at [75, 432] on div "**********" at bounding box center [238, 23] width 440 height 819
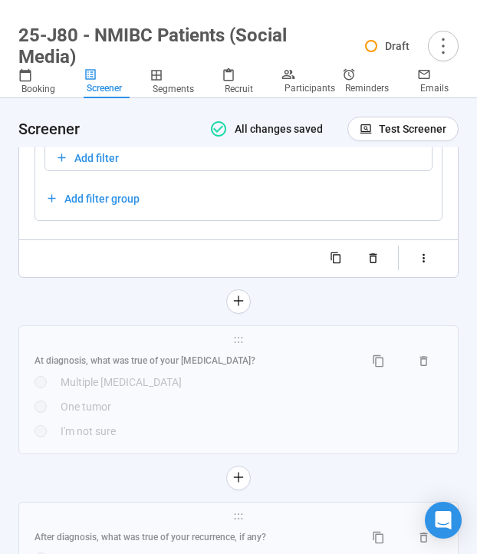
scroll to position [6117, 0]
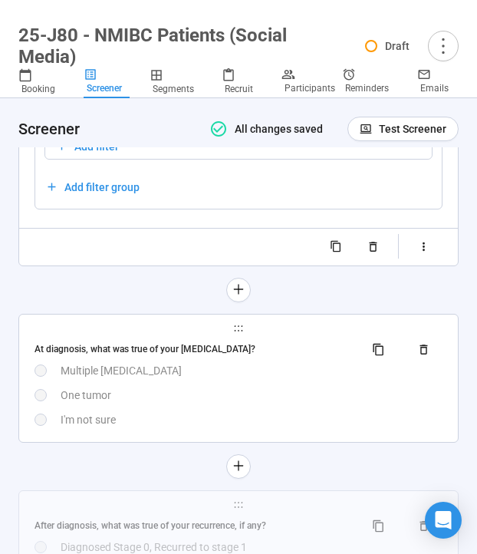
click at [165, 403] on div "One tumor" at bounding box center [252, 395] width 382 height 17
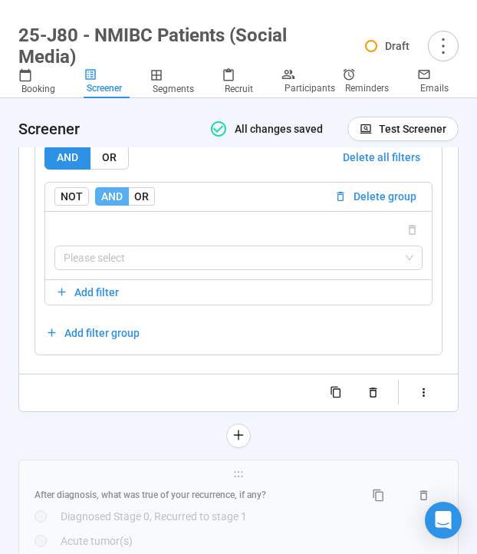
scroll to position [6133, 0]
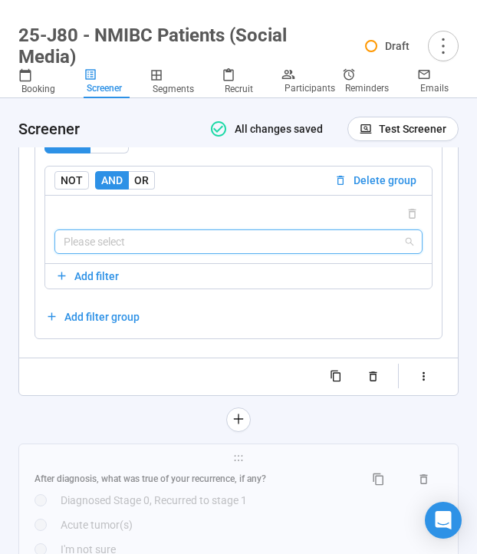
click at [129, 253] on input "search" at bounding box center [239, 241] width 350 height 23
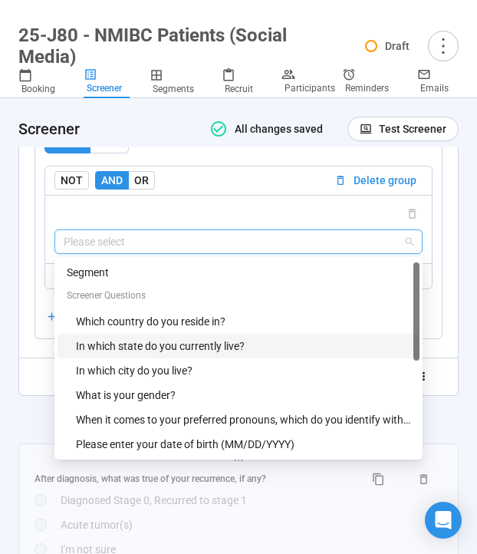
scroll to position [294, 0]
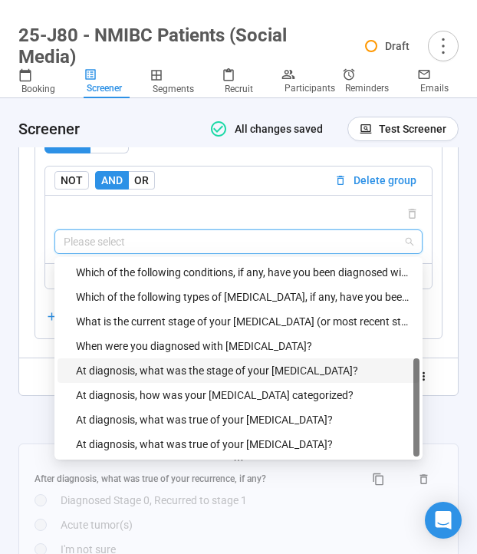
click at [130, 379] on div "At diagnosis, what was the stage of your [MEDICAL_DATA]?" at bounding box center [243, 370] width 334 height 17
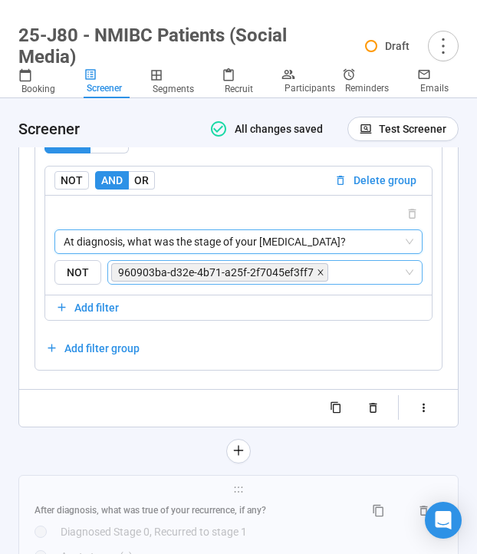
click at [319, 276] on icon "close" at bounding box center [321, 272] width 8 height 8
click at [331, 281] on input "search" at bounding box center [367, 272] width 72 height 18
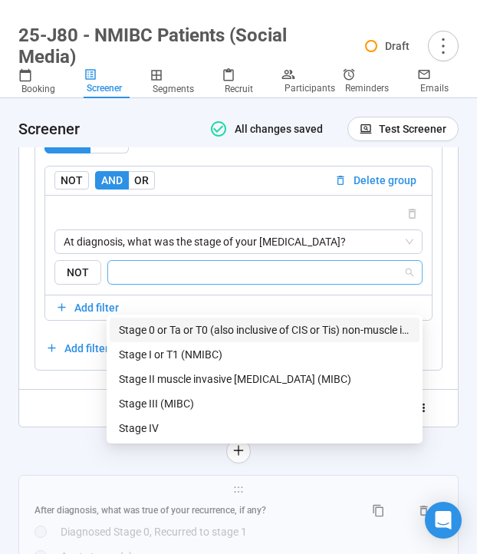
click at [232, 330] on div "Stage 0 or Ta or T0 (also inclusive of CIS or Tis) non-muscle invasive [MEDICAL…" at bounding box center [264, 329] width 291 height 17
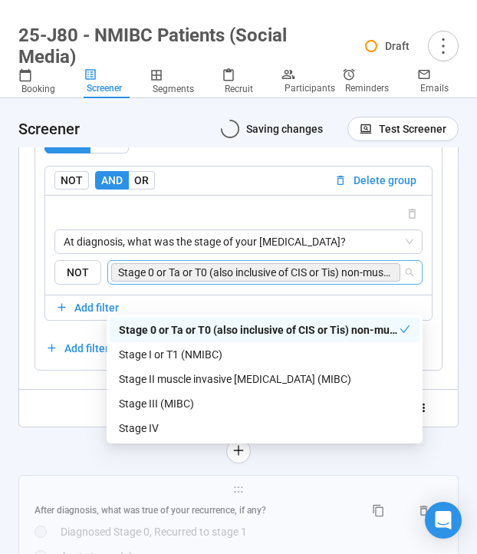
click at [29, 426] on div "**********" at bounding box center [238, 34] width 439 height 781
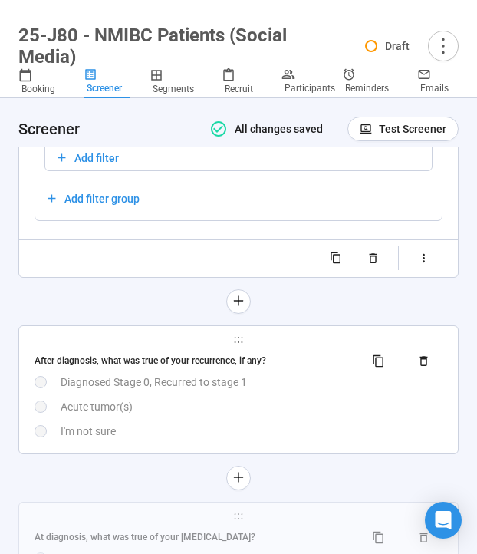
click at [112, 373] on div "After diagnosis, what was true of your recurrence, if any?" at bounding box center [239, 361] width 408 height 25
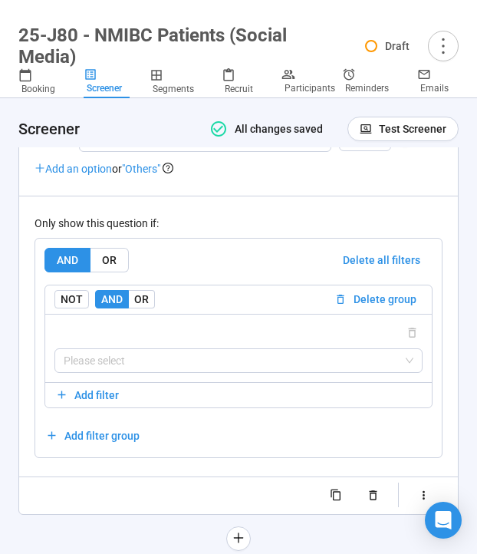
scroll to position [6239, 0]
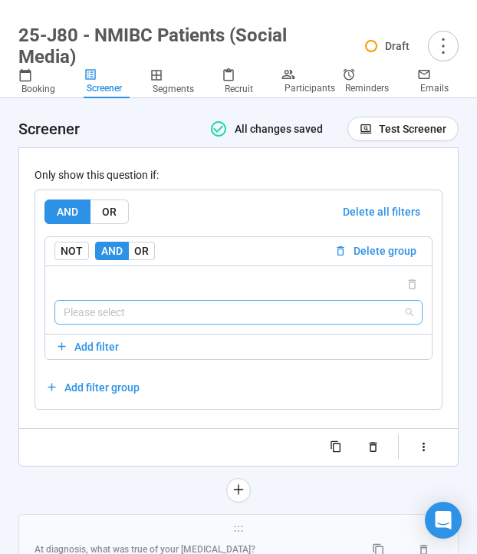
click at [110, 324] on input "search" at bounding box center [239, 312] width 350 height 23
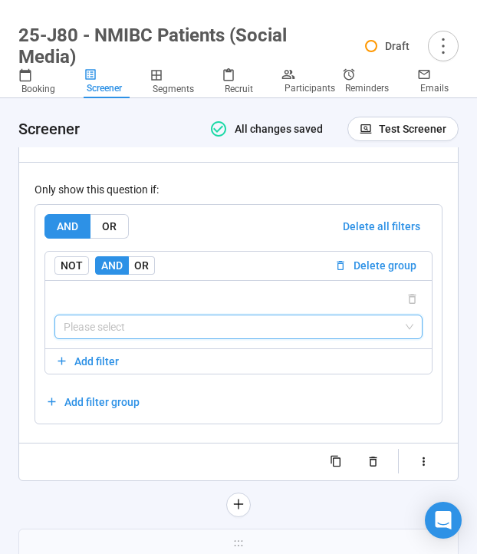
scroll to position [6259, 0]
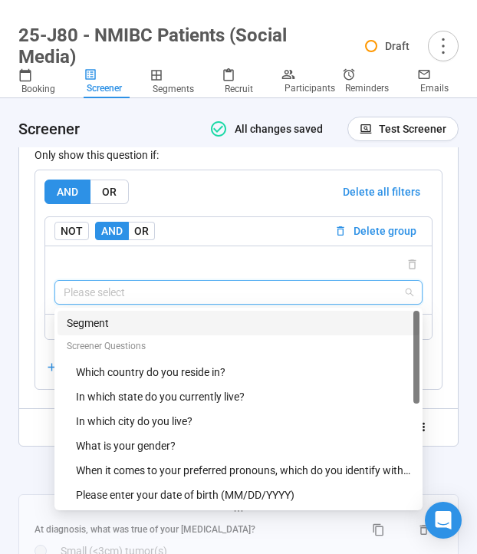
click at [105, 304] on input "search" at bounding box center [239, 292] width 350 height 23
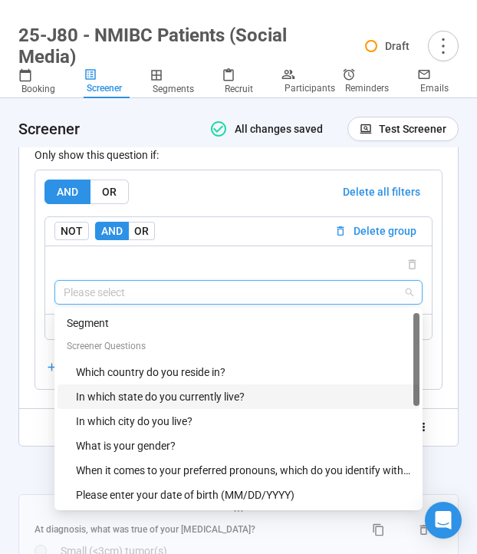
scroll to position [319, 0]
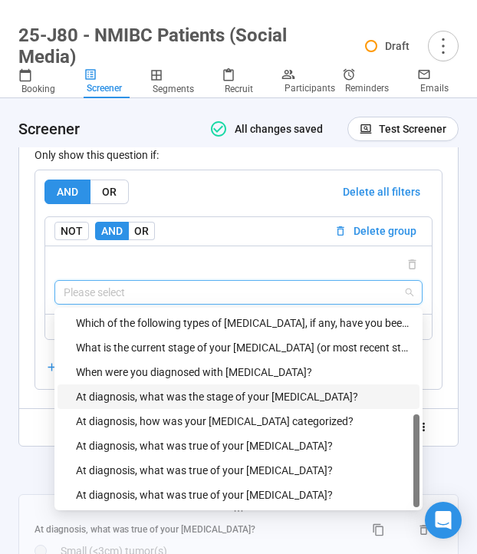
click at [147, 405] on div "At diagnosis, what was the stage of your [MEDICAL_DATA]?" at bounding box center [243, 396] width 334 height 17
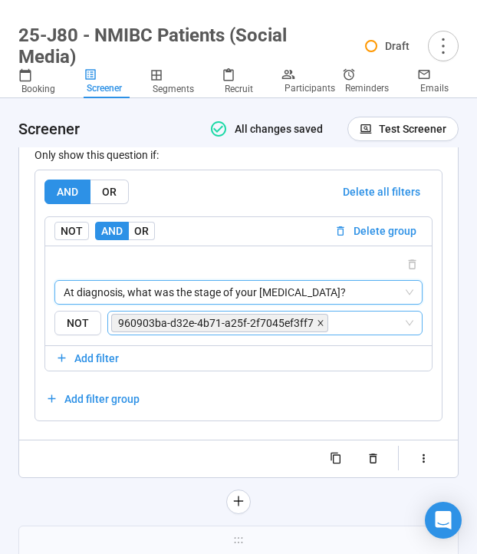
click at [317, 327] on icon "close" at bounding box center [321, 323] width 8 height 8
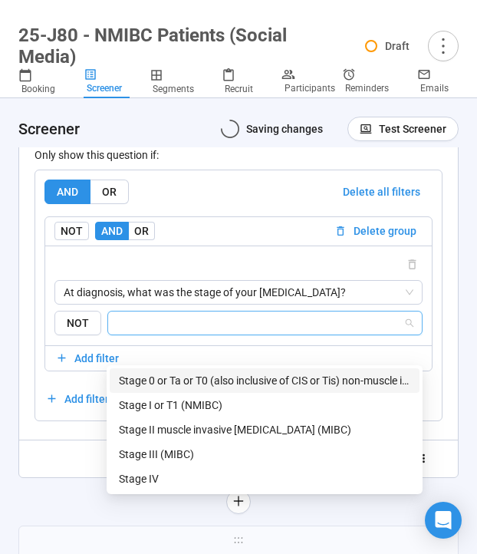
click at [304, 332] on input "search" at bounding box center [260, 323] width 286 height 18
click at [288, 369] on div "Stage 0 or Ta or T0 (also inclusive of CIS or Tis) non-muscle invasive [MEDICAL…" at bounding box center [265, 380] width 310 height 25
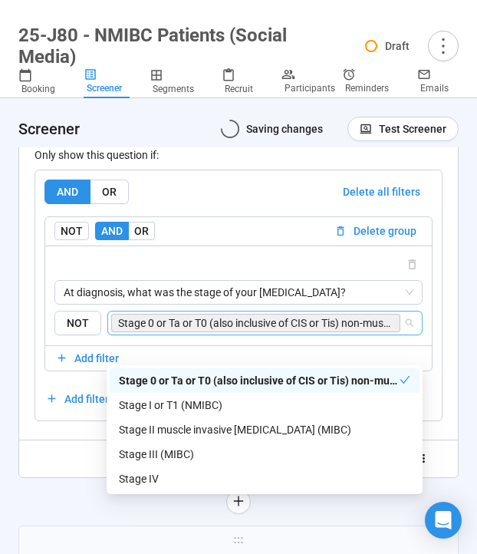
click at [64, 471] on div at bounding box center [239, 458] width 408 height 25
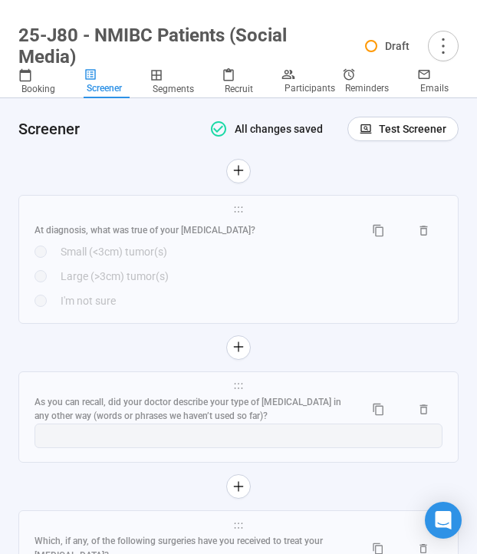
click at [162, 285] on div "Large (>3cm) tumor(s)" at bounding box center [252, 276] width 382 height 17
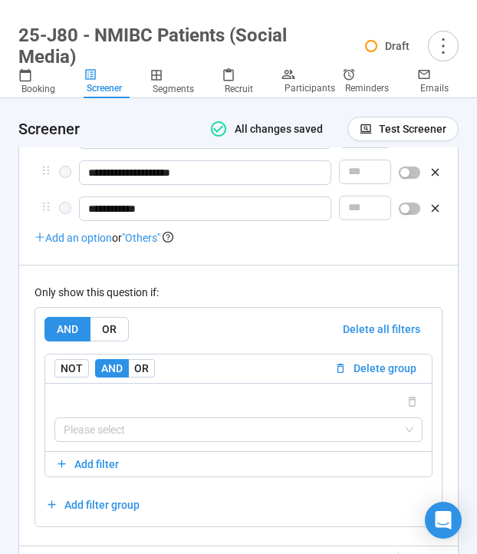
scroll to position [6312, 0]
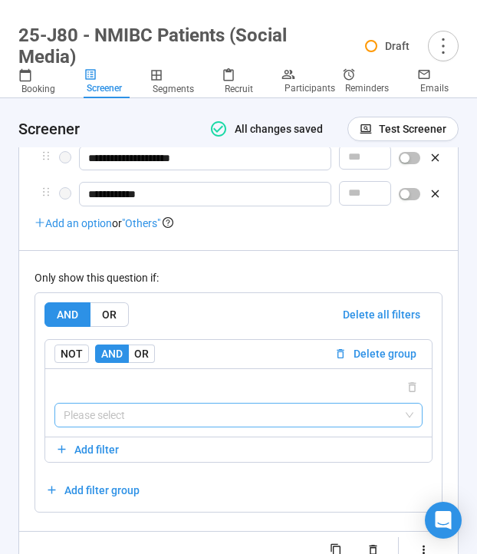
click at [106, 426] on input "search" at bounding box center [239, 414] width 350 height 23
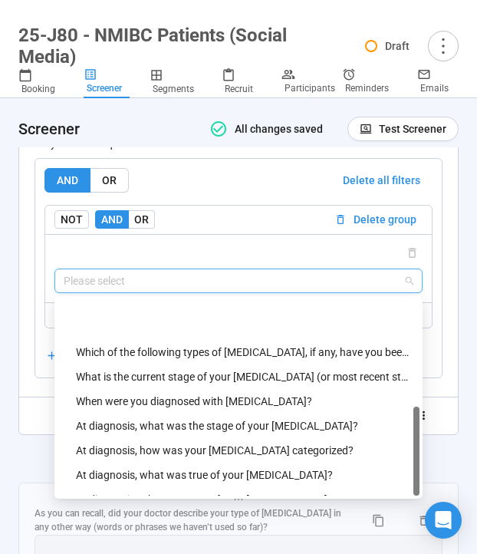
scroll to position [344, 0]
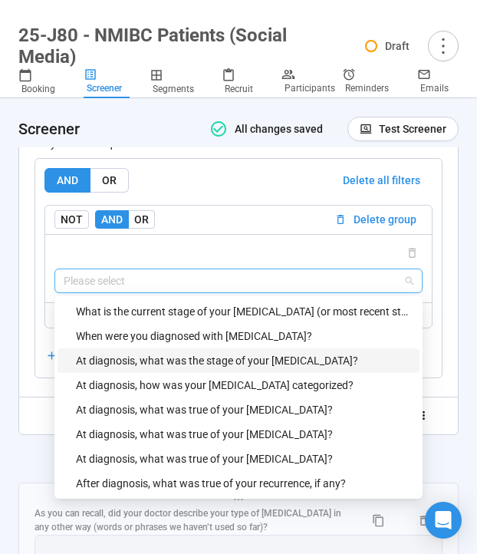
click at [135, 373] on div "At diagnosis, what was the stage of your [MEDICAL_DATA]?" at bounding box center [239, 360] width 362 height 25
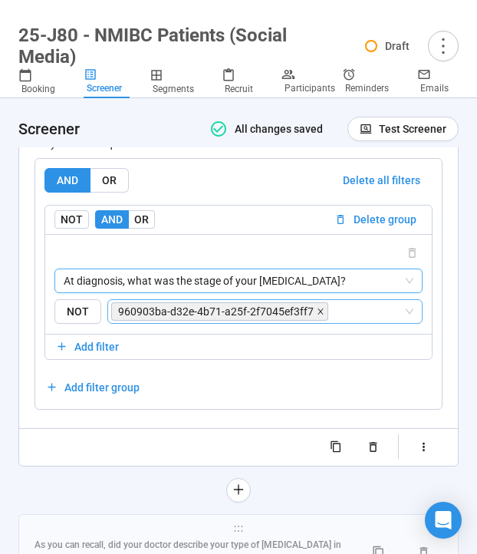
click at [317, 315] on icon "close" at bounding box center [321, 312] width 8 height 8
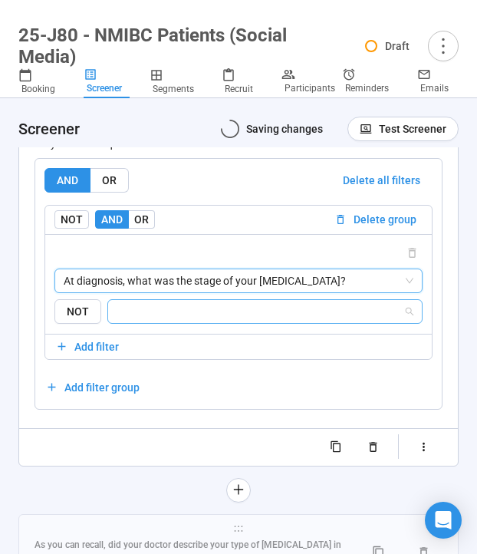
click at [304, 321] on input "search" at bounding box center [260, 311] width 286 height 18
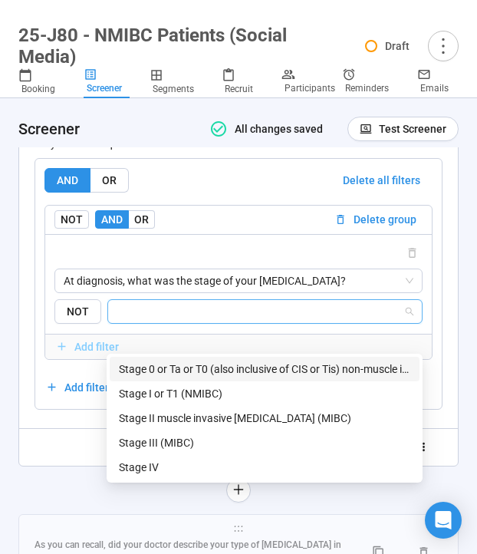
drag, startPoint x: 202, startPoint y: 364, endPoint x: 84, endPoint y: 371, distance: 117.5
click at [202, 364] on div "Stage 0 or Ta or T0 (also inclusive of CIS or Tis) non-muscle invasive [MEDICAL…" at bounding box center [264, 368] width 291 height 17
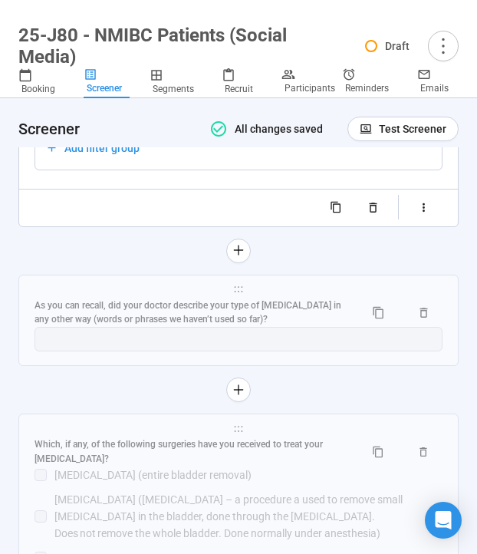
scroll to position [6703, 0]
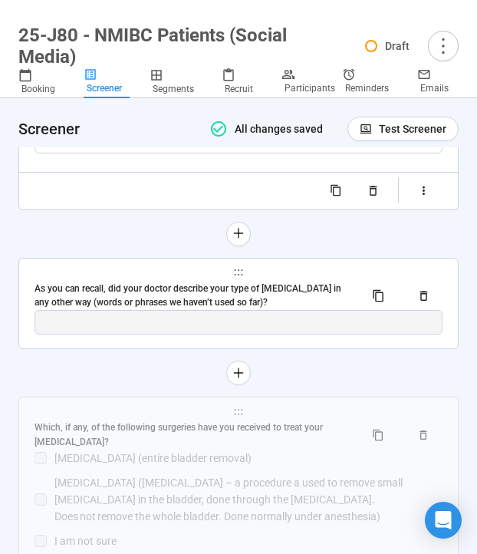
click at [166, 278] on span "holder" at bounding box center [239, 272] width 408 height 11
click at [141, 311] on div "As you can recall, did your doctor describe your type of [MEDICAL_DATA] in any …" at bounding box center [193, 295] width 317 height 29
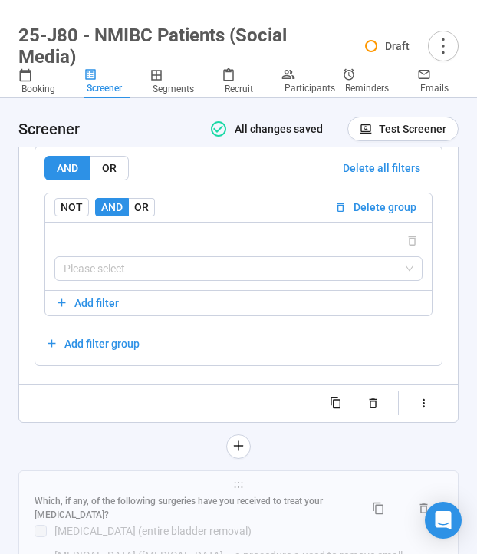
scroll to position [6598, 0]
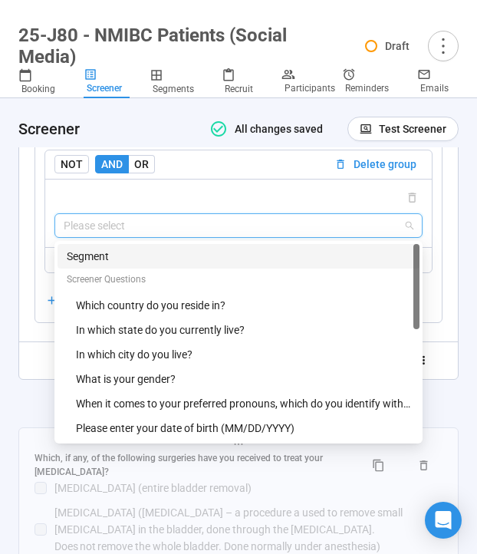
click at [158, 237] on input "search" at bounding box center [239, 225] width 350 height 23
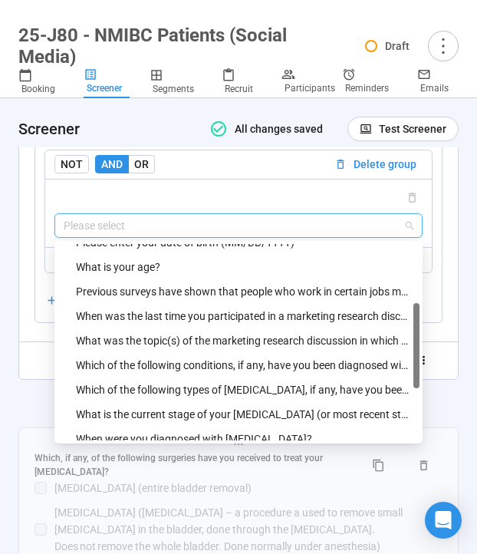
scroll to position [183, 0]
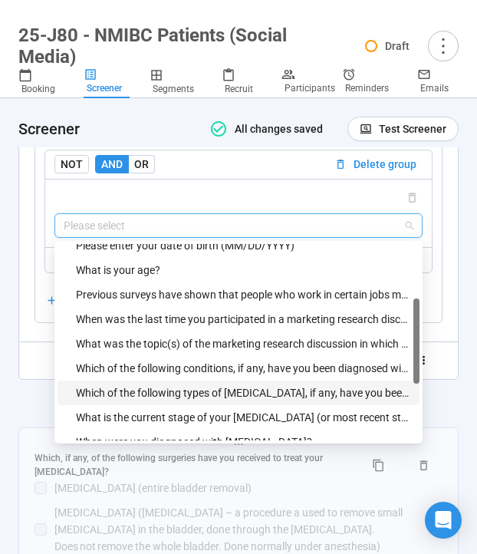
click at [156, 401] on div "Which of the following types of [MEDICAL_DATA], if any, have you been diagnosed…" at bounding box center [243, 392] width 334 height 17
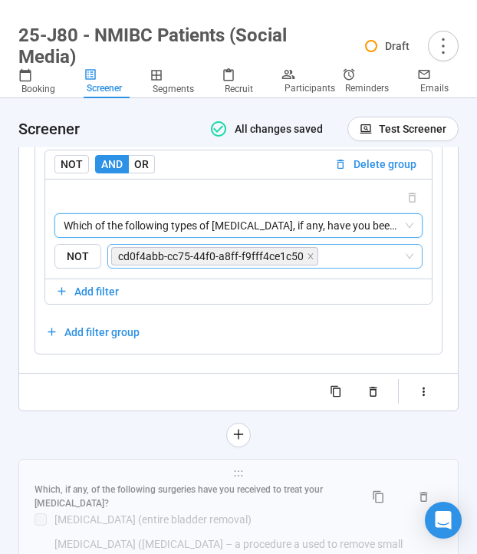
drag, startPoint x: 308, startPoint y: 281, endPoint x: 288, endPoint y: 281, distance: 19.9
click at [308, 258] on icon "close" at bounding box center [310, 255] width 5 height 5
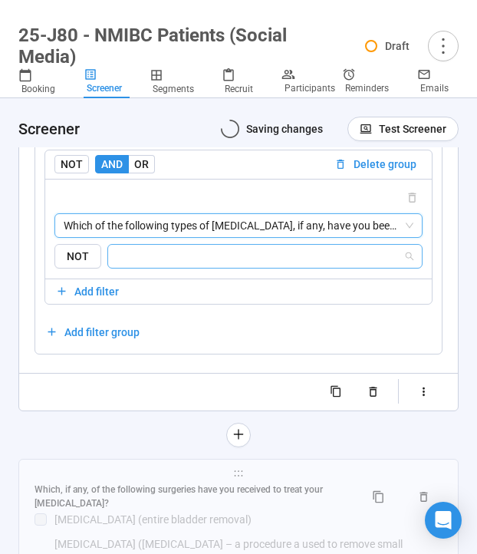
click at [288, 265] on input "search" at bounding box center [260, 256] width 286 height 18
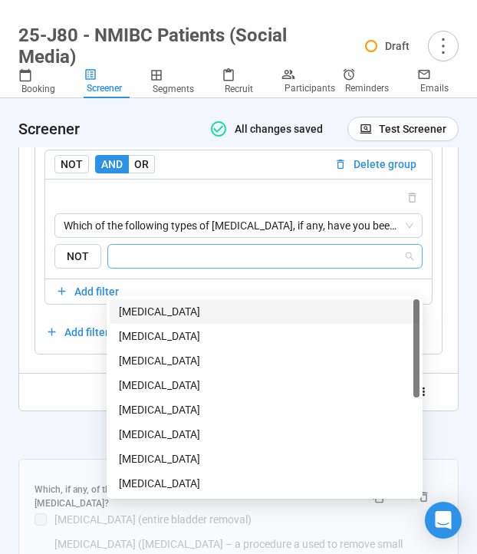
click at [236, 305] on div "[MEDICAL_DATA]" at bounding box center [264, 311] width 291 height 17
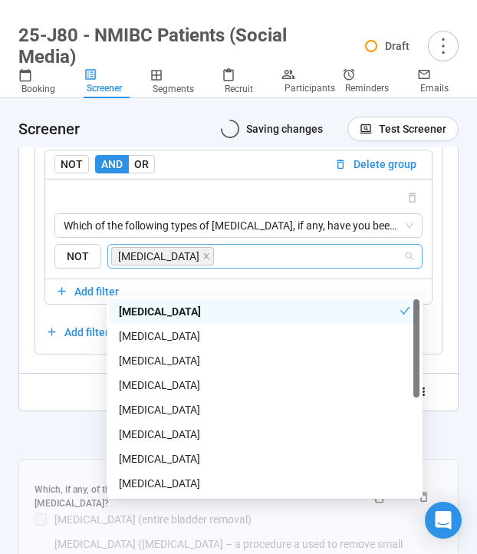
click at [61, 444] on div "**********" at bounding box center [238, 77] width 440 height 739
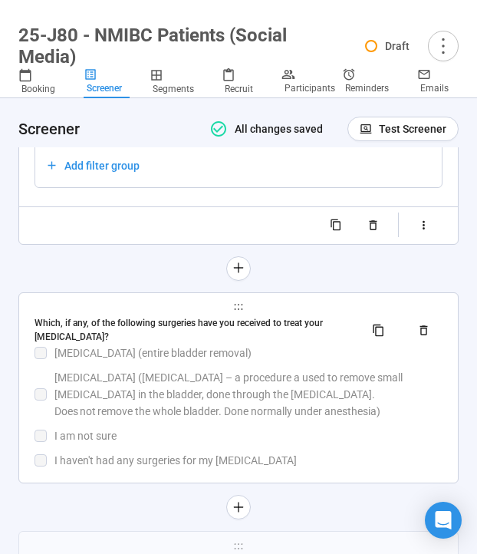
click at [126, 403] on div "[MEDICAL_DATA] ([MEDICAL_DATA] – a procedure a used to remove small [MEDICAL_DA…" at bounding box center [248, 394] width 388 height 51
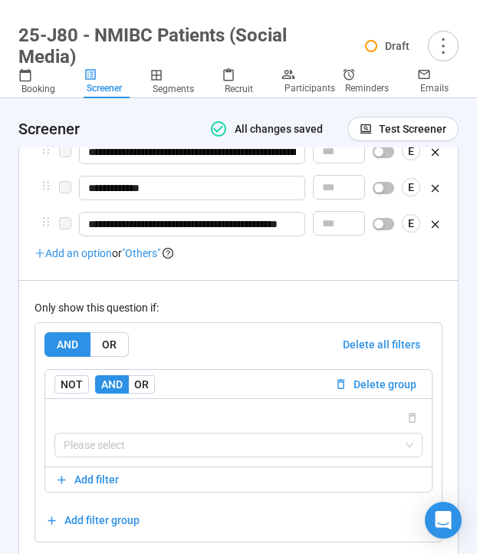
scroll to position [6764, 0]
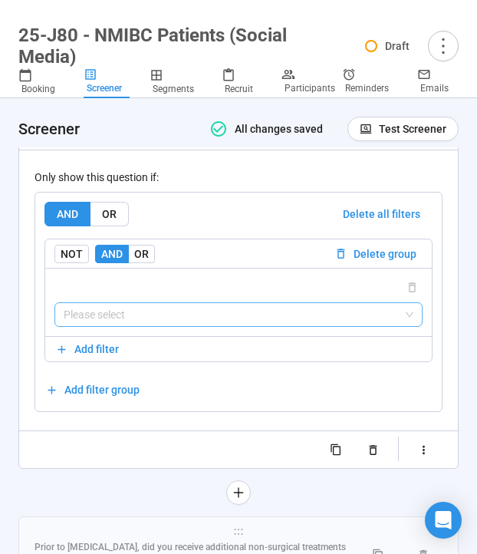
click at [140, 326] on input "search" at bounding box center [239, 314] width 350 height 23
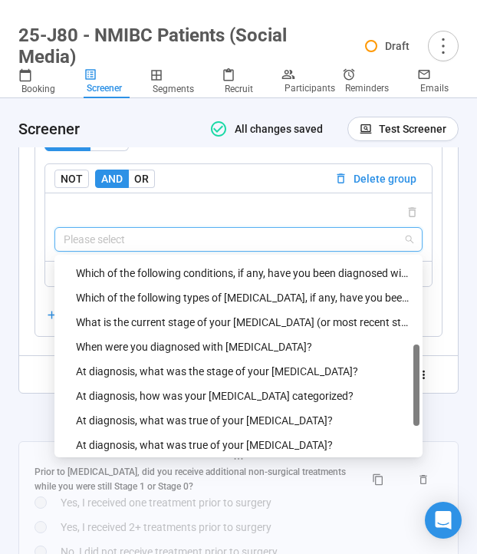
scroll to position [288, 0]
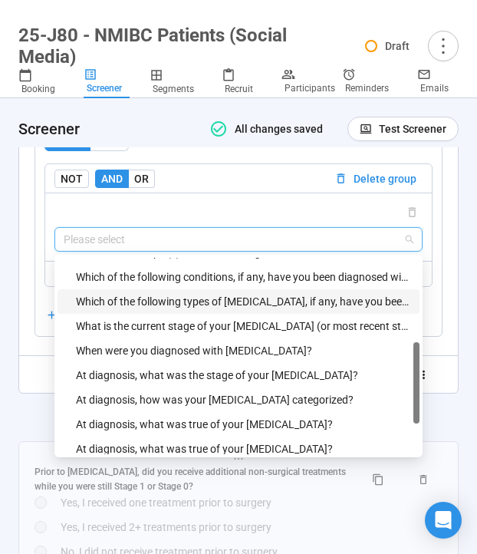
click at [143, 310] on div "Which of the following types of [MEDICAL_DATA], if any, have you been diagnosed…" at bounding box center [243, 301] width 334 height 17
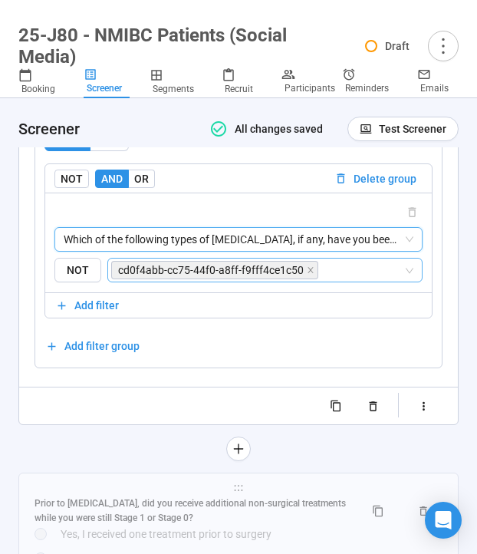
drag, startPoint x: 306, startPoint y: 296, endPoint x: 281, endPoint y: 296, distance: 25.3
click at [307, 274] on icon "close" at bounding box center [311, 270] width 8 height 8
click at [321, 279] on input "search" at bounding box center [362, 270] width 82 height 18
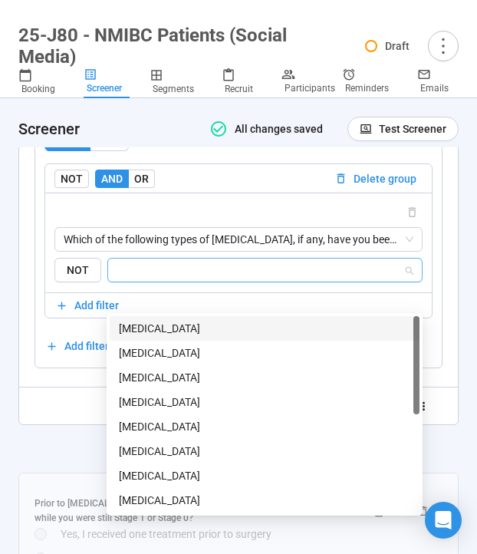
click at [224, 334] on div "[MEDICAL_DATA]" at bounding box center [264, 328] width 291 height 17
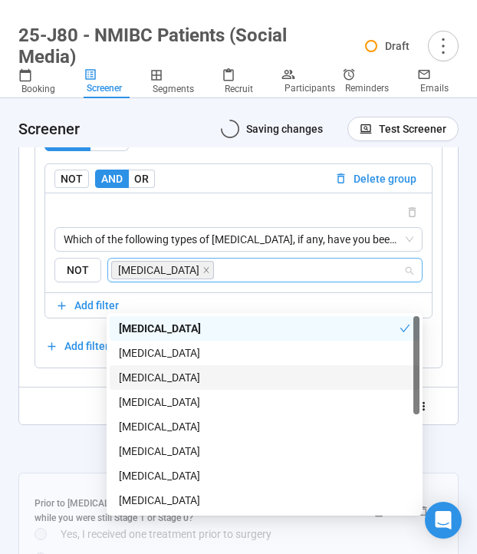
click at [60, 461] on div "**********" at bounding box center [238, 33] width 440 height 855
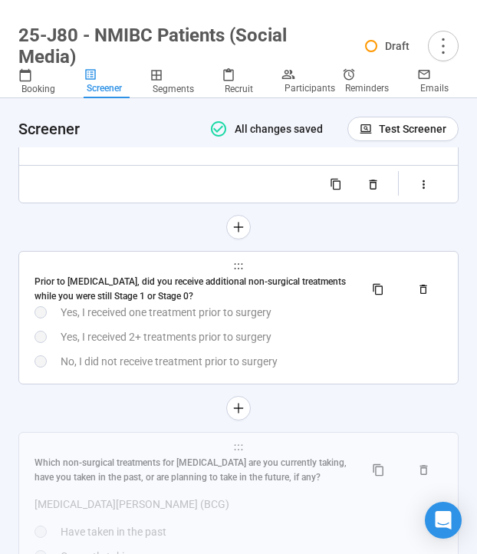
click at [157, 345] on div "Yes, I received 2+ treatments prior to surgery" at bounding box center [252, 336] width 382 height 17
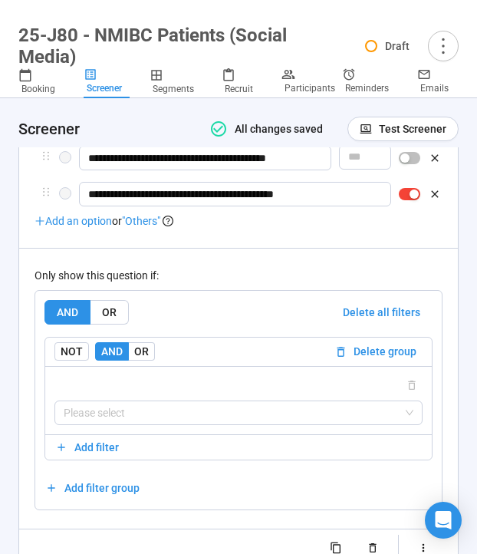
scroll to position [6884, 0]
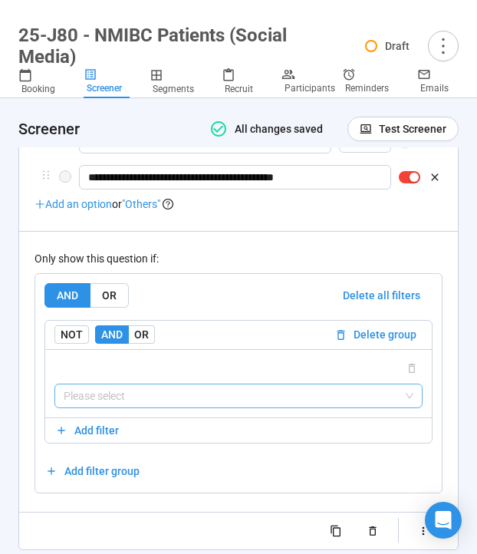
click at [125, 407] on input "search" at bounding box center [239, 395] width 350 height 23
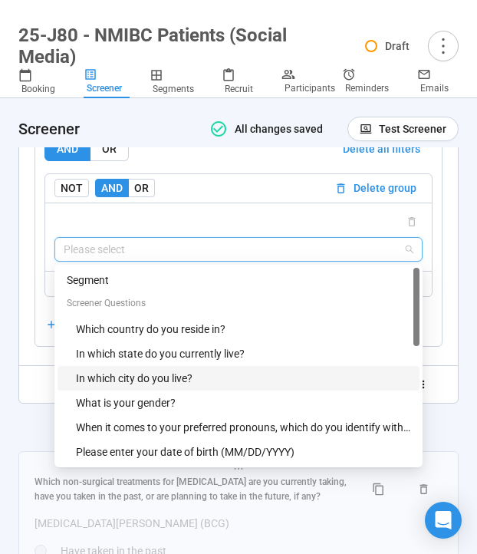
scroll to position [417, 0]
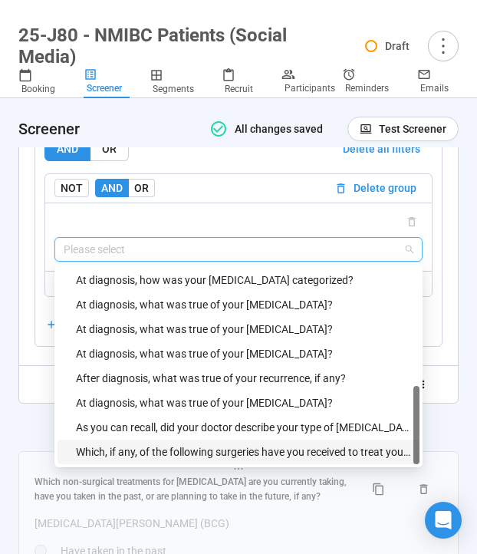
click at [132, 460] on div "Which, if any, of the following surgeries have you received to treat your [MEDI…" at bounding box center [243, 451] width 334 height 17
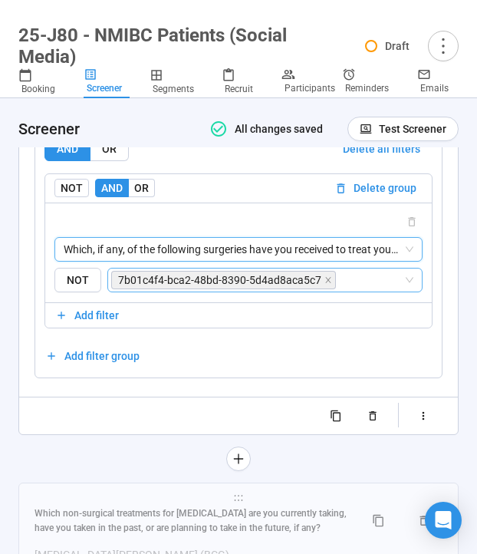
drag, startPoint x: 325, startPoint y: 309, endPoint x: 294, endPoint y: 309, distance: 30.7
click at [325, 284] on icon "close" at bounding box center [328, 280] width 8 height 8
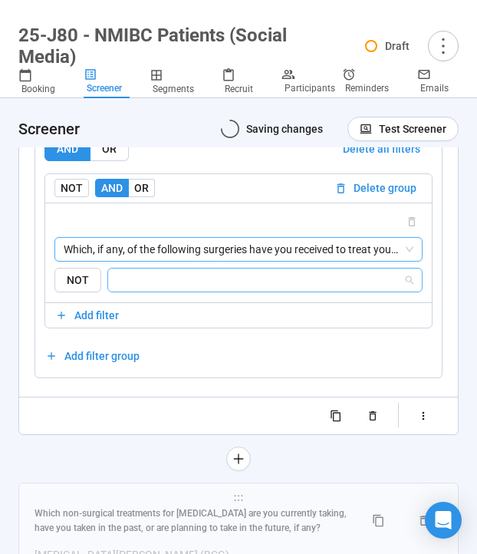
click at [294, 289] on input "search" at bounding box center [260, 280] width 286 height 18
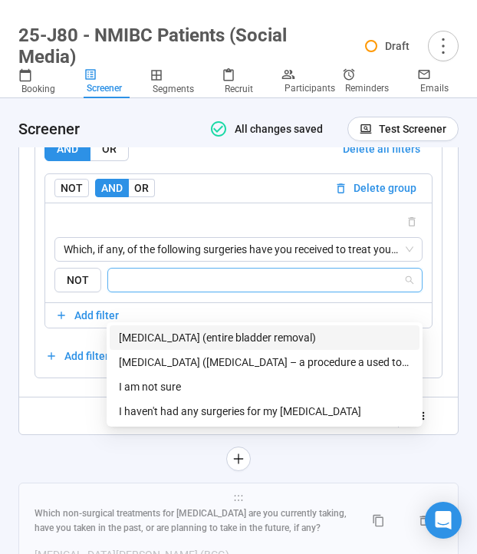
click at [222, 335] on div "[MEDICAL_DATA] (entire bladder removal)" at bounding box center [264, 337] width 291 height 17
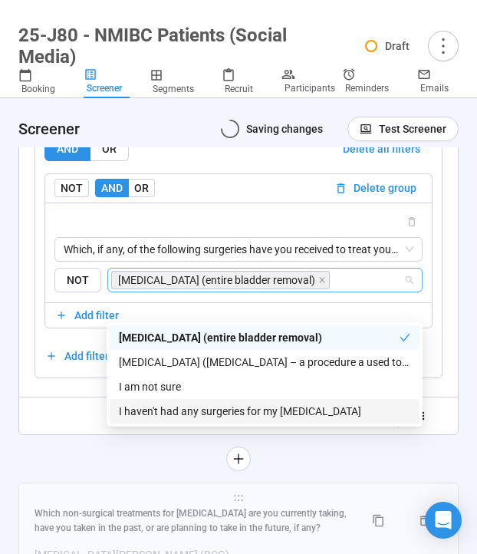
click at [74, 462] on div "**********" at bounding box center [238, 62] width 440 height 817
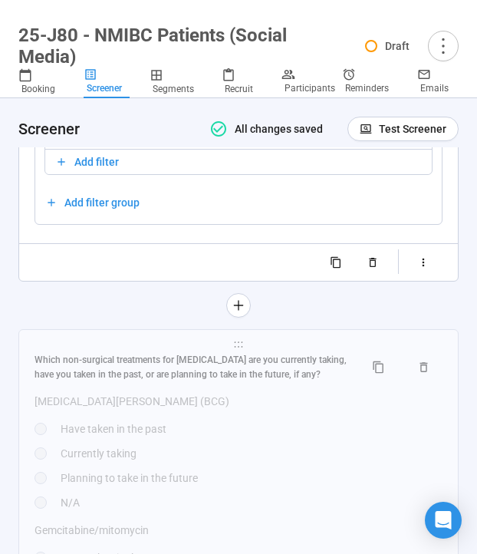
drag, startPoint x: 148, startPoint y: 403, endPoint x: 4, endPoint y: 449, distance: 151.3
click at [148, 382] on div "Which non-surgical treatments for [MEDICAL_DATA] are you currently taking, have…" at bounding box center [193, 367] width 317 height 29
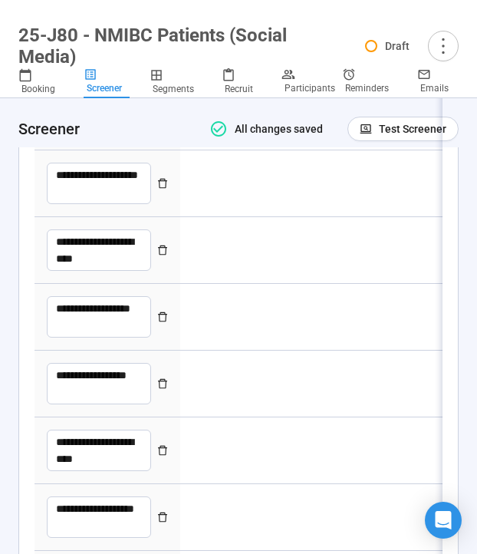
type textarea "**********"
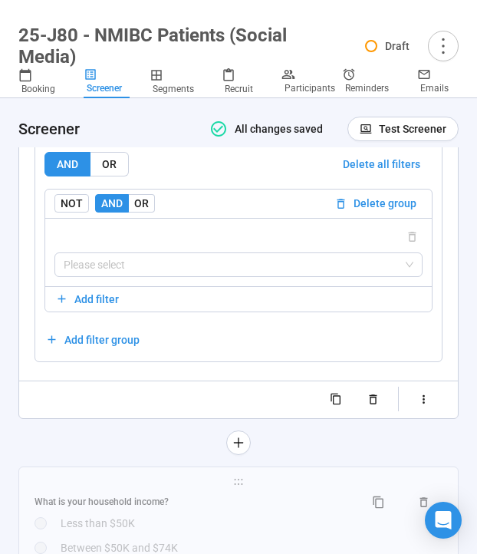
scroll to position [7779, 0]
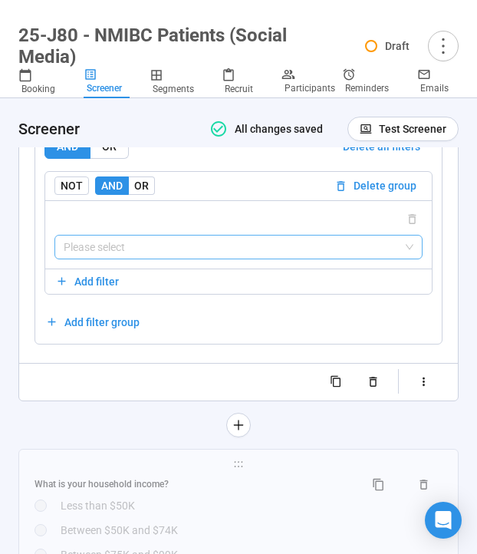
click at [112, 258] on input "search" at bounding box center [239, 246] width 350 height 23
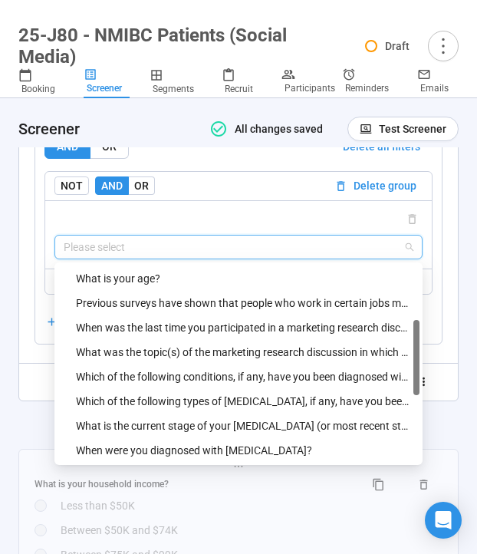
scroll to position [195, 0]
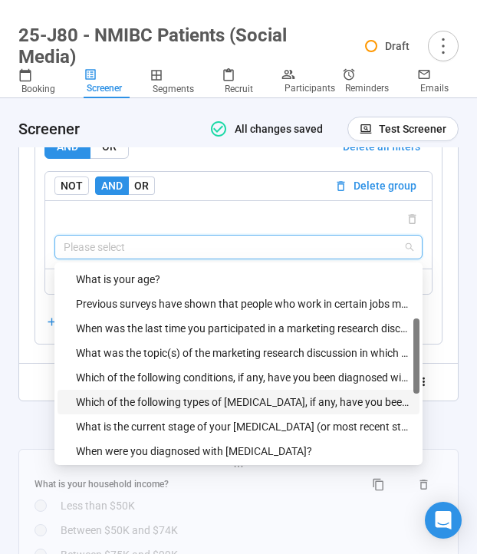
click at [132, 410] on div "Which of the following types of [MEDICAL_DATA], if any, have you been diagnosed…" at bounding box center [243, 401] width 334 height 17
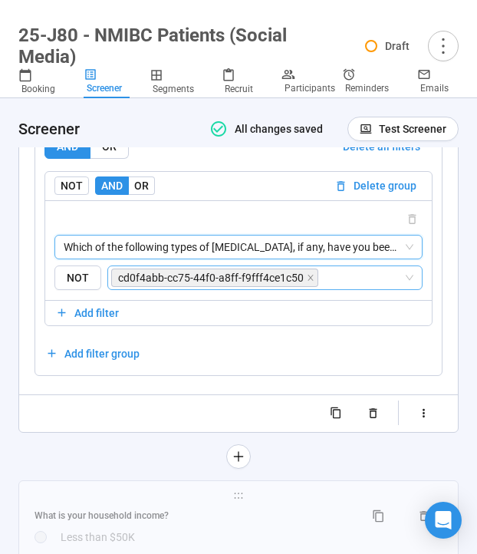
drag, startPoint x: 308, startPoint y: 304, endPoint x: 291, endPoint y: 304, distance: 16.9
click at [308, 280] on icon "close" at bounding box center [310, 277] width 5 height 5
click at [321, 287] on input "search" at bounding box center [362, 277] width 82 height 18
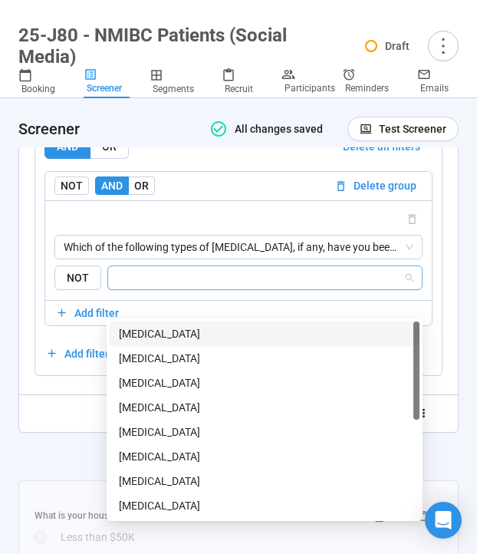
drag, startPoint x: 242, startPoint y: 335, endPoint x: 169, endPoint y: 361, distance: 78.1
click at [242, 335] on div "[MEDICAL_DATA]" at bounding box center [264, 333] width 291 height 17
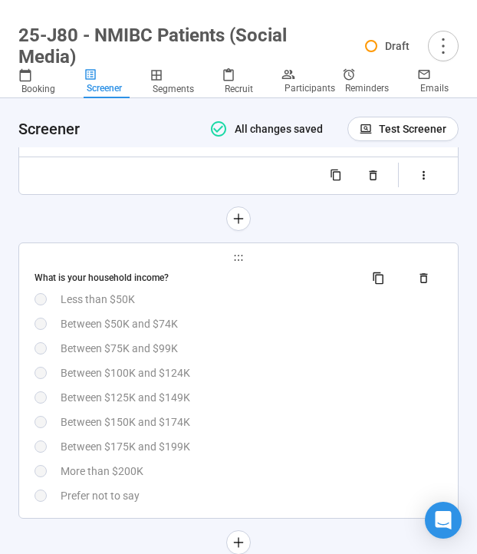
click at [186, 357] on div "Between $75K and $99K" at bounding box center [252, 348] width 382 height 17
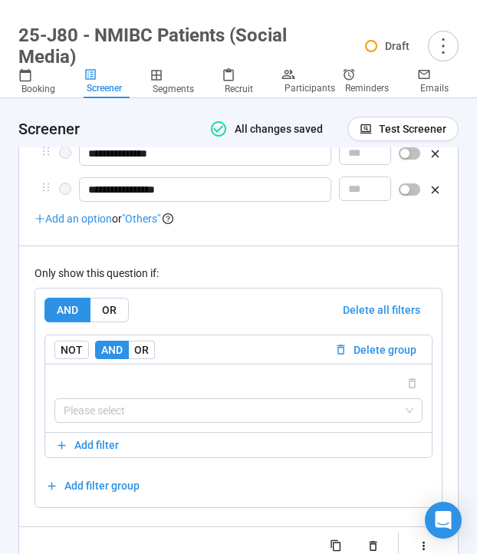
scroll to position [8556, 0]
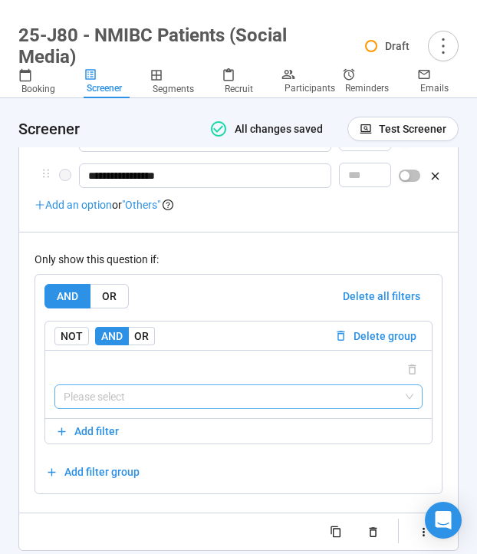
click at [146, 408] on input "search" at bounding box center [239, 396] width 350 height 23
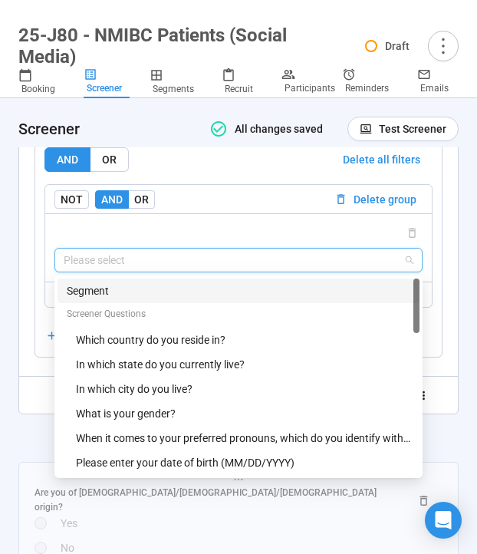
scroll to position [8701, 0]
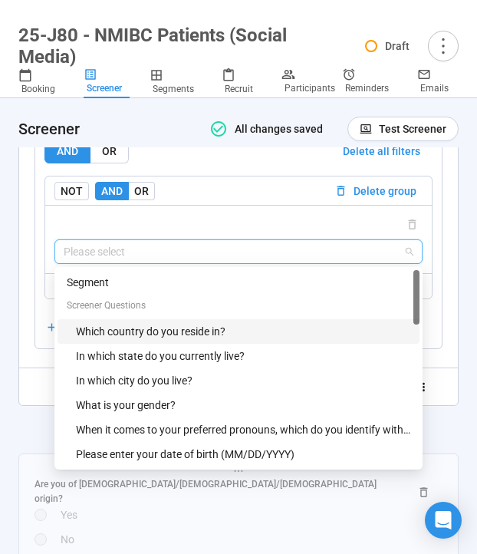
click at [179, 340] on div "Which country do you reside in?" at bounding box center [243, 331] width 334 height 17
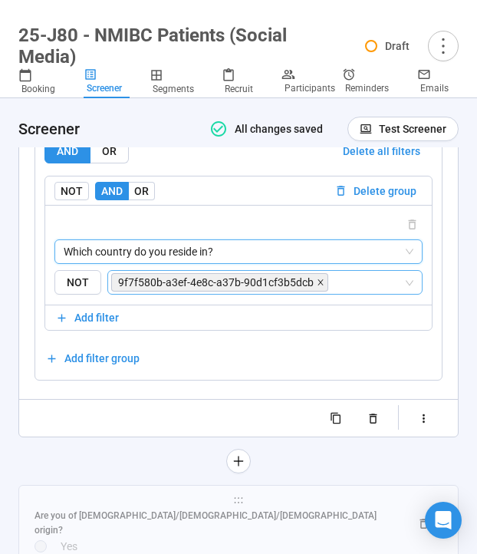
click at [317, 285] on icon "close" at bounding box center [319, 282] width 5 height 5
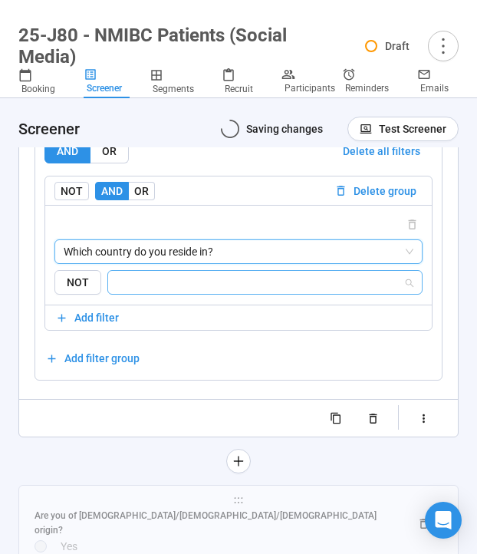
click at [286, 291] on input "search" at bounding box center [260, 282] width 286 height 18
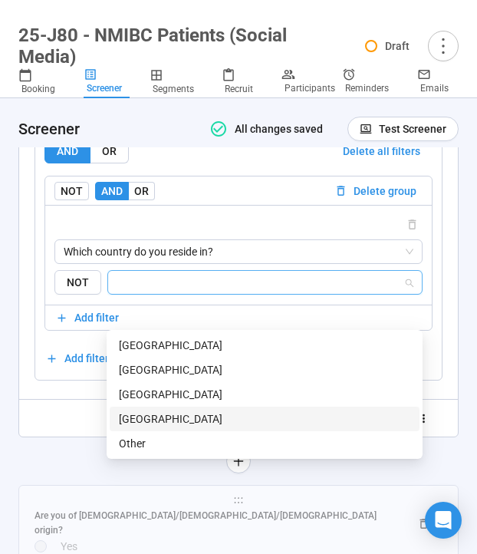
click at [201, 419] on div "[GEOGRAPHIC_DATA]" at bounding box center [264, 418] width 291 height 17
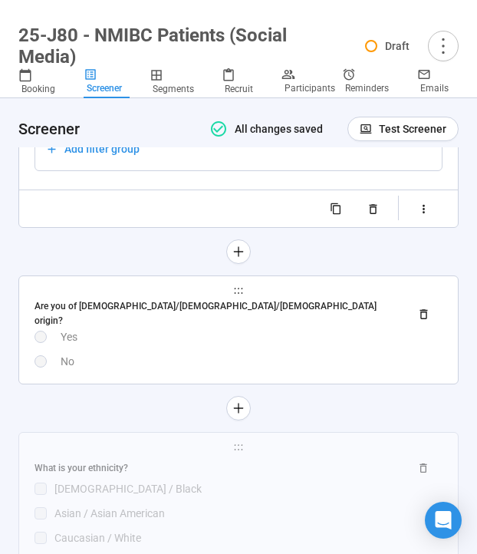
click at [157, 370] on div "Are you of [DEMOGRAPHIC_DATA]/[DEMOGRAPHIC_DATA]/[DEMOGRAPHIC_DATA] origin? Yes…" at bounding box center [239, 334] width 408 height 71
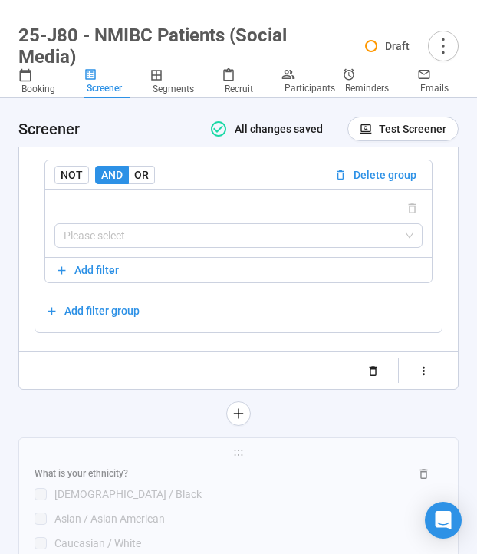
scroll to position [8750, 0]
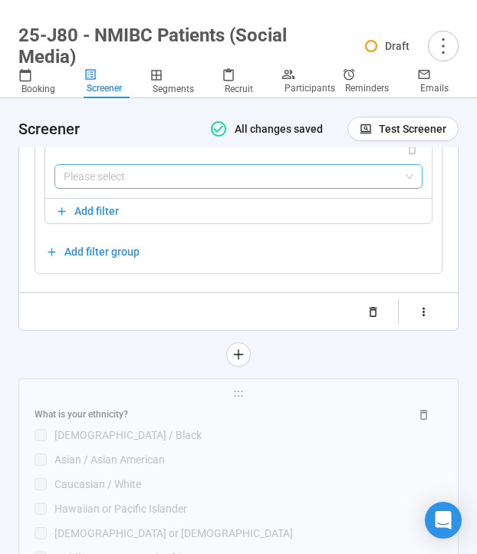
click at [161, 188] on input "search" at bounding box center [239, 176] width 350 height 23
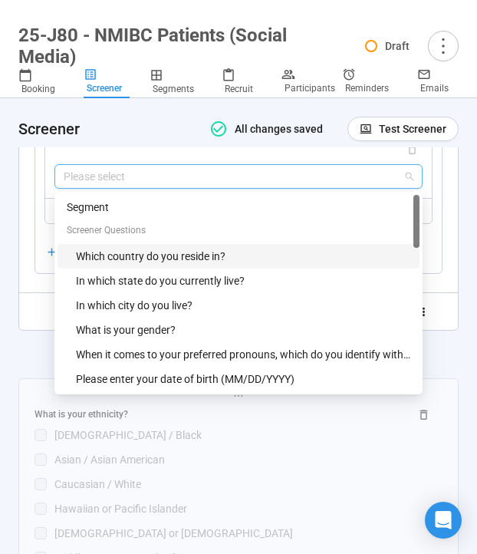
click at [150, 265] on div "Which country do you reside in?" at bounding box center [243, 256] width 334 height 17
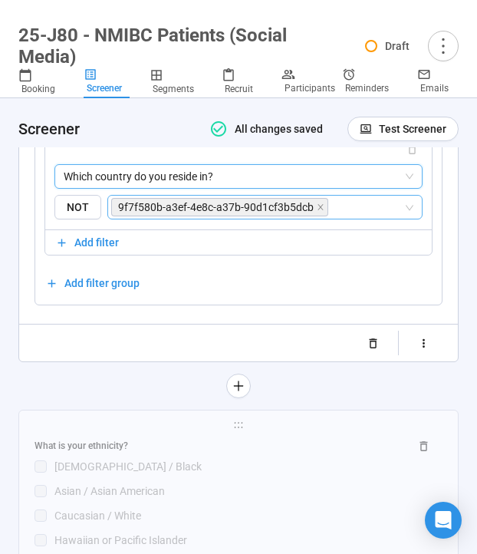
click at [313, 216] on span "9f7f580b-a3ef-4e8c-a37b-90d1cf3b5dcb" at bounding box center [219, 207] width 217 height 18
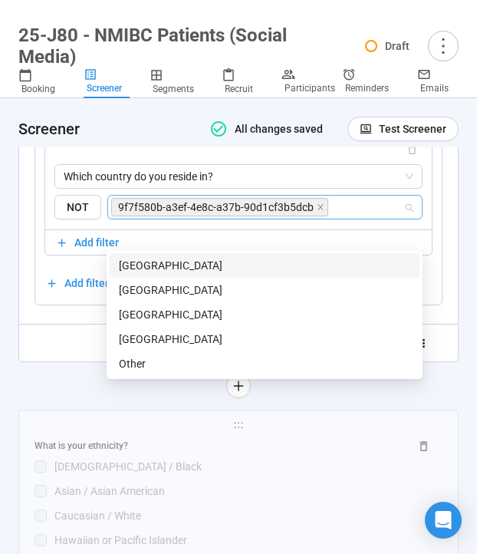
drag, startPoint x: 314, startPoint y: 234, endPoint x: 201, endPoint y: 323, distance: 144.2
click at [317, 211] on icon "close" at bounding box center [321, 207] width 8 height 8
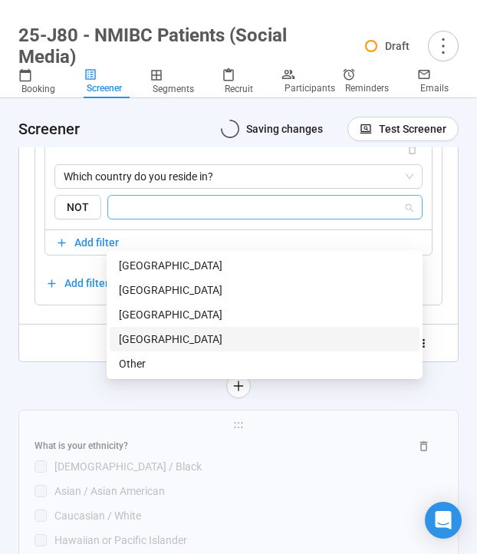
click at [191, 337] on div "[GEOGRAPHIC_DATA]" at bounding box center [264, 339] width 291 height 17
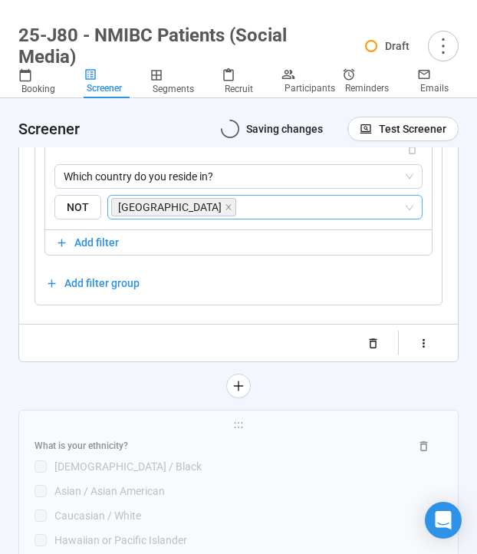
click at [71, 398] on div at bounding box center [238, 385] width 440 height 25
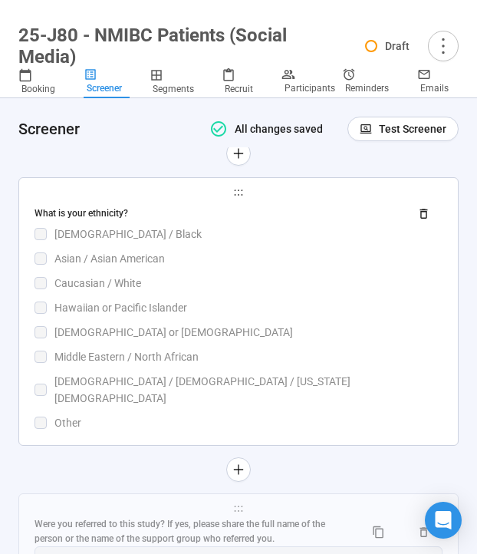
click at [183, 347] on div "What is your ethnicity? [DEMOGRAPHIC_DATA] / [DEMOGRAPHIC_DATA] / [DEMOGRAPHIC_…" at bounding box center [239, 316] width 408 height 230
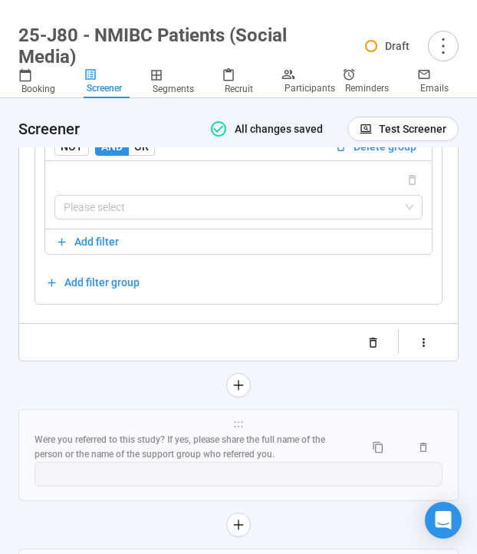
scroll to position [9133, 0]
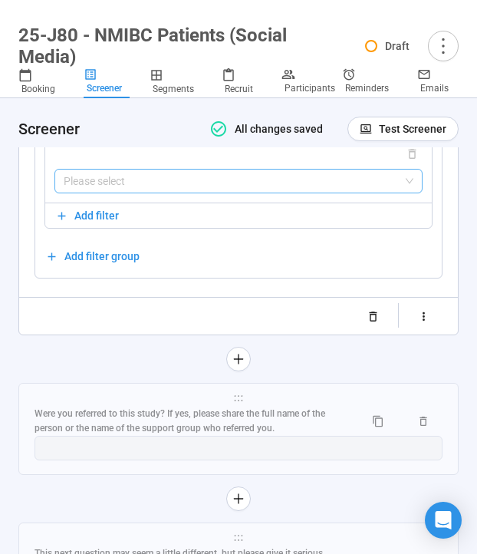
click at [160, 192] on input "search" at bounding box center [239, 180] width 350 height 23
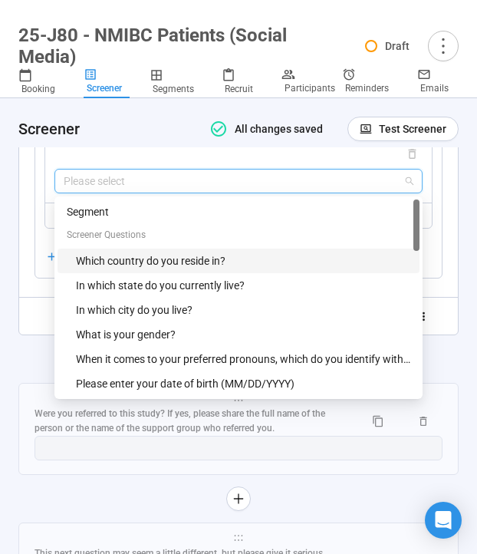
click at [151, 269] on div "Which country do you reside in?" at bounding box center [243, 260] width 334 height 17
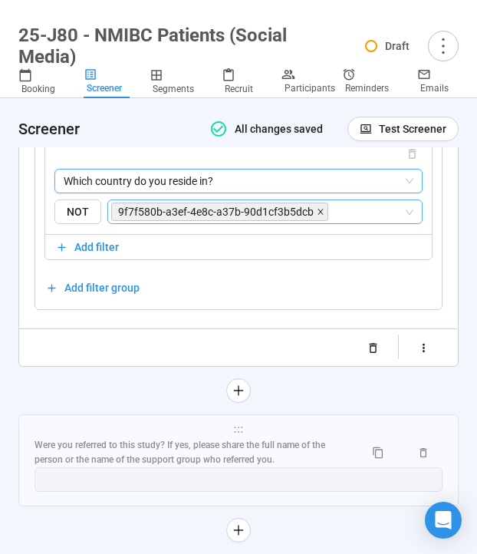
click at [317, 215] on icon "close" at bounding box center [321, 212] width 8 height 8
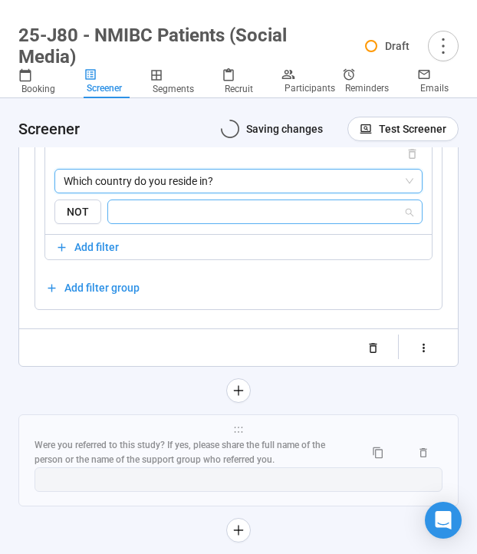
click at [280, 221] on input "search" at bounding box center [260, 211] width 286 height 18
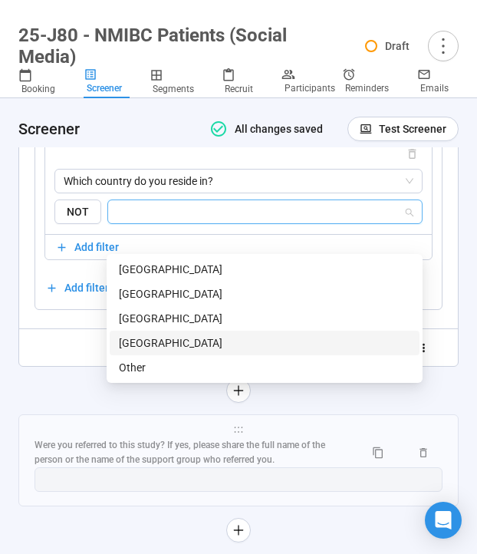
click at [196, 350] on div "[GEOGRAPHIC_DATA]" at bounding box center [264, 342] width 291 height 17
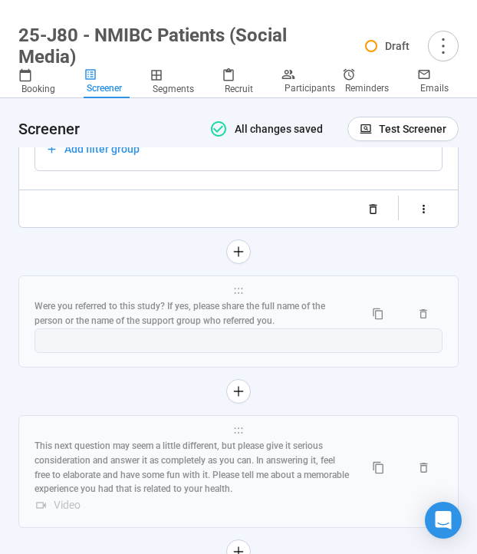
scroll to position [9297, 0]
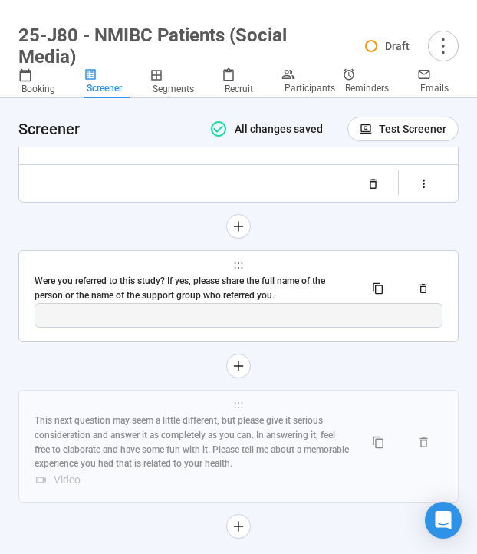
click at [125, 303] on div "Were you referred to this study? If yes, please share the full name of the pers…" at bounding box center [193, 288] width 317 height 29
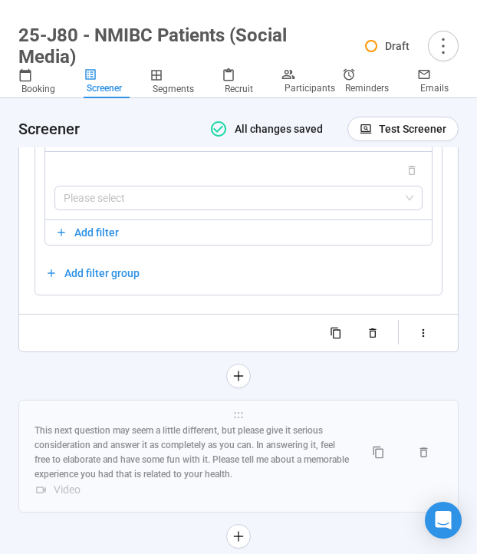
scroll to position [9248, 0]
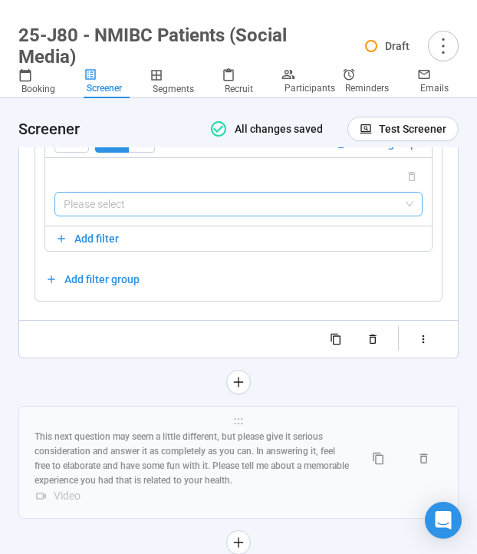
click at [161, 215] on input "search" at bounding box center [239, 203] width 350 height 23
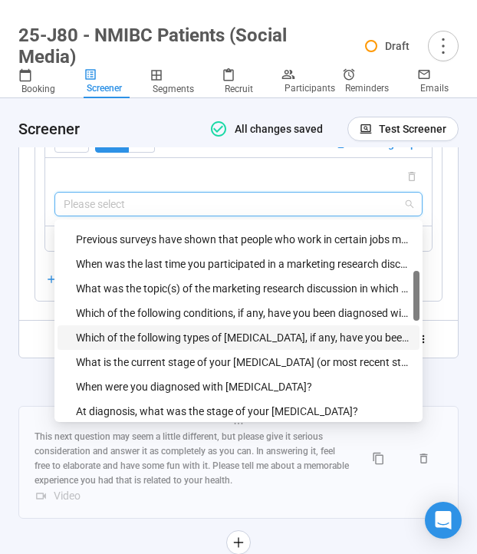
scroll to position [216, 0]
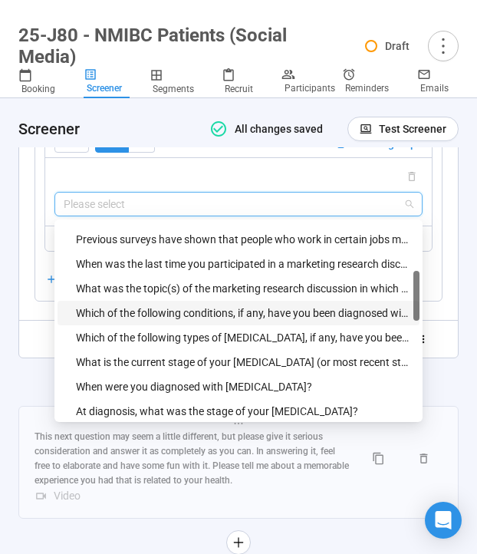
click at [110, 317] on div "Which of the following conditions, if any, have you been diagnosed with by a ph…" at bounding box center [243, 312] width 334 height 17
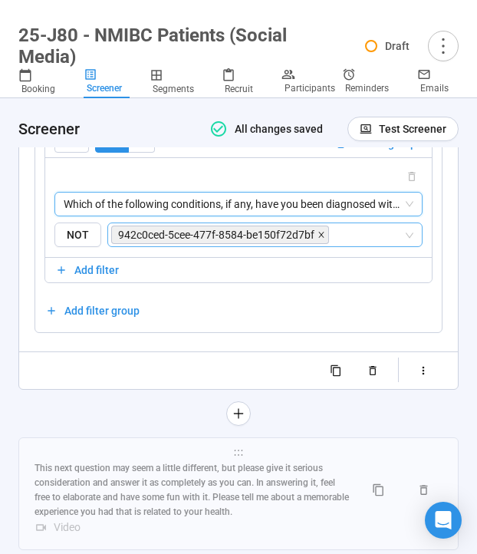
click at [321, 239] on icon "close" at bounding box center [321, 235] width 8 height 8
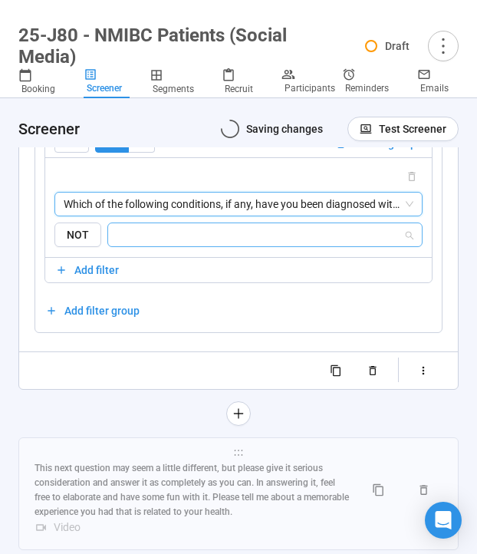
click at [281, 243] on input "search" at bounding box center [260, 234] width 286 height 18
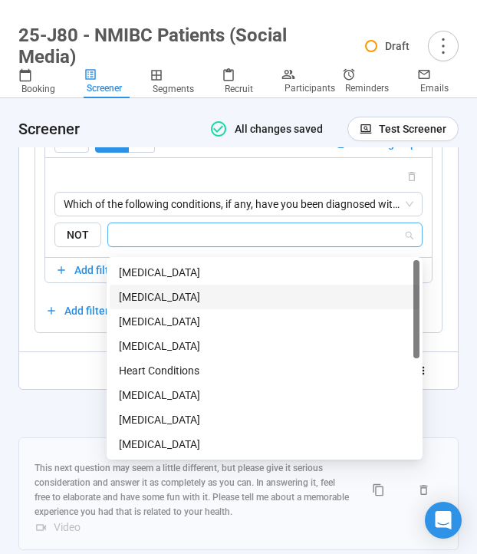
click at [198, 302] on div "[MEDICAL_DATA]" at bounding box center [264, 296] width 291 height 17
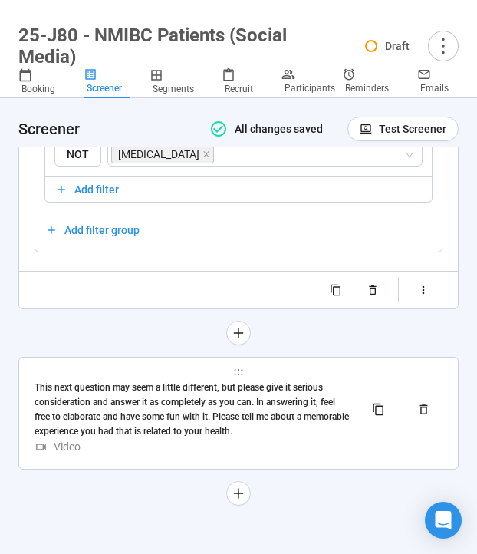
click at [171, 408] on div "This next question may seem a little different, but please give it serious cons…" at bounding box center [193, 409] width 317 height 58
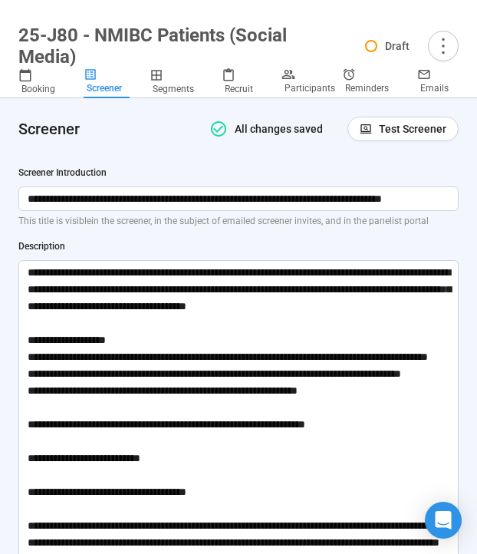
scroll to position [0, 0]
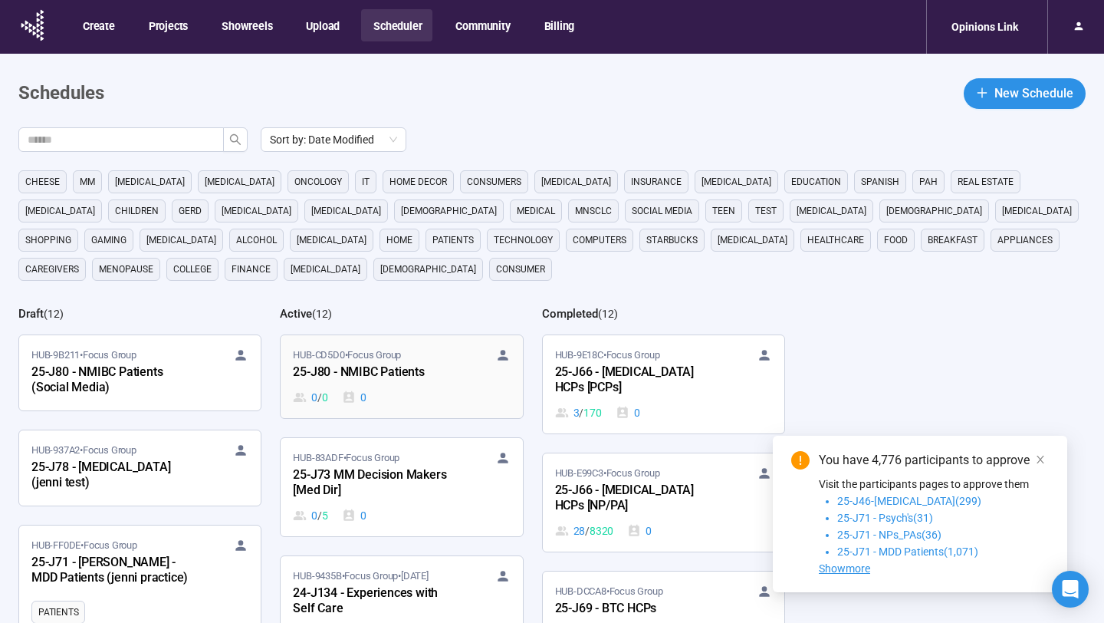
click at [419, 367] on div "25-J80 - NMIBC Patients" at bounding box center [377, 373] width 169 height 20
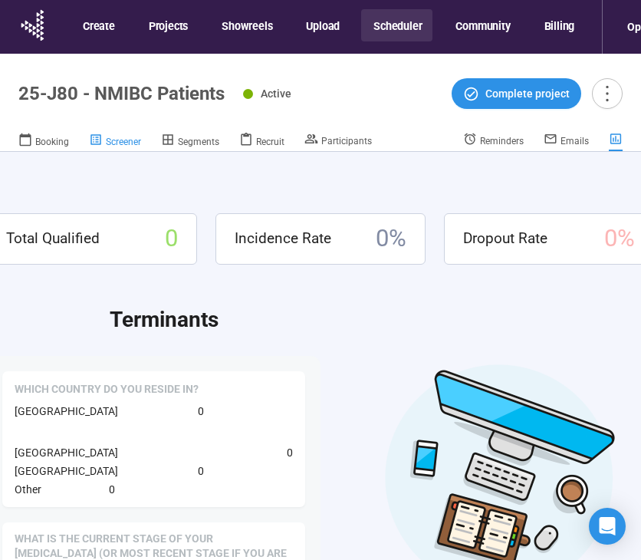
click at [107, 143] on span "Screener" at bounding box center [123, 142] width 35 height 11
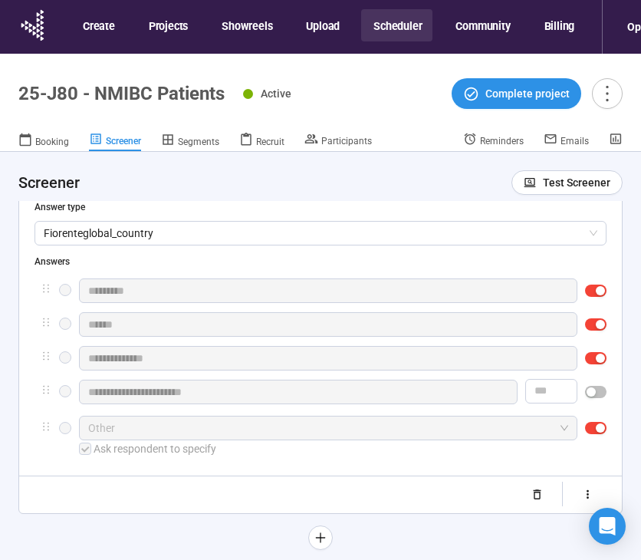
scroll to position [778, 0]
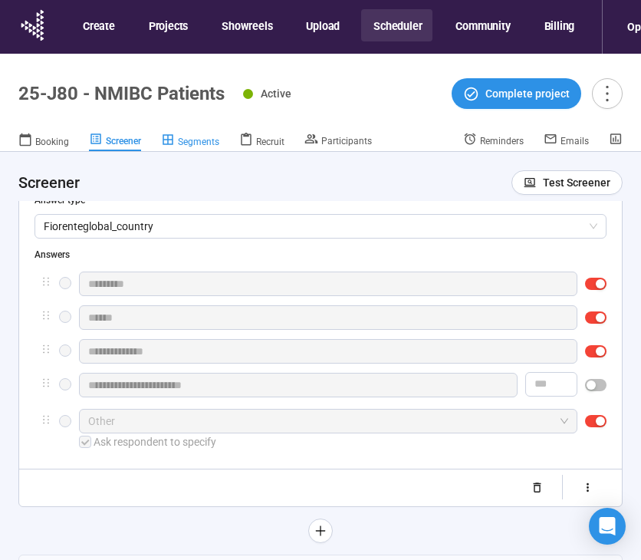
click at [188, 141] on span "Segments" at bounding box center [198, 142] width 41 height 11
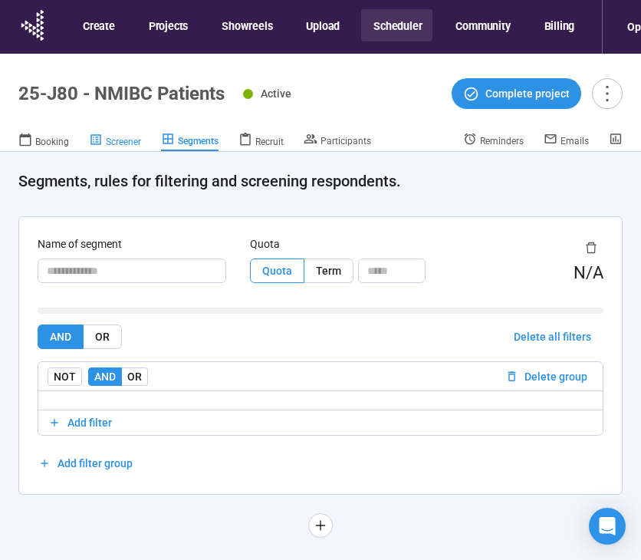
click at [100, 144] on icon at bounding box center [96, 140] width 14 height 14
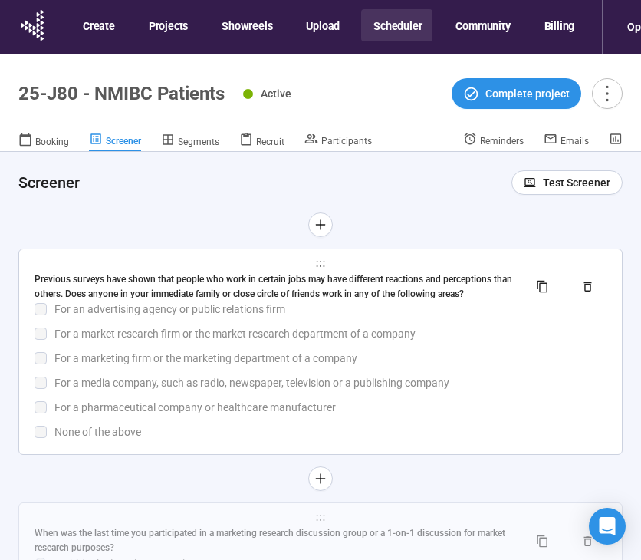
scroll to position [3158, 0]
click at [406, 387] on div "For a media company, such as radio, newspaper, television or a publishing compa…" at bounding box center [330, 383] width 552 height 17
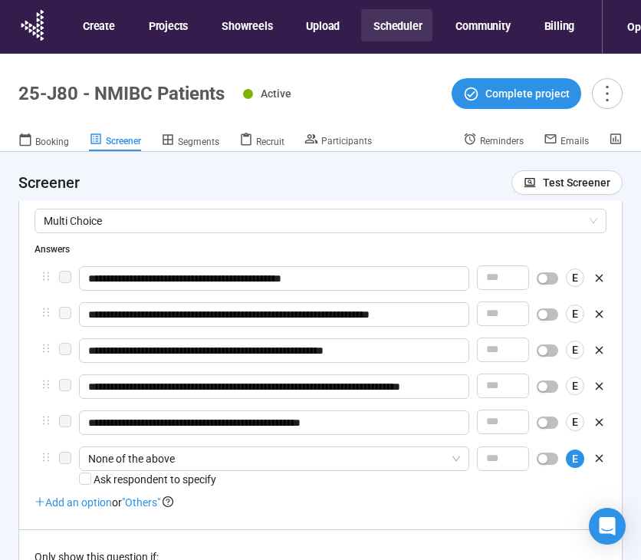
scroll to position [54, 0]
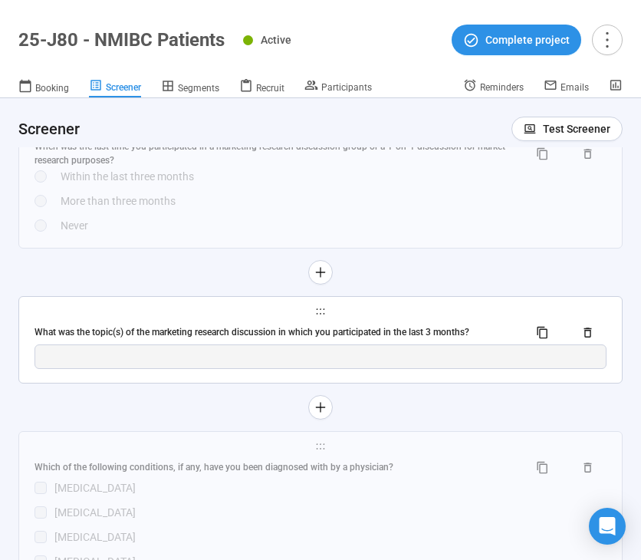
click at [387, 327] on div "What was the topic(s) of the marketing research discussion in which you partici…" at bounding box center [321, 332] width 572 height 25
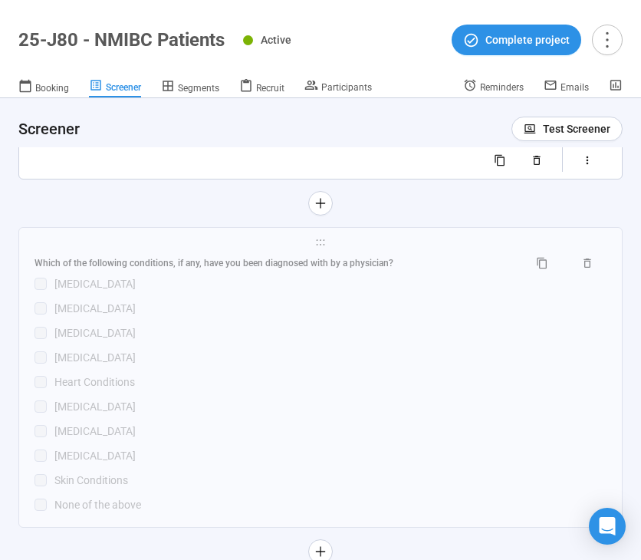
scroll to position [4053, 0]
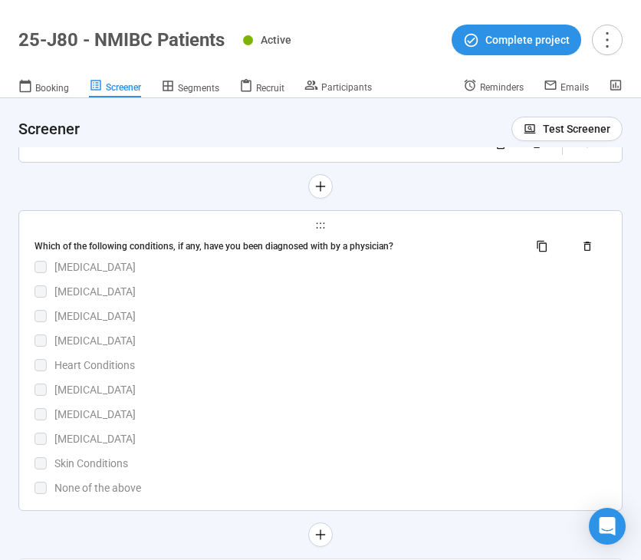
click at [423, 420] on div "[MEDICAL_DATA]" at bounding box center [330, 414] width 552 height 17
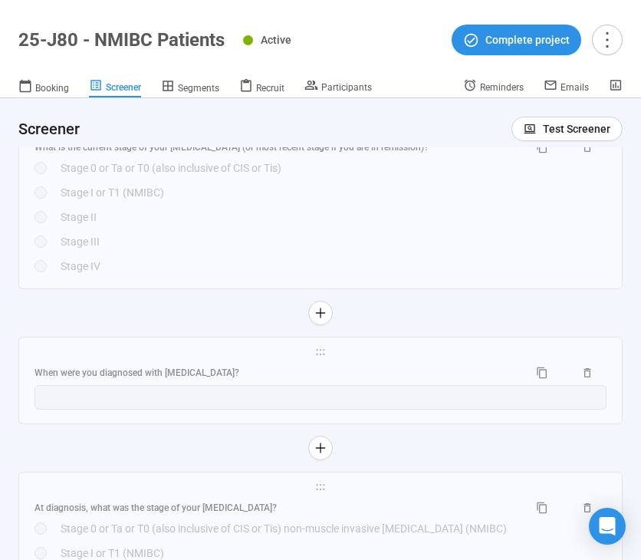
scroll to position [5012, 0]
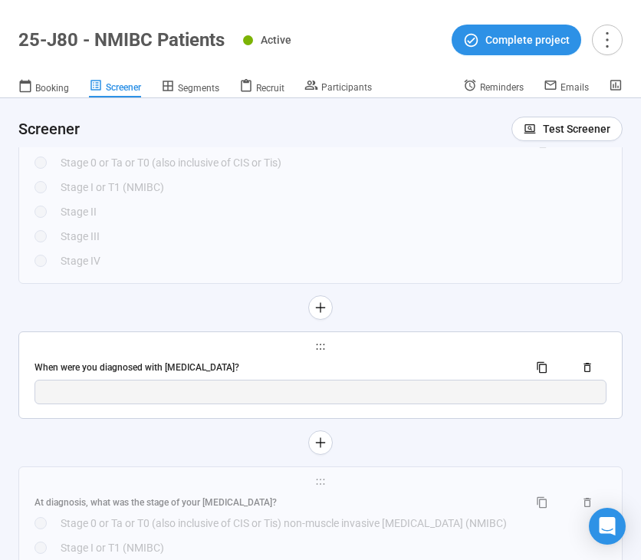
click at [371, 375] on div "When were you diagnosed with [MEDICAL_DATA]?" at bounding box center [276, 367] width 482 height 15
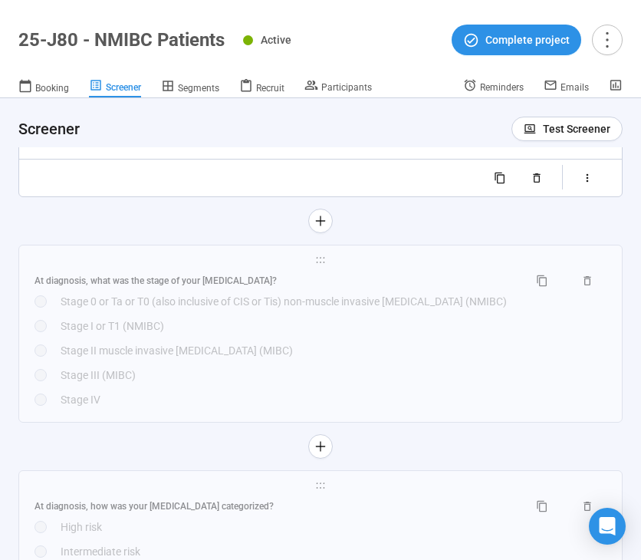
scroll to position [5103, 0]
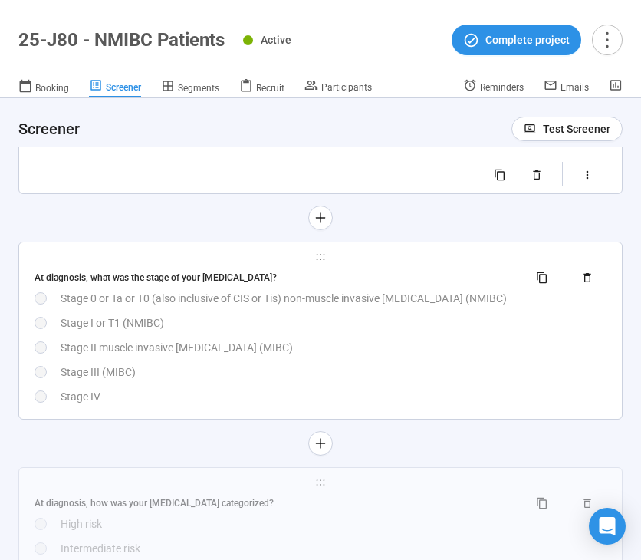
click at [387, 356] on div "Stage II muscle invasive [MEDICAL_DATA] (MIBC)" at bounding box center [334, 347] width 546 height 17
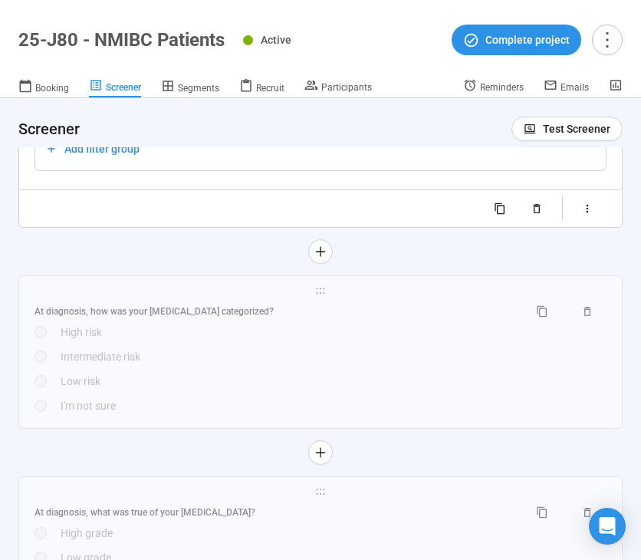
scroll to position [5397, 0]
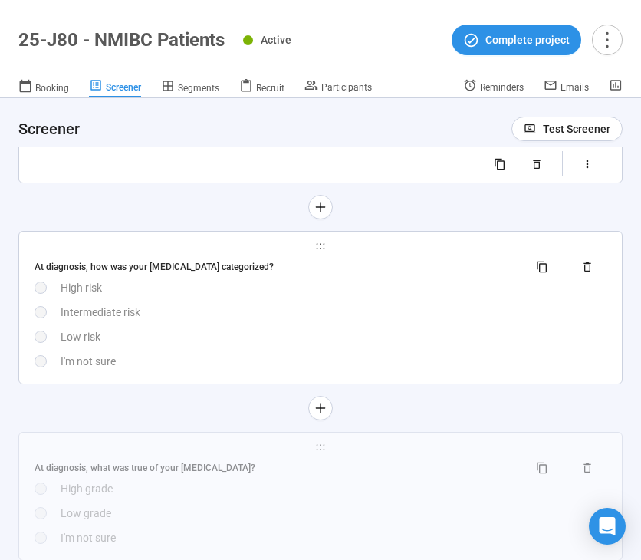
click at [367, 360] on div "At diagnosis, how was your bladder cancer categorized? High risk Intermediate r…" at bounding box center [321, 312] width 572 height 115
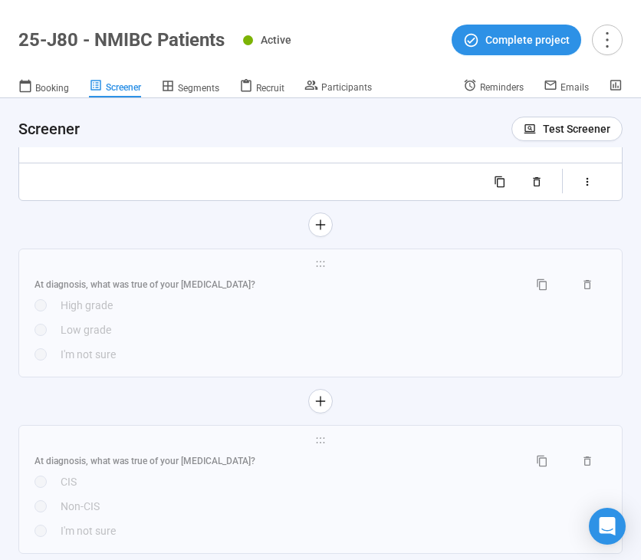
scroll to position [5580, 0]
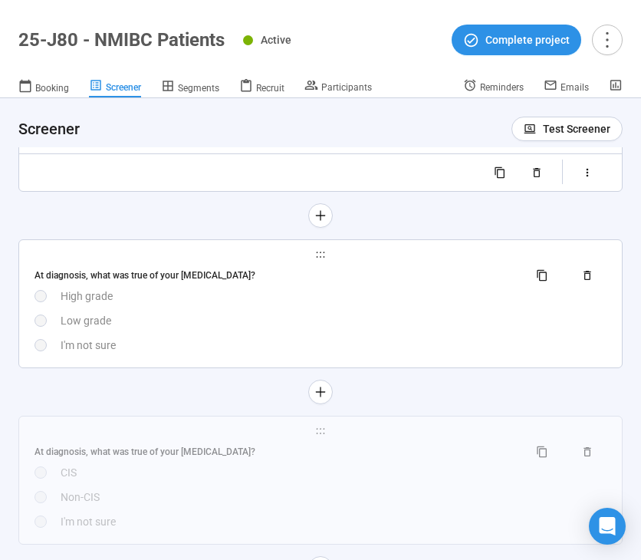
click at [403, 347] on div "At diagnosis, what was true of your bladder cancer? High grade Low grade I'm no…" at bounding box center [321, 308] width 572 height 90
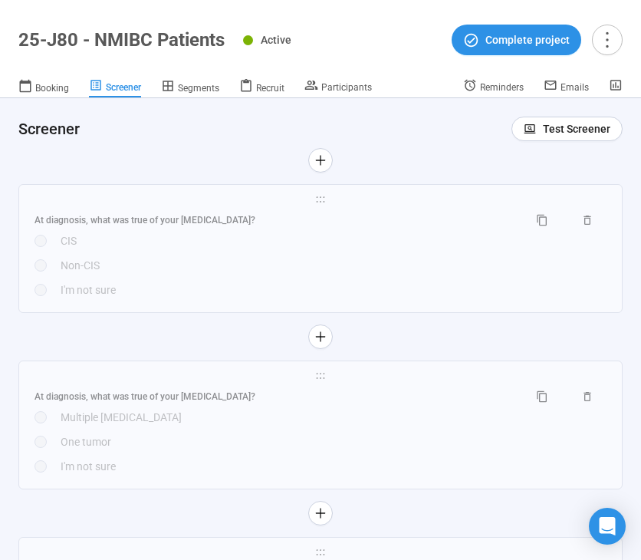
scroll to position [5823, 0]
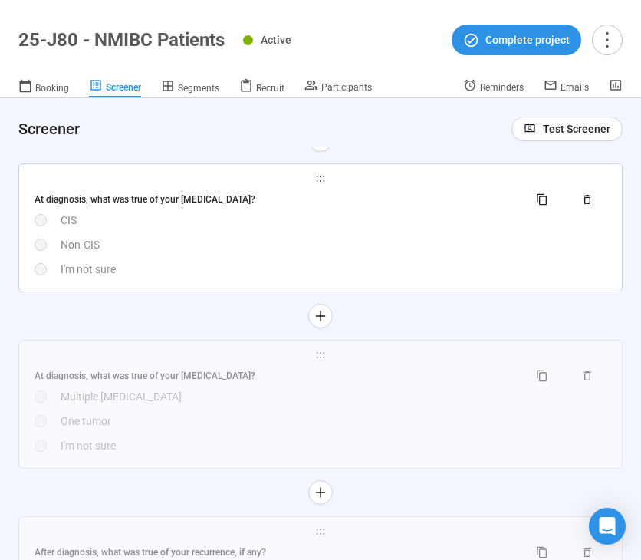
click at [415, 291] on div "**********" at bounding box center [320, 227] width 603 height 127
click at [419, 278] on div "I'm not sure" at bounding box center [334, 269] width 546 height 17
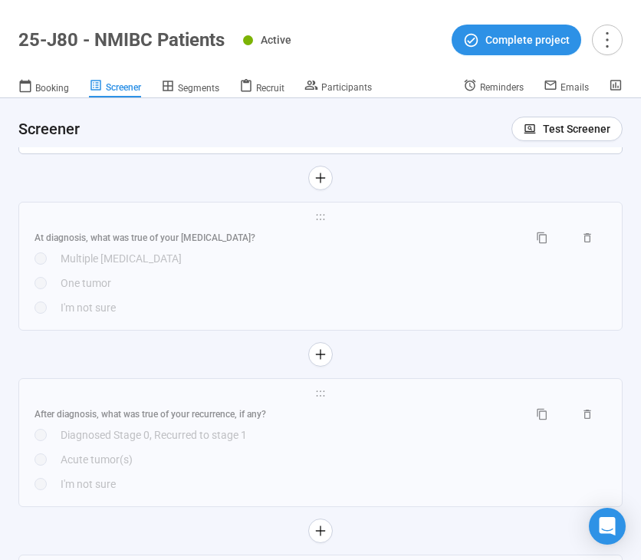
scroll to position [6054, 0]
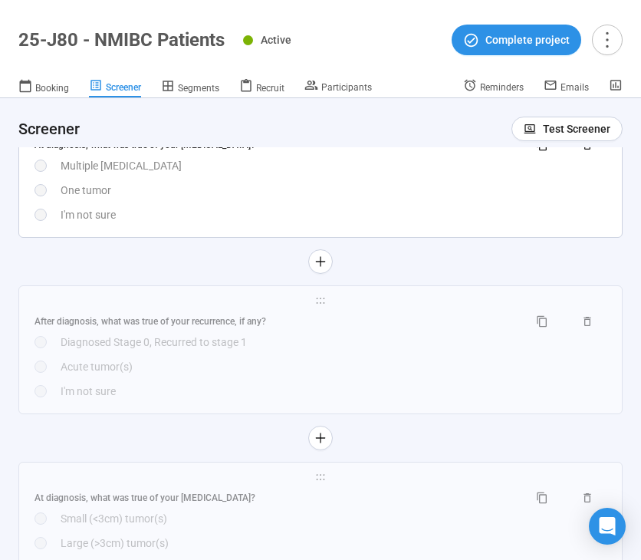
click at [430, 219] on div "I'm not sure" at bounding box center [334, 214] width 546 height 17
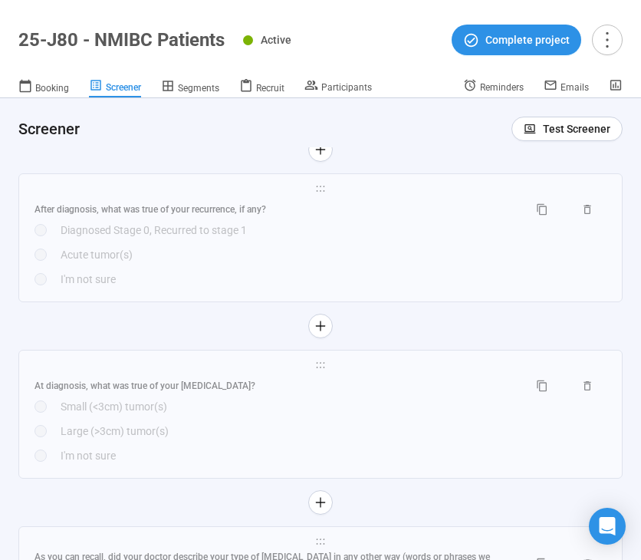
scroll to position [6169, 0]
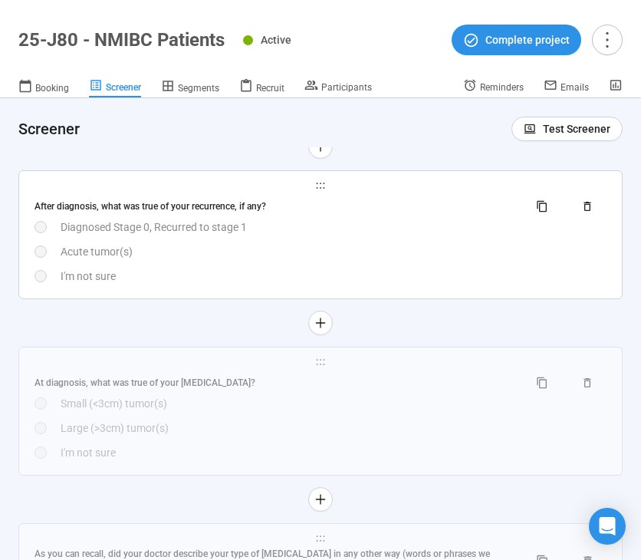
click at [441, 276] on div "After diagnosis, what was true of your recurrence, if any? Diagnosed Stage 0, R…" at bounding box center [321, 239] width 572 height 90
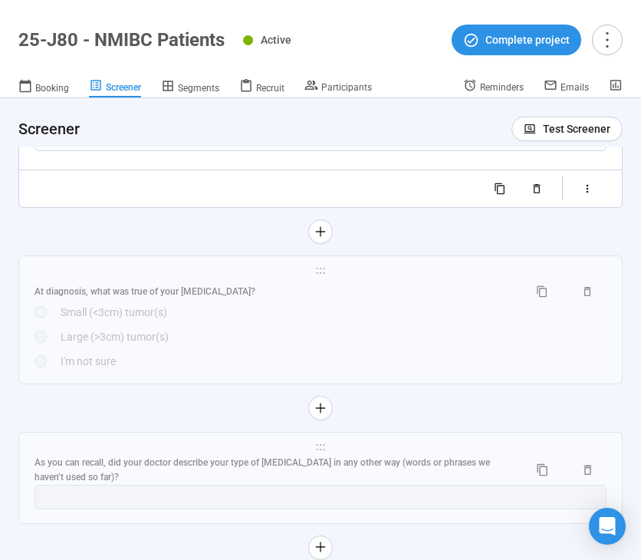
scroll to position [6328, 0]
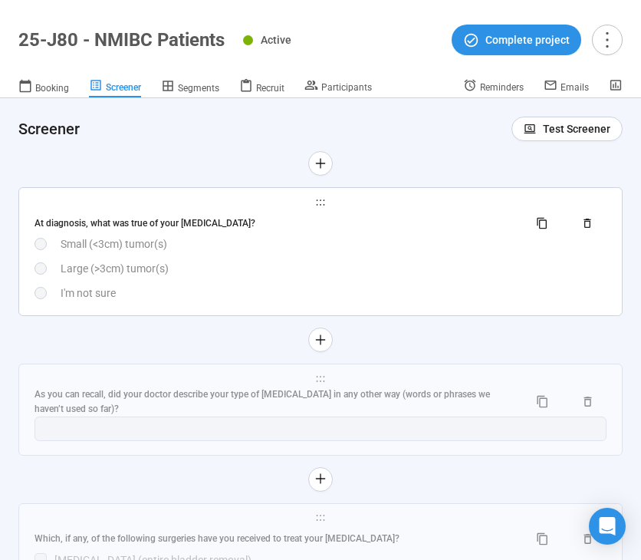
click at [373, 301] on div "I'm not sure" at bounding box center [334, 293] width 546 height 17
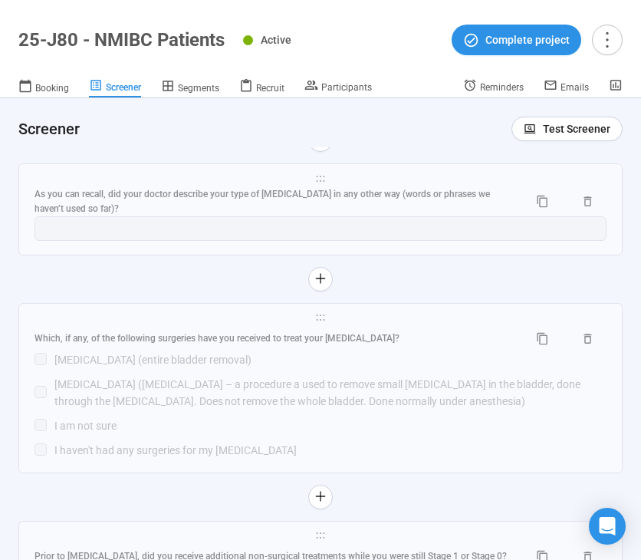
scroll to position [6519, 0]
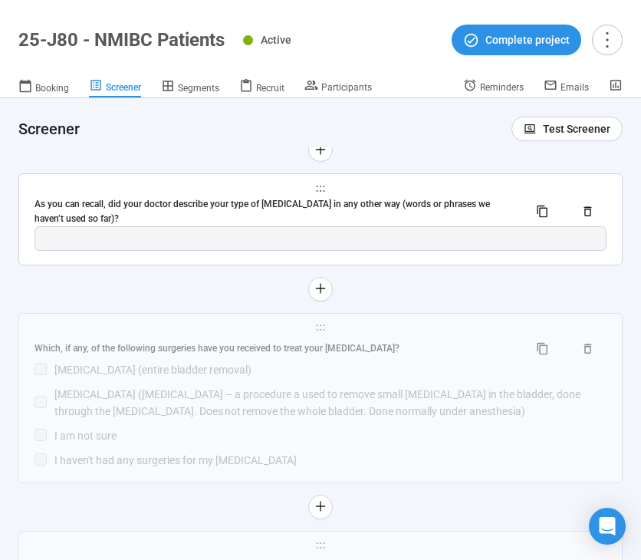
click at [400, 226] on div "As you can recall, did your doctor describe your type of [MEDICAL_DATA] in any …" at bounding box center [276, 211] width 482 height 29
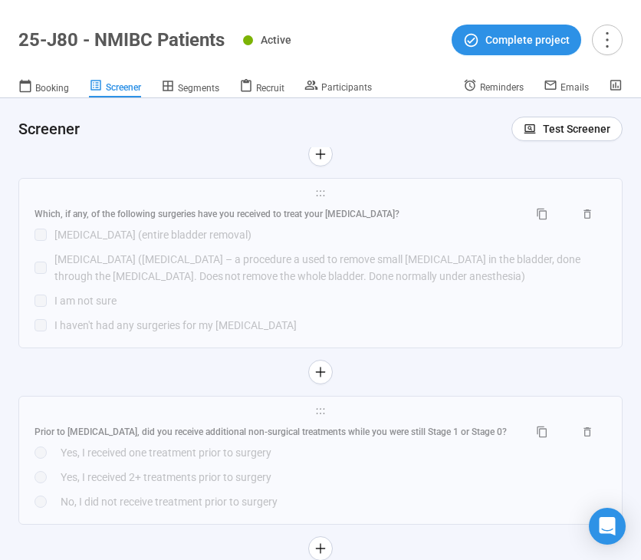
scroll to position [6625, 0]
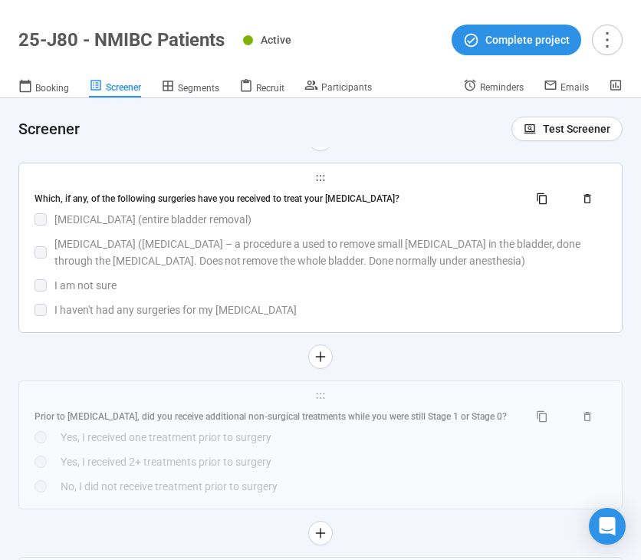
click at [396, 315] on div "I haven't had any surgeries for my [MEDICAL_DATA]" at bounding box center [330, 309] width 552 height 17
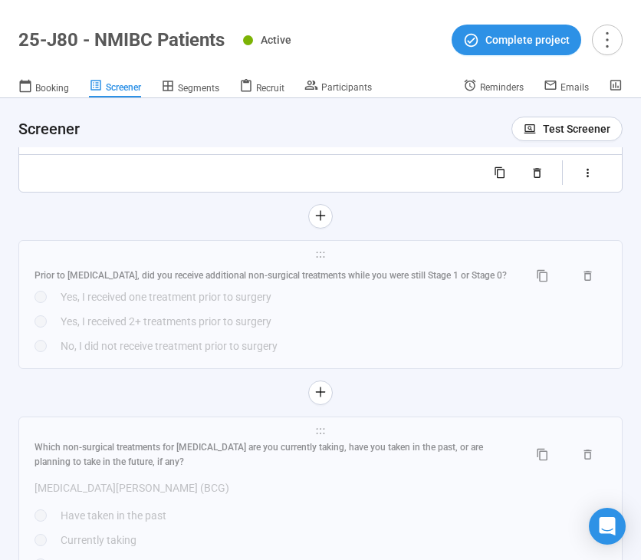
scroll to position [6816, 0]
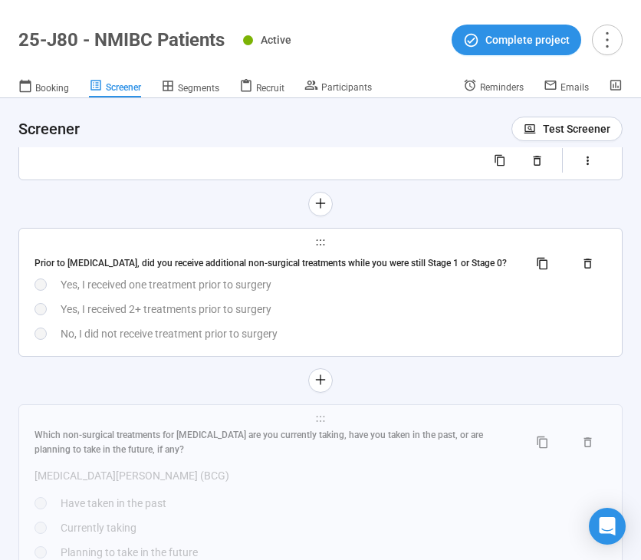
click at [410, 341] on div "Prior to radical cystectomy, did you receive additional non-surgical treatments…" at bounding box center [321, 297] width 572 height 90
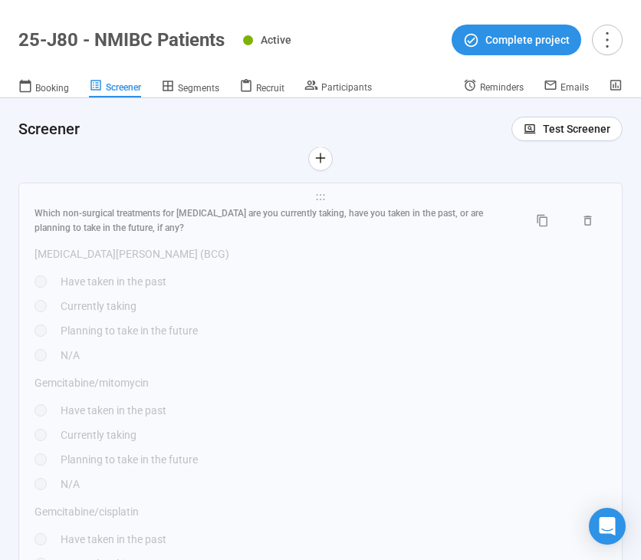
scroll to position [7061, 0]
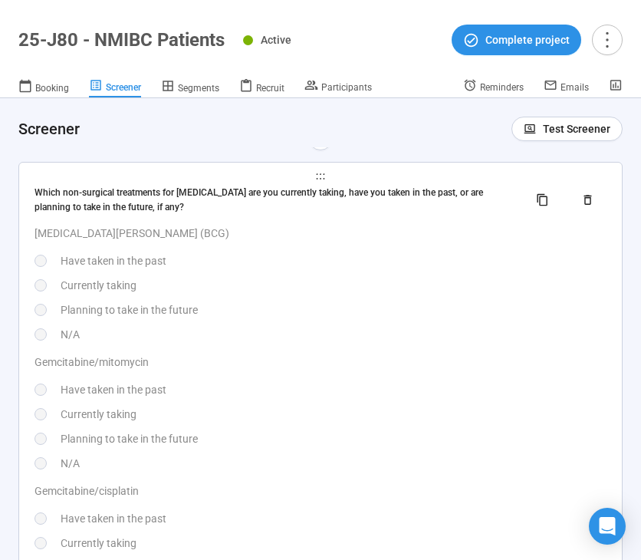
click at [420, 370] on p "Gemcitabine/mitomycin" at bounding box center [321, 362] width 572 height 17
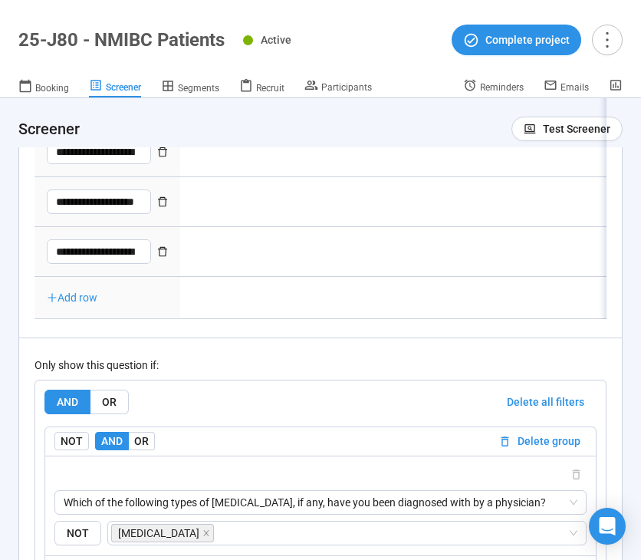
type textarea "**********"
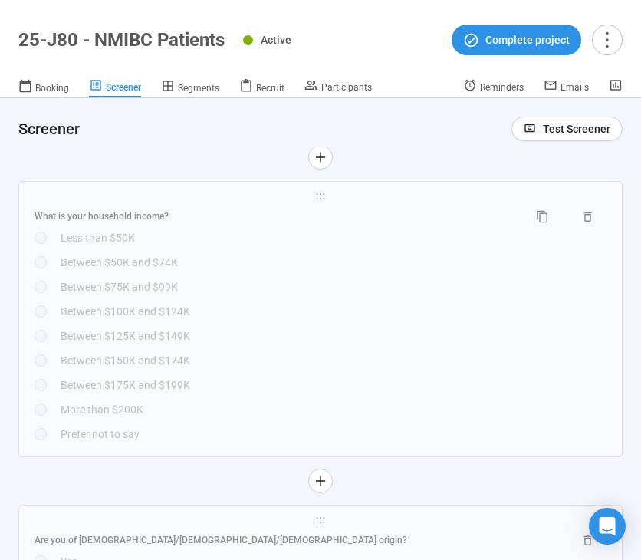
scroll to position [7815, 0]
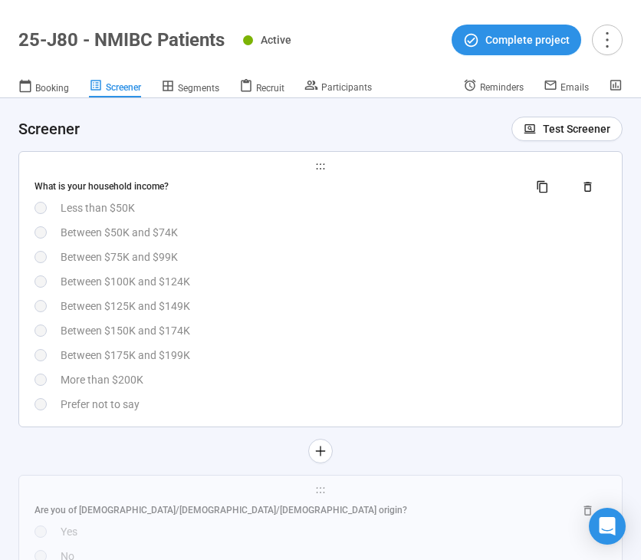
click at [429, 361] on div "What is your household income? Less than $50K Between $50K and $74K Between $75…" at bounding box center [321, 294] width 572 height 238
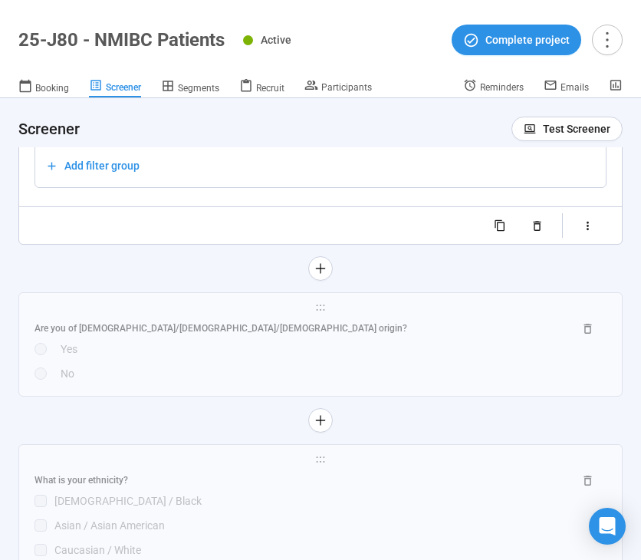
scroll to position [8663, 0]
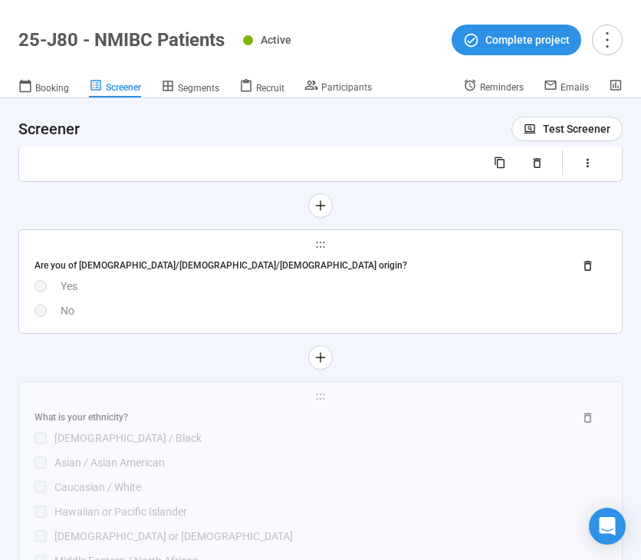
click at [446, 319] on div "Are you of [DEMOGRAPHIC_DATA]/[DEMOGRAPHIC_DATA]/[DEMOGRAPHIC_DATA] origin? Yes…" at bounding box center [321, 286] width 572 height 66
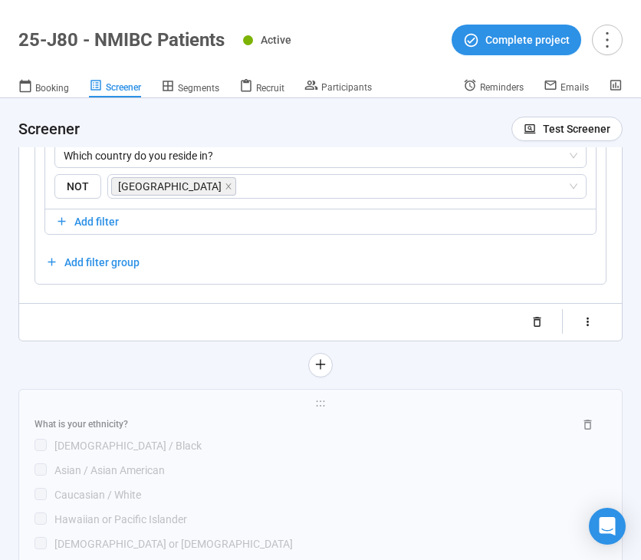
scroll to position [8802, 0]
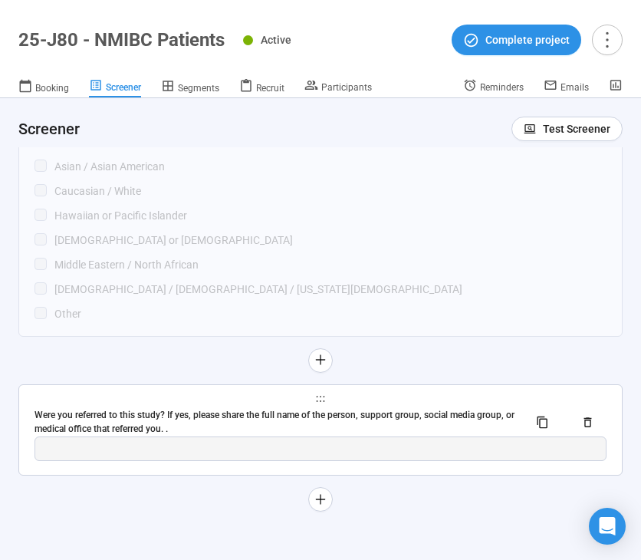
click at [418, 408] on div "Were you referred to this study? If yes, please share the full name of the pers…" at bounding box center [276, 422] width 482 height 29
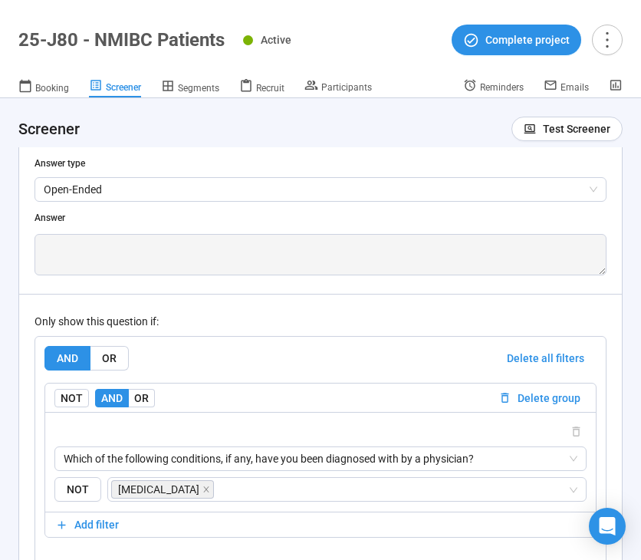
scroll to position [8866, 0]
